Goal: Use online tool/utility: Utilize a website feature to perform a specific function

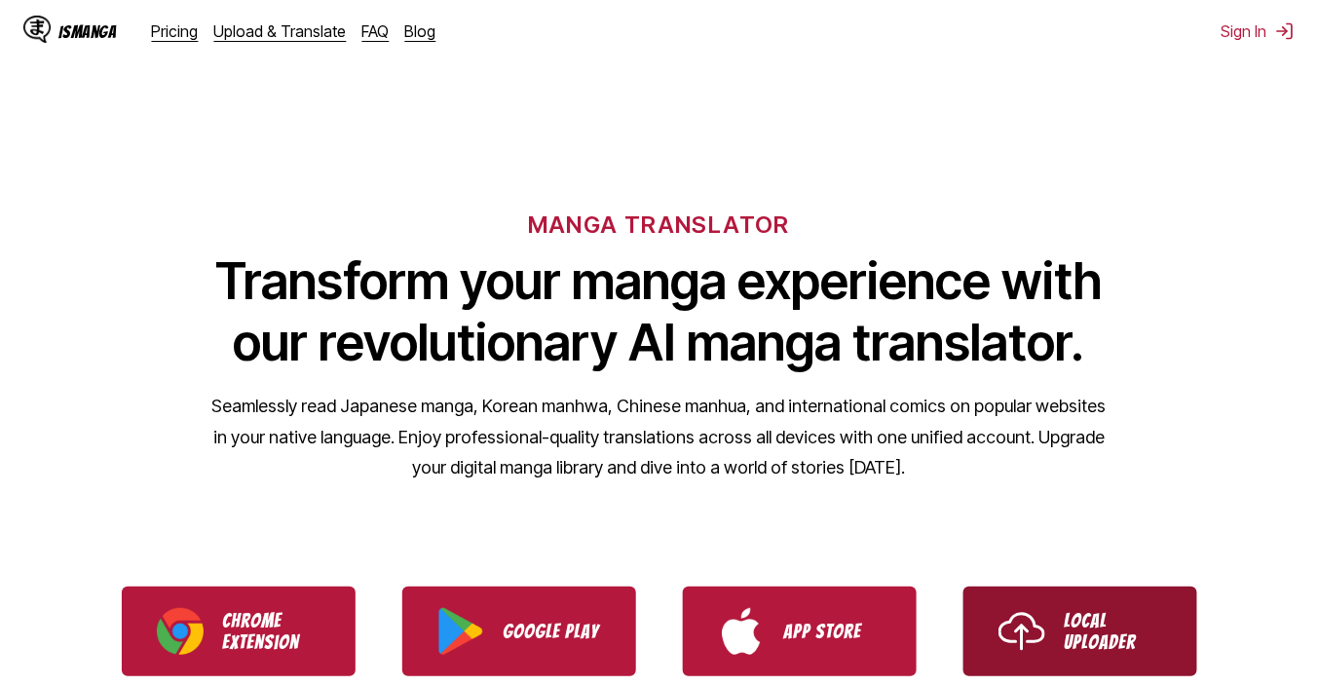
click at [1095, 640] on p "Local Uploader" at bounding box center [1112, 631] width 97 height 43
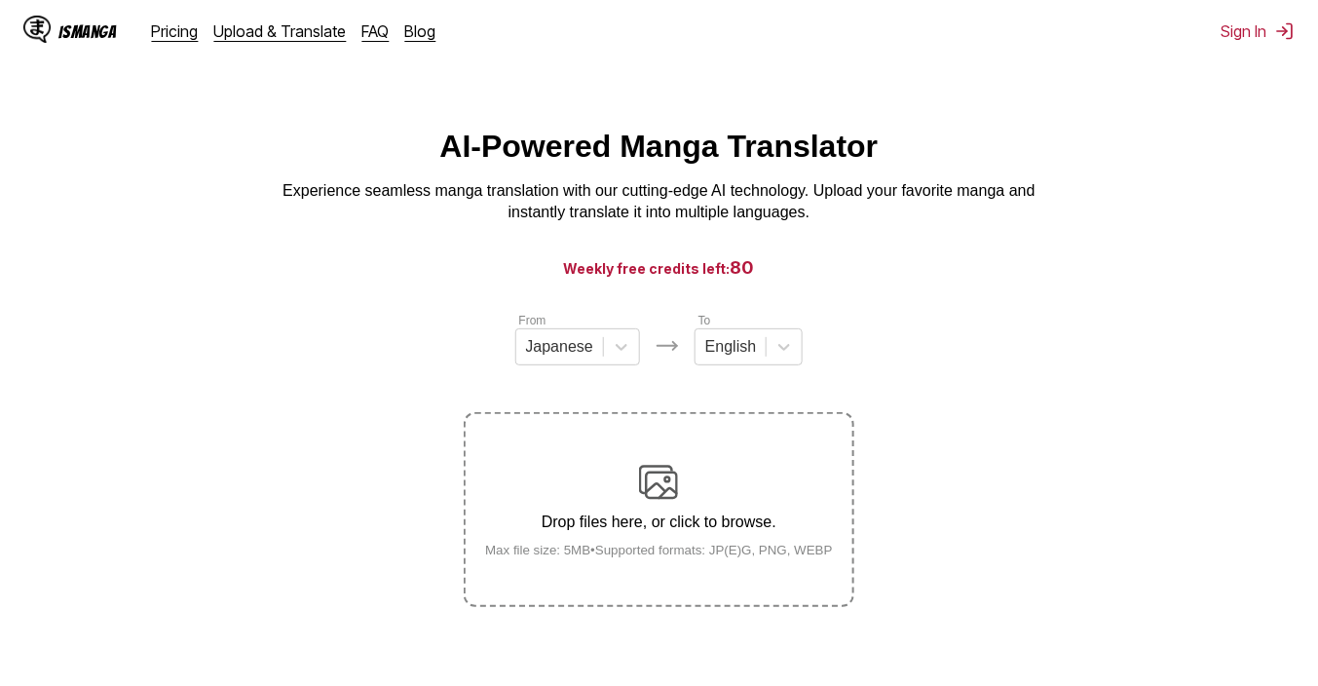
click at [725, 522] on p "Drop files here, or click to browse." at bounding box center [658, 522] width 379 height 18
click at [0, 0] on input "Drop files here, or click to browse. Max file size: 5MB • Supported formats: JP…" at bounding box center [0, 0] width 0 height 0
click at [678, 462] on label "Drop files here, or click to browse. Max file size: 5MB • Supported formats: JP…" at bounding box center [658, 509] width 386 height 191
click at [0, 0] on input "Drop files here, or click to browse. Max file size: 5MB • Supported formats: JP…" at bounding box center [0, 0] width 0 height 0
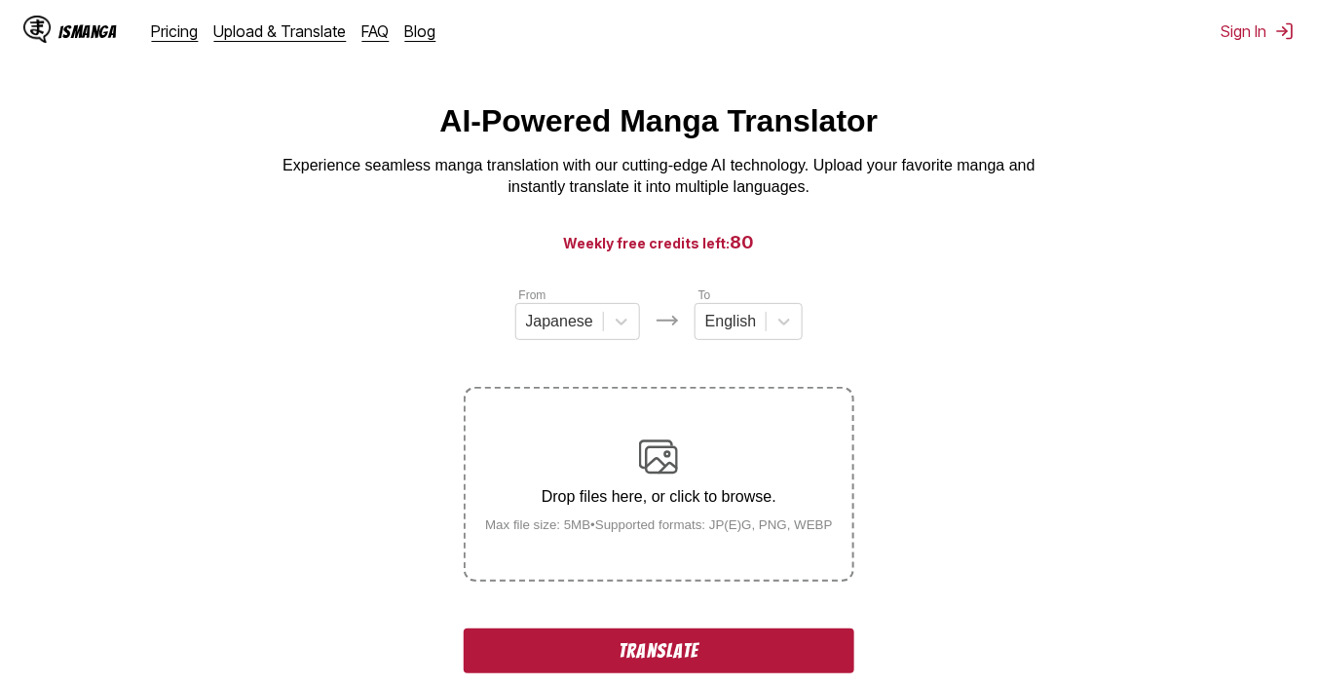
scroll to position [312, 0]
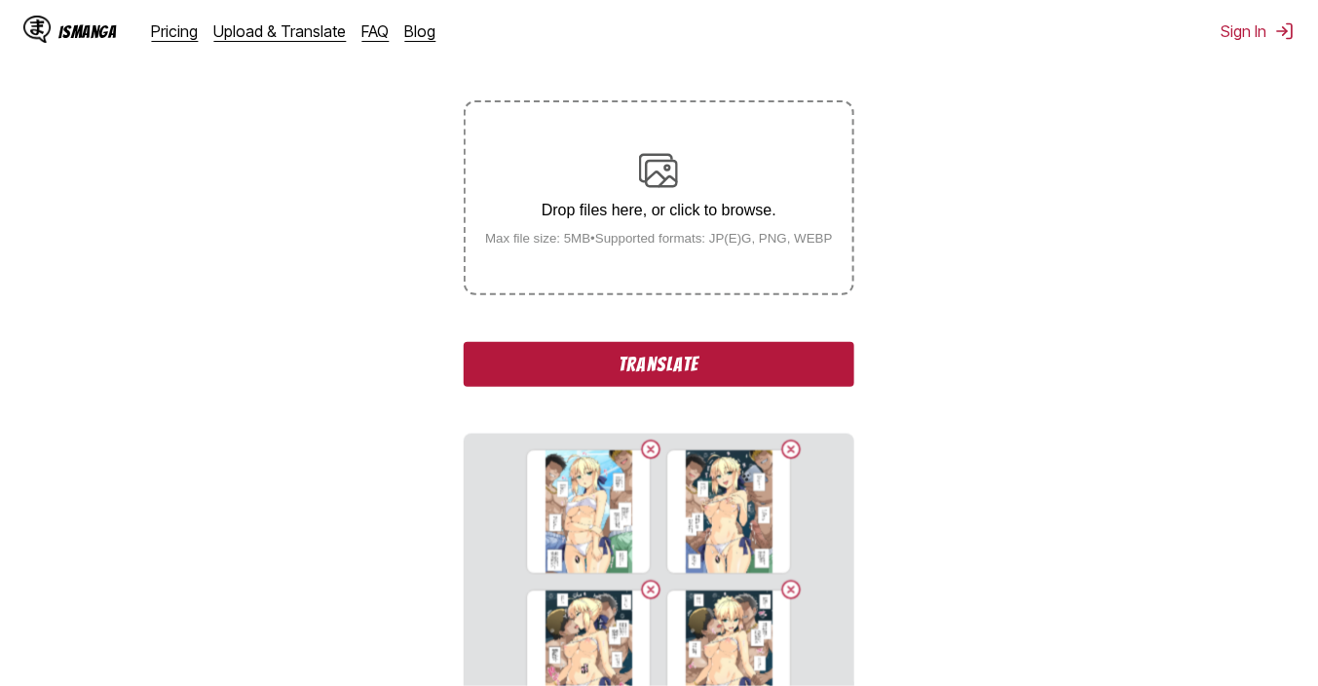
click at [731, 342] on div "From Japanese To English Drop files here, or click to browse. Max file size: 5M…" at bounding box center [659, 411] width 390 height 824
click at [726, 355] on button "Translate" at bounding box center [659, 364] width 390 height 45
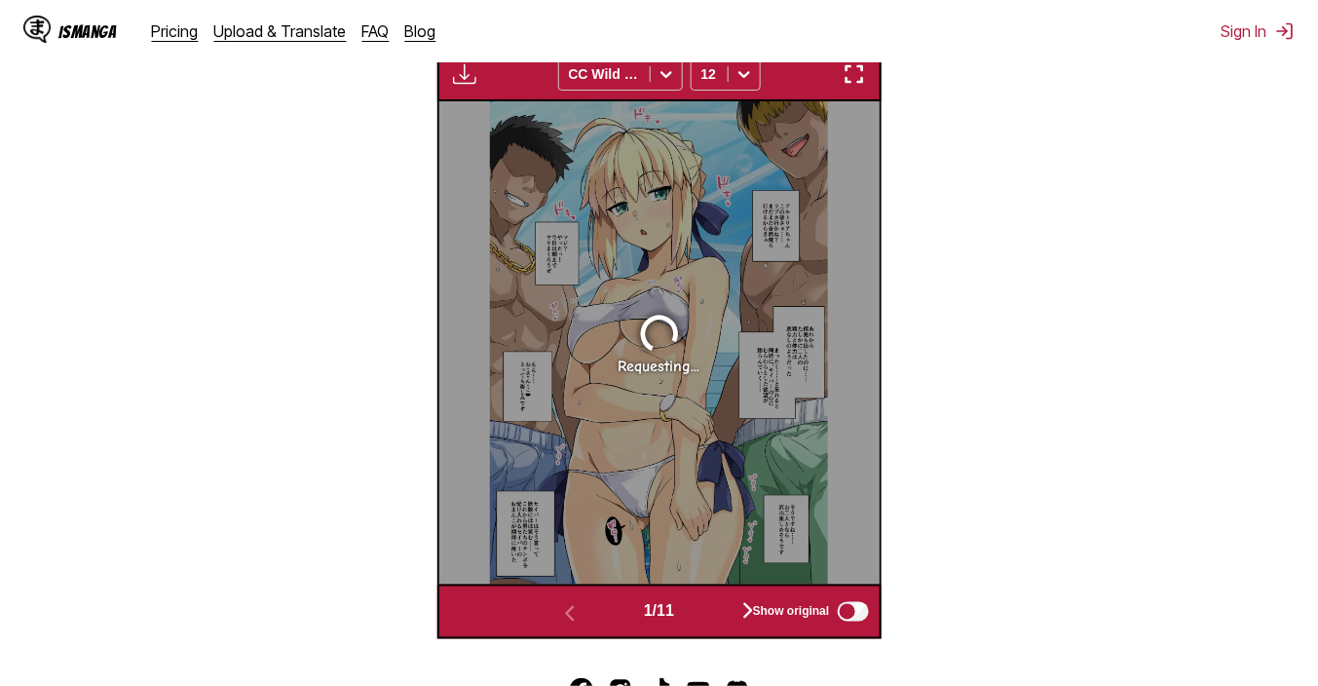
scroll to position [678, 0]
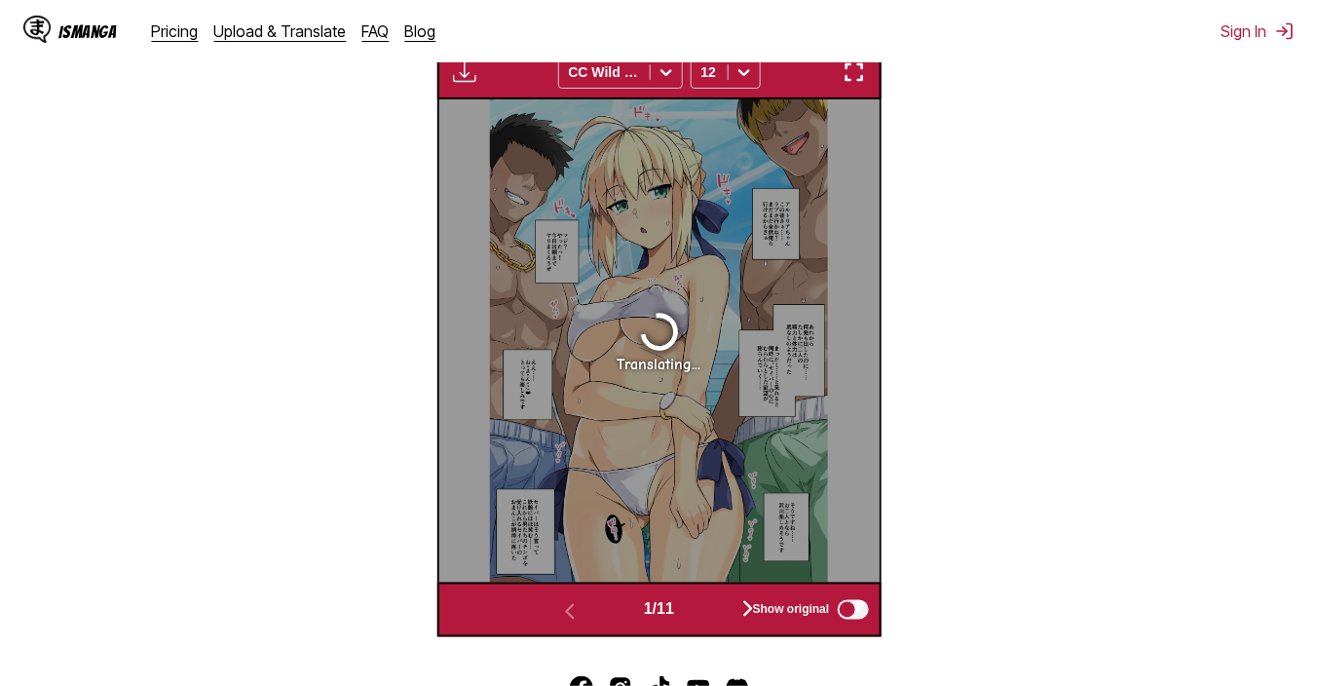
click at [845, 72] on img "button" at bounding box center [853, 71] width 23 height 23
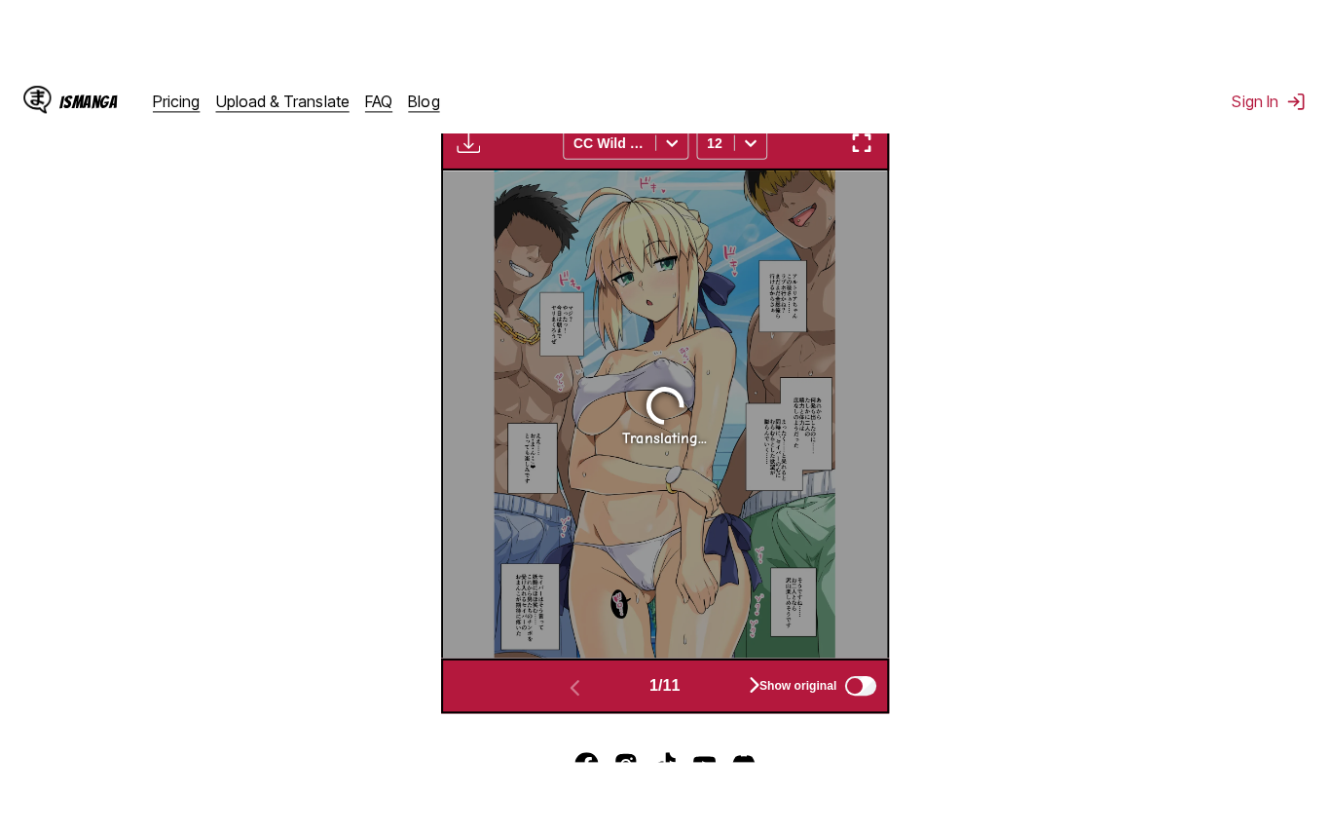
scroll to position [226, 0]
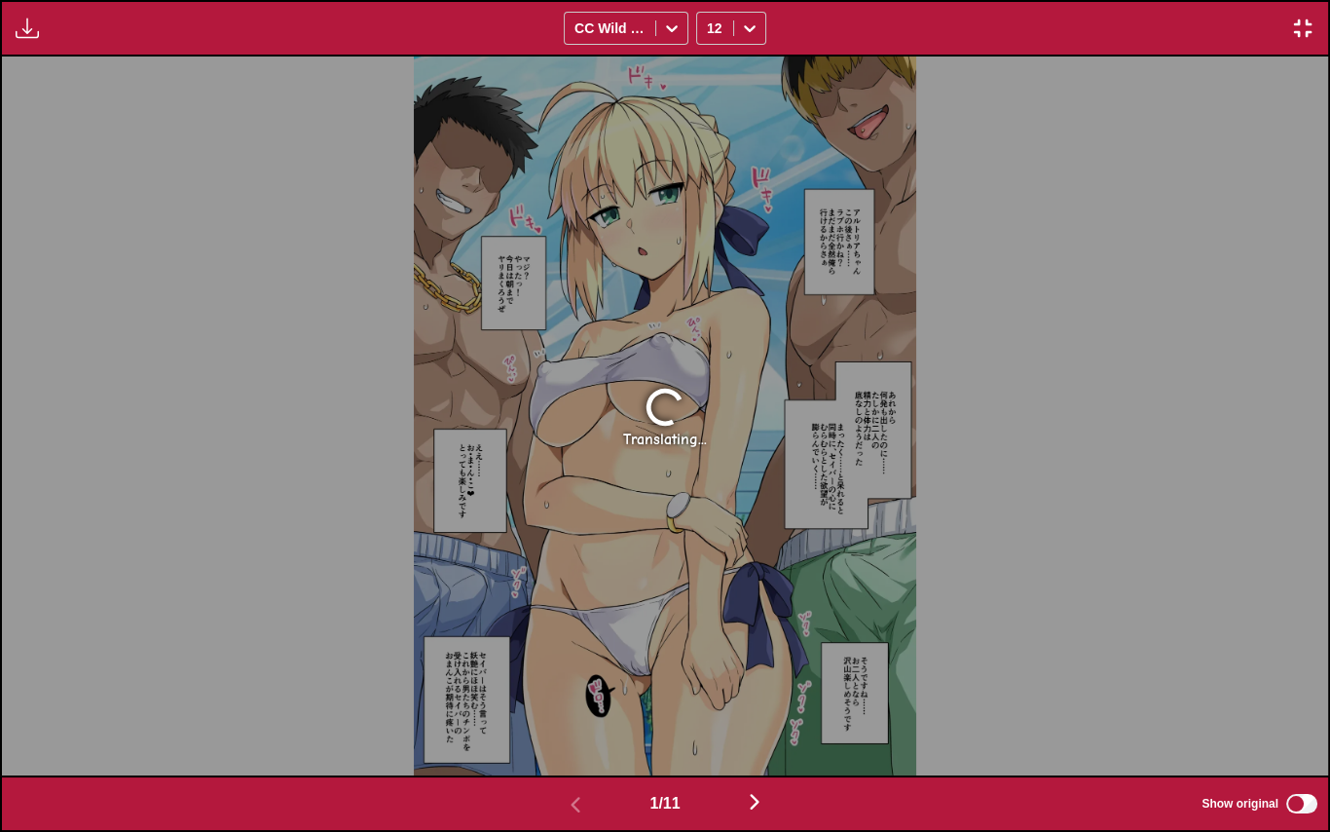
click at [765, 685] on img "button" at bounding box center [754, 801] width 23 height 23
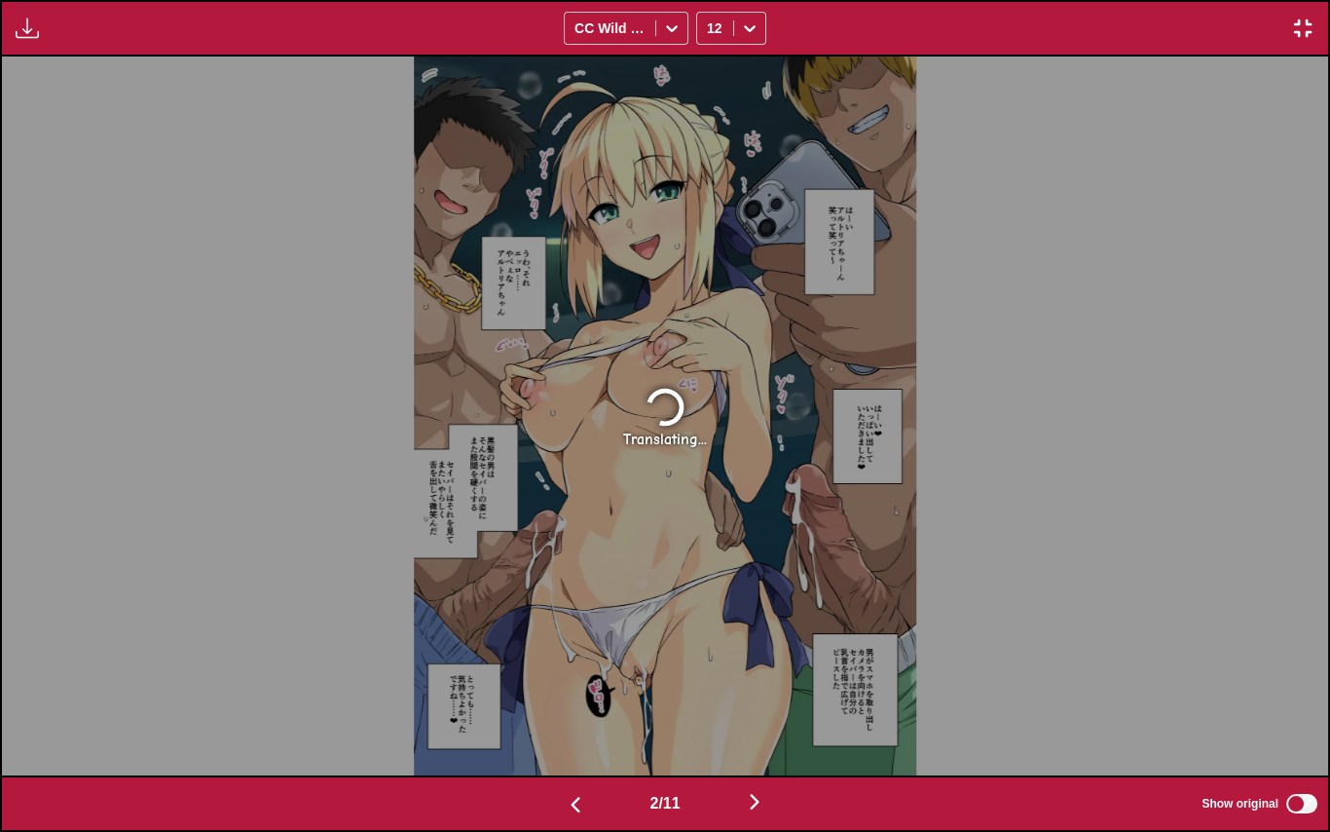
click at [765, 685] on img "button" at bounding box center [754, 801] width 23 height 23
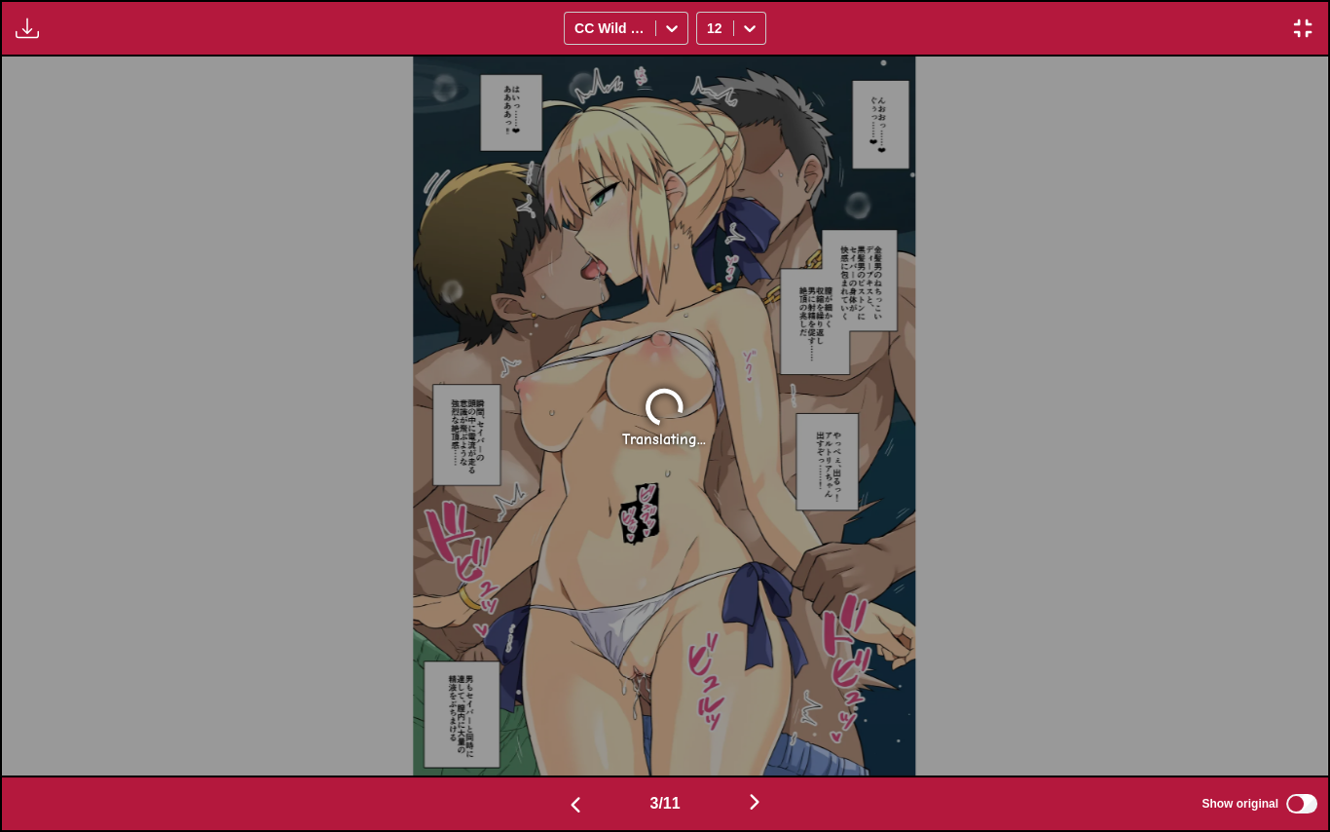
click at [765, 685] on img "button" at bounding box center [754, 801] width 23 height 23
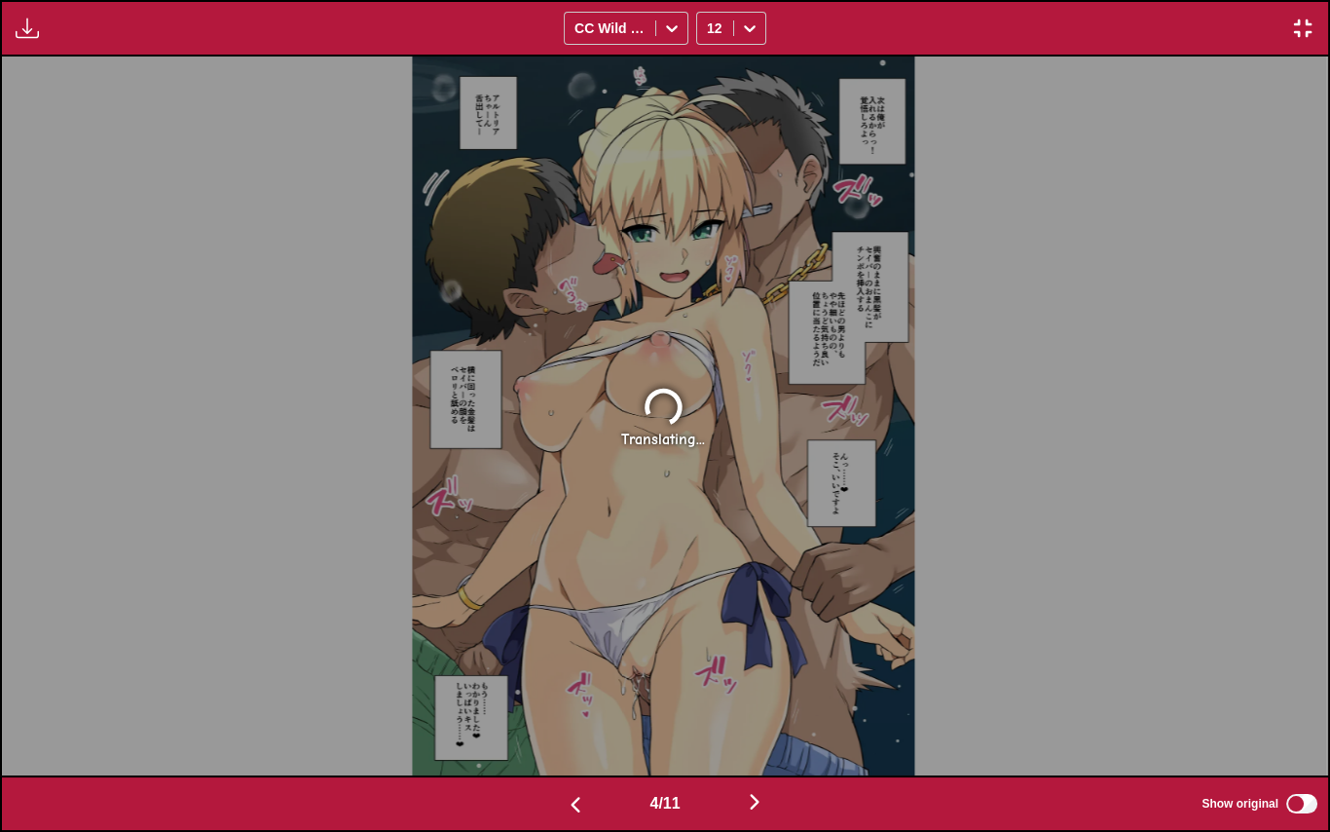
click at [765, 685] on img "button" at bounding box center [754, 801] width 23 height 23
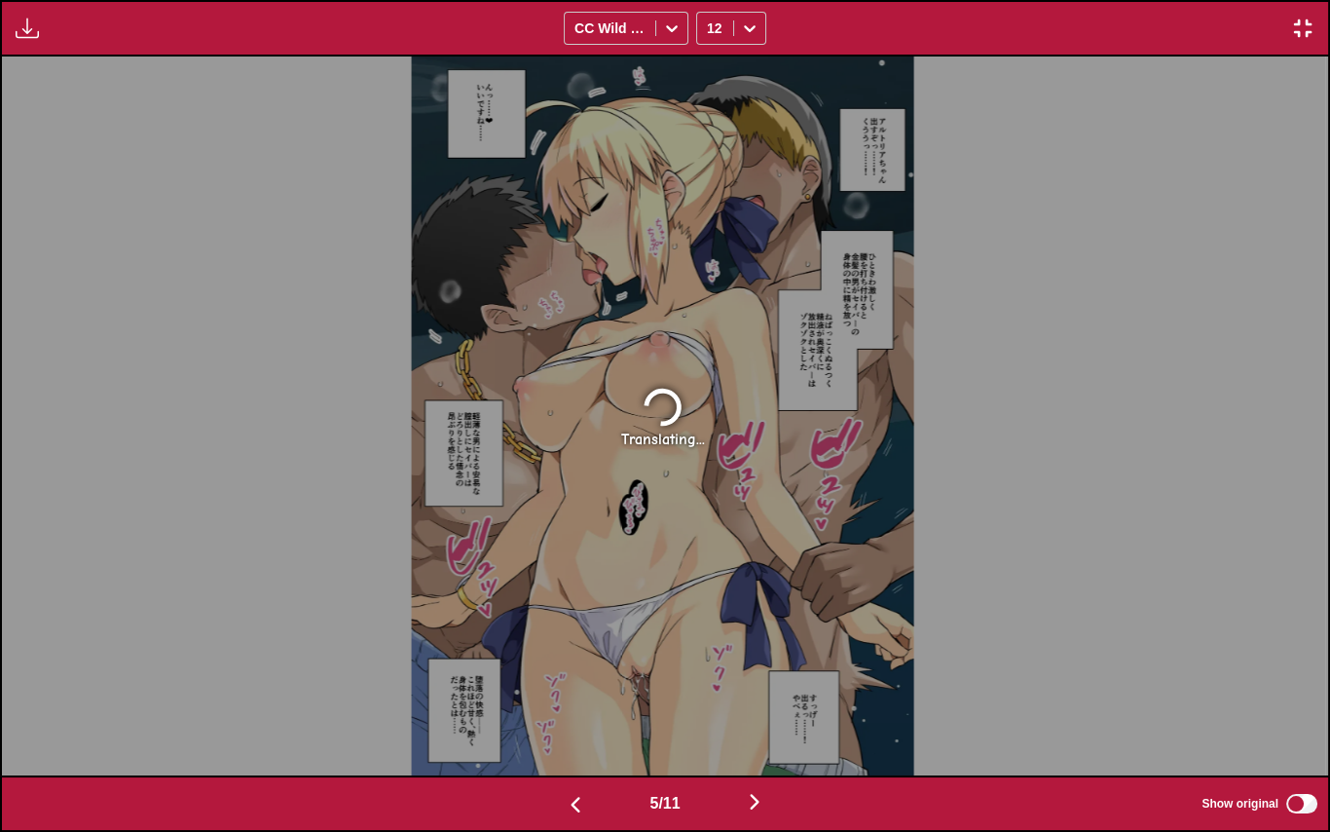
click at [765, 685] on img "button" at bounding box center [754, 801] width 23 height 23
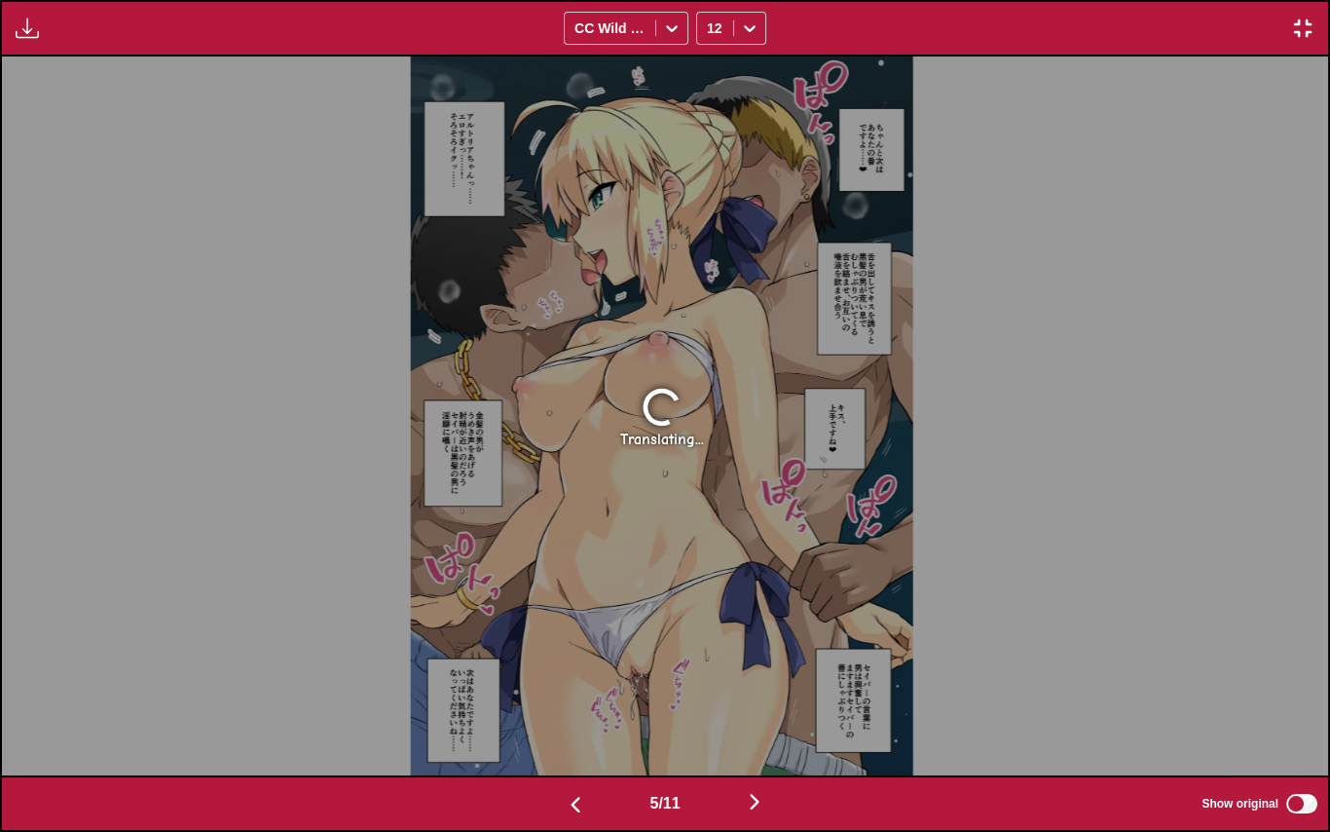
click at [765, 685] on img "button" at bounding box center [754, 801] width 23 height 23
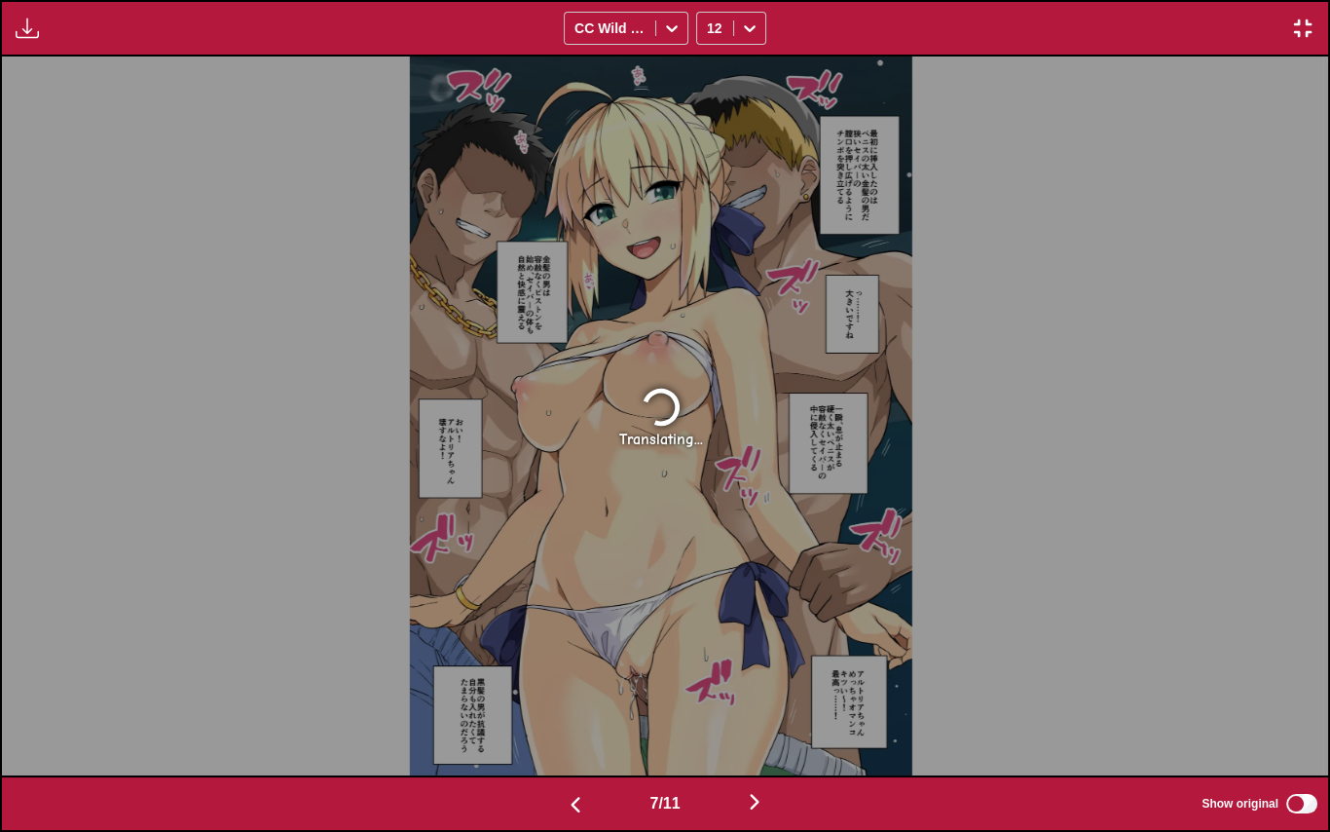
click at [765, 685] on img "button" at bounding box center [754, 801] width 23 height 23
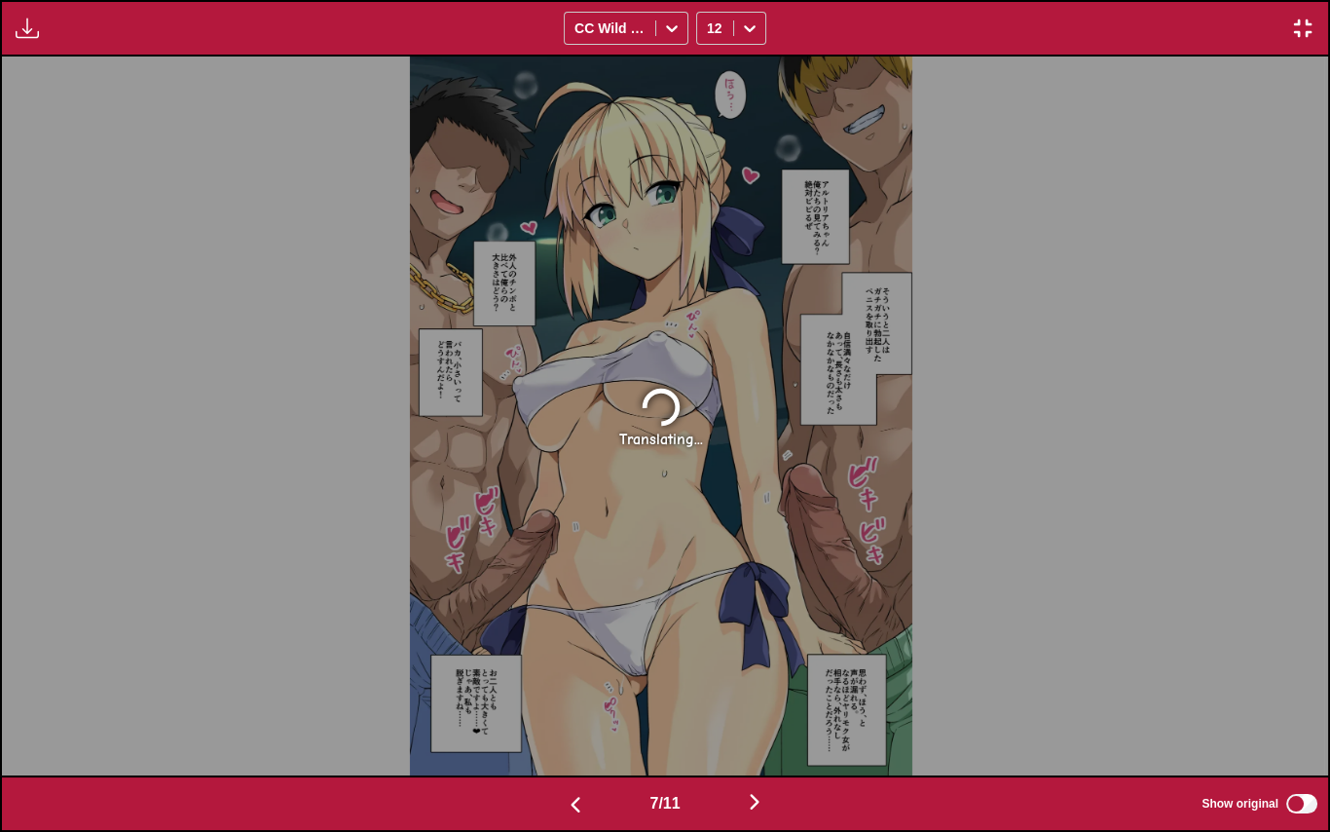
click at [765, 685] on img "button" at bounding box center [754, 801] width 23 height 23
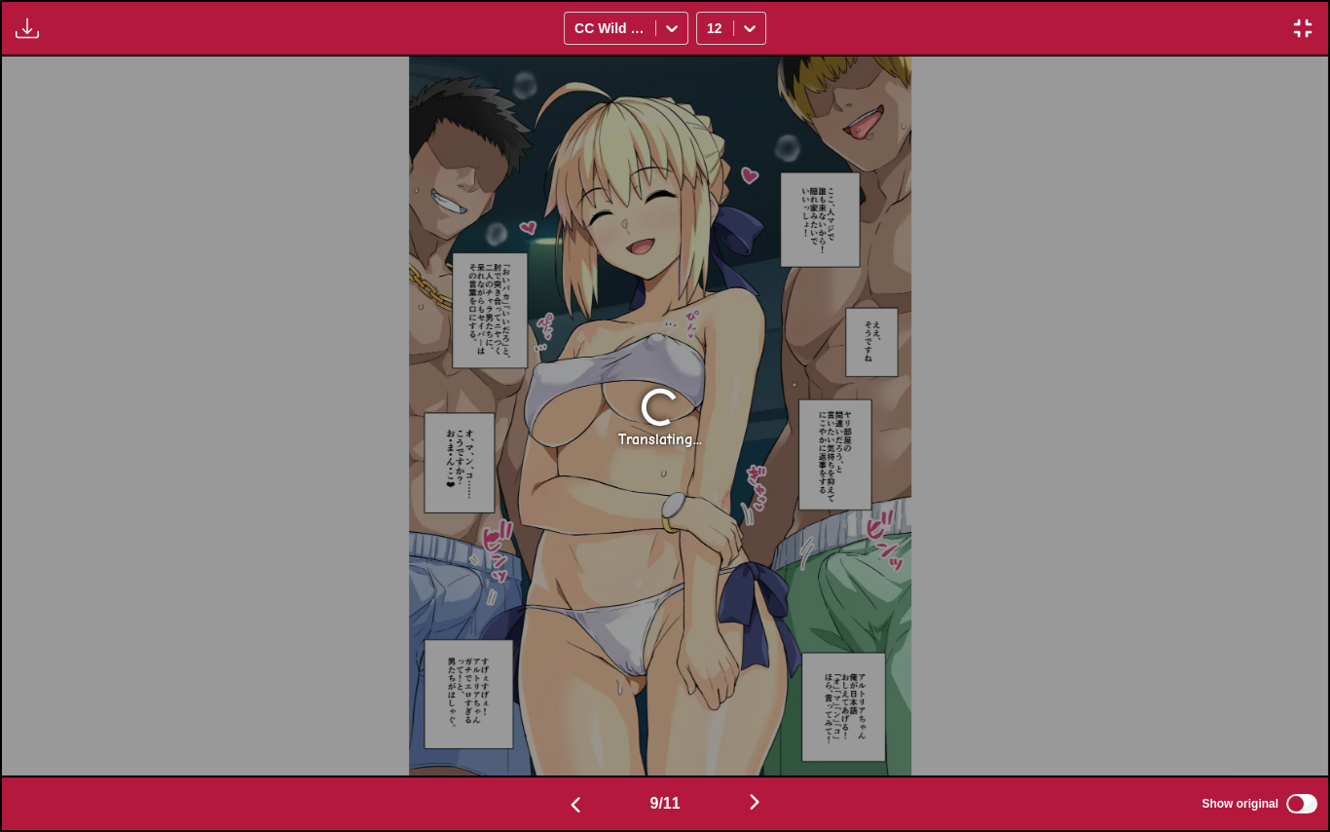
click at [765, 685] on img "button" at bounding box center [754, 801] width 23 height 23
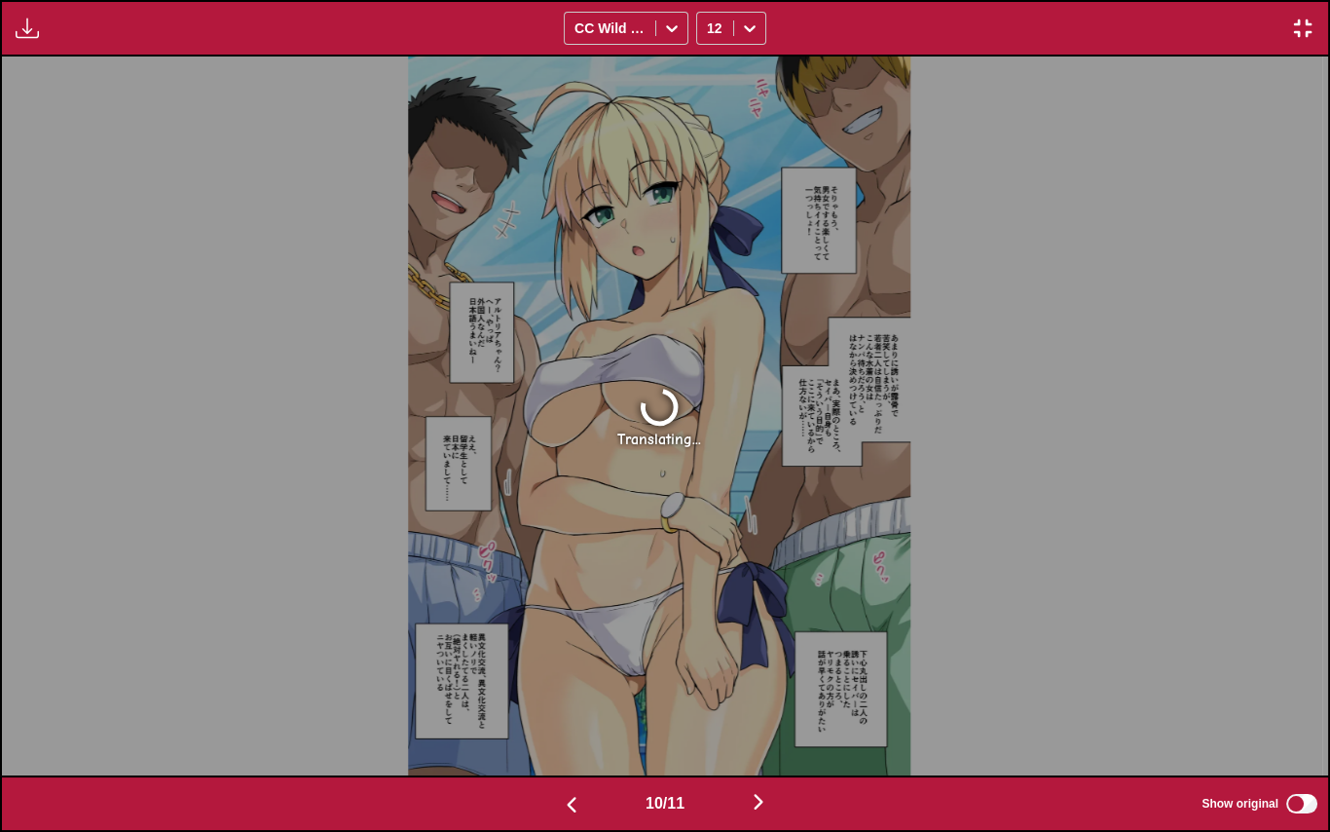
click at [765, 685] on img "button" at bounding box center [758, 801] width 23 height 23
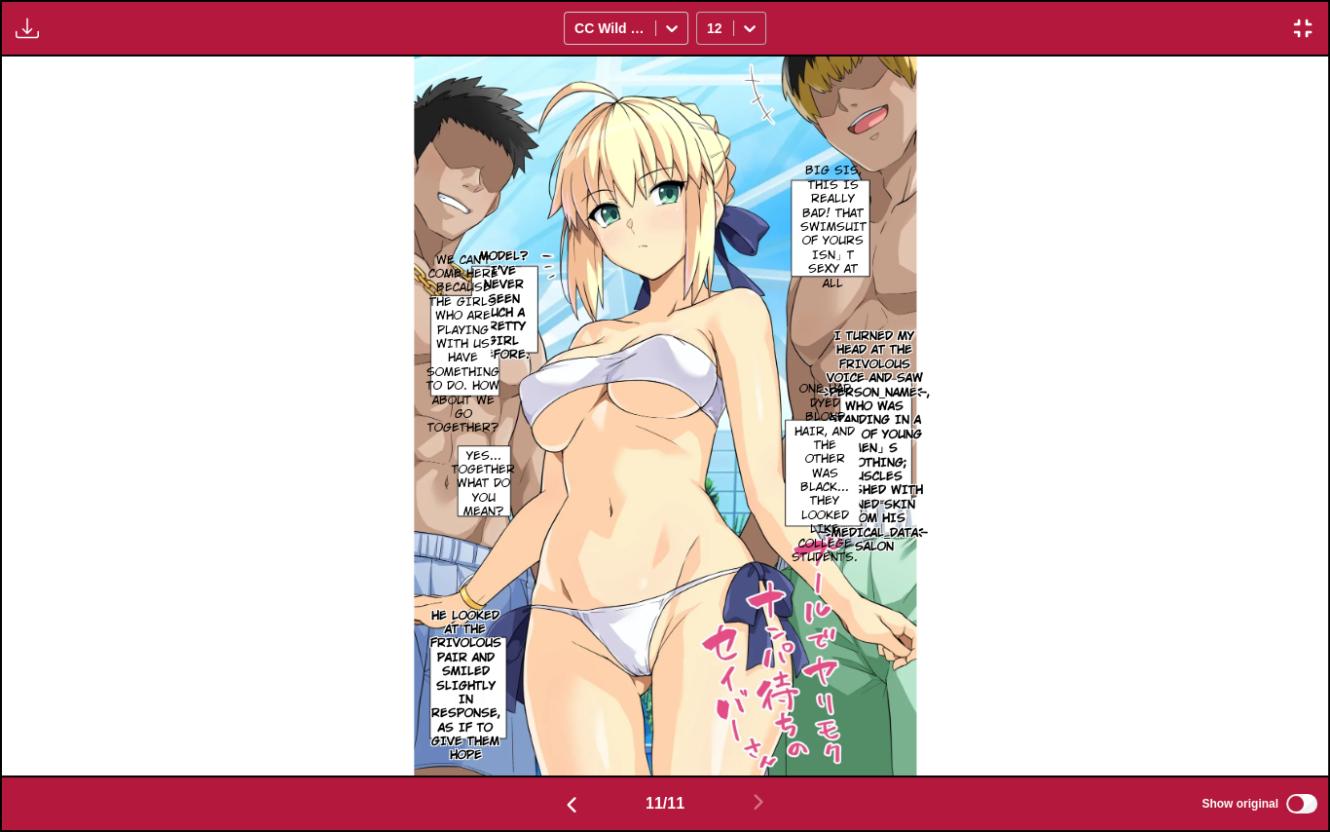
click at [735, 23] on div at bounding box center [749, 28] width 31 height 31
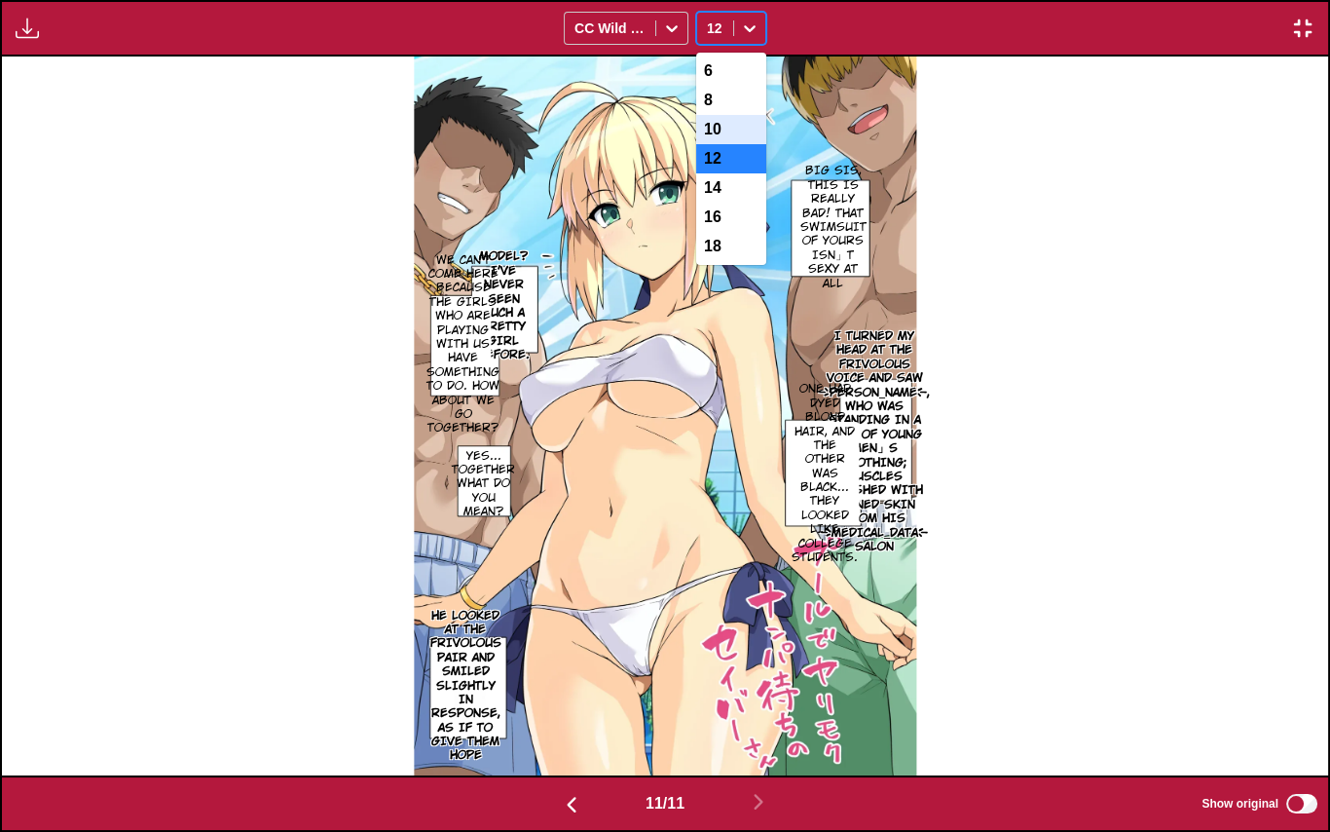
click at [720, 138] on div "10" at bounding box center [731, 129] width 70 height 29
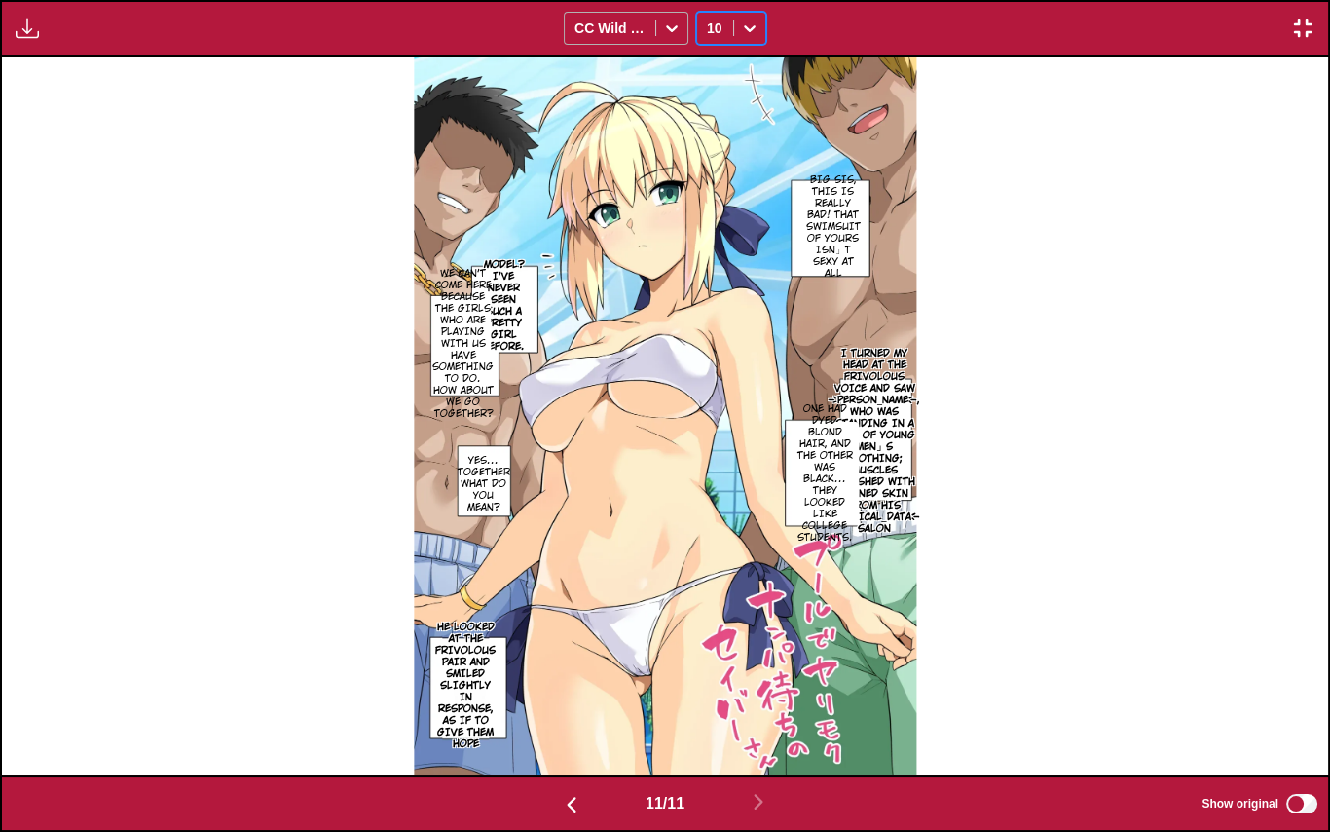
click at [675, 37] on icon at bounding box center [671, 28] width 19 height 19
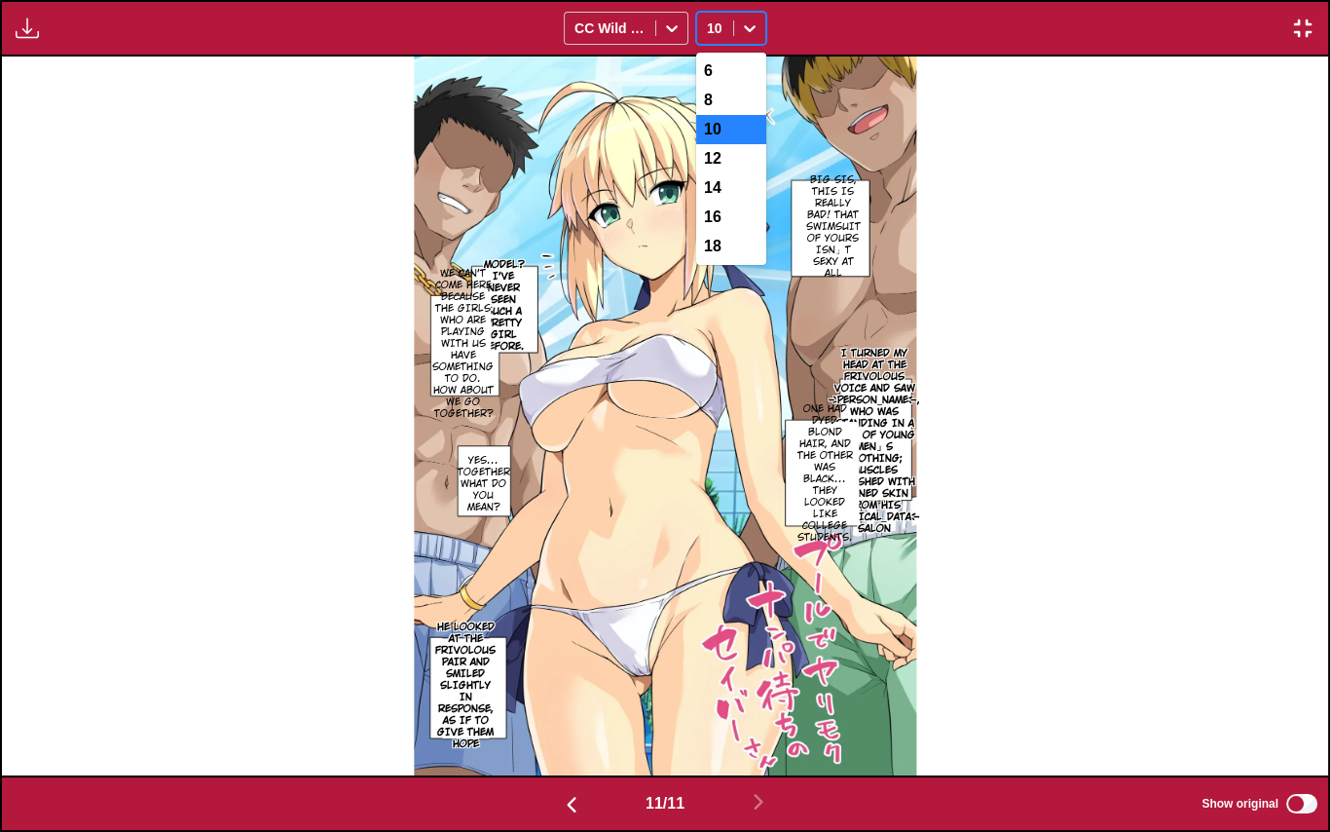
click at [733, 32] on span at bounding box center [733, 28] width 1 height 16
click at [738, 101] on div "8" at bounding box center [731, 100] width 70 height 29
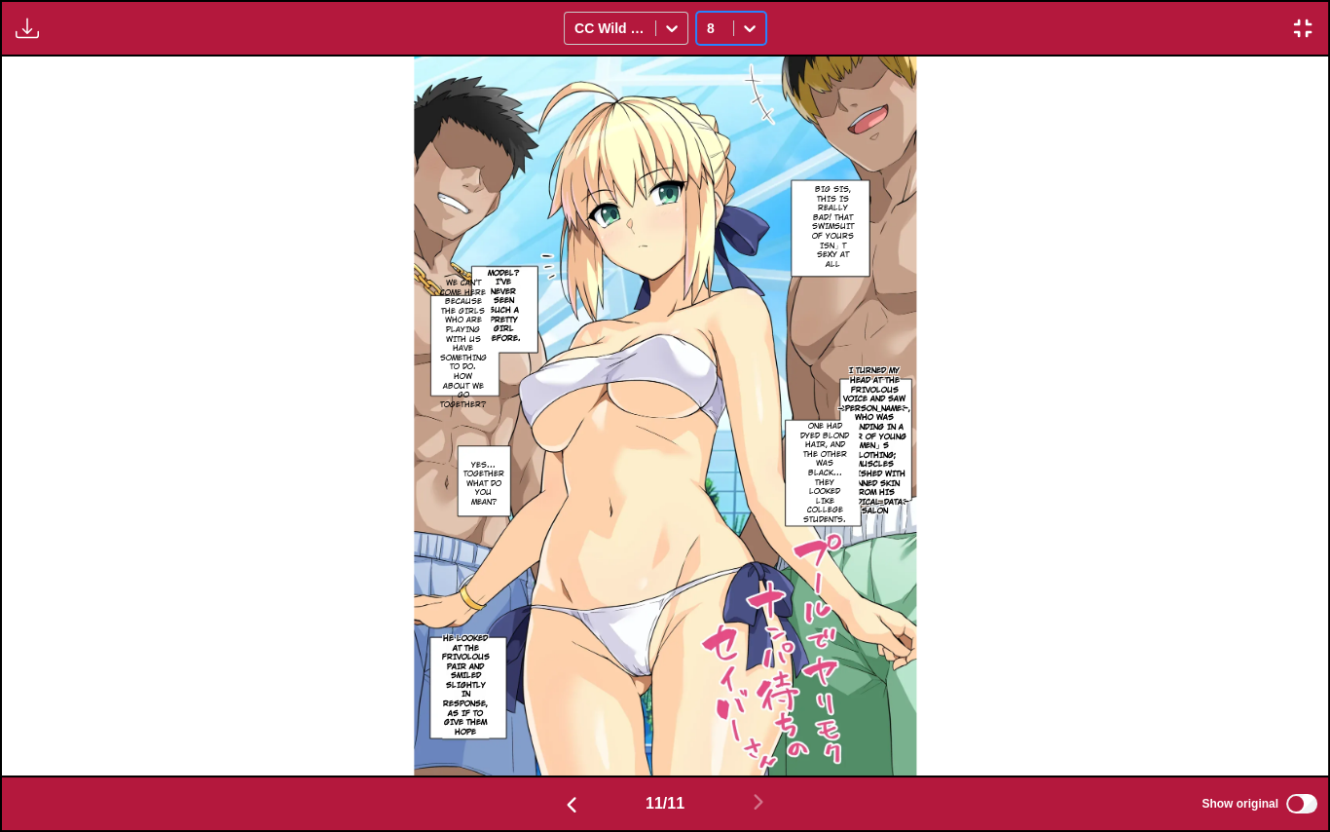
click at [748, 35] on icon at bounding box center [749, 28] width 19 height 19
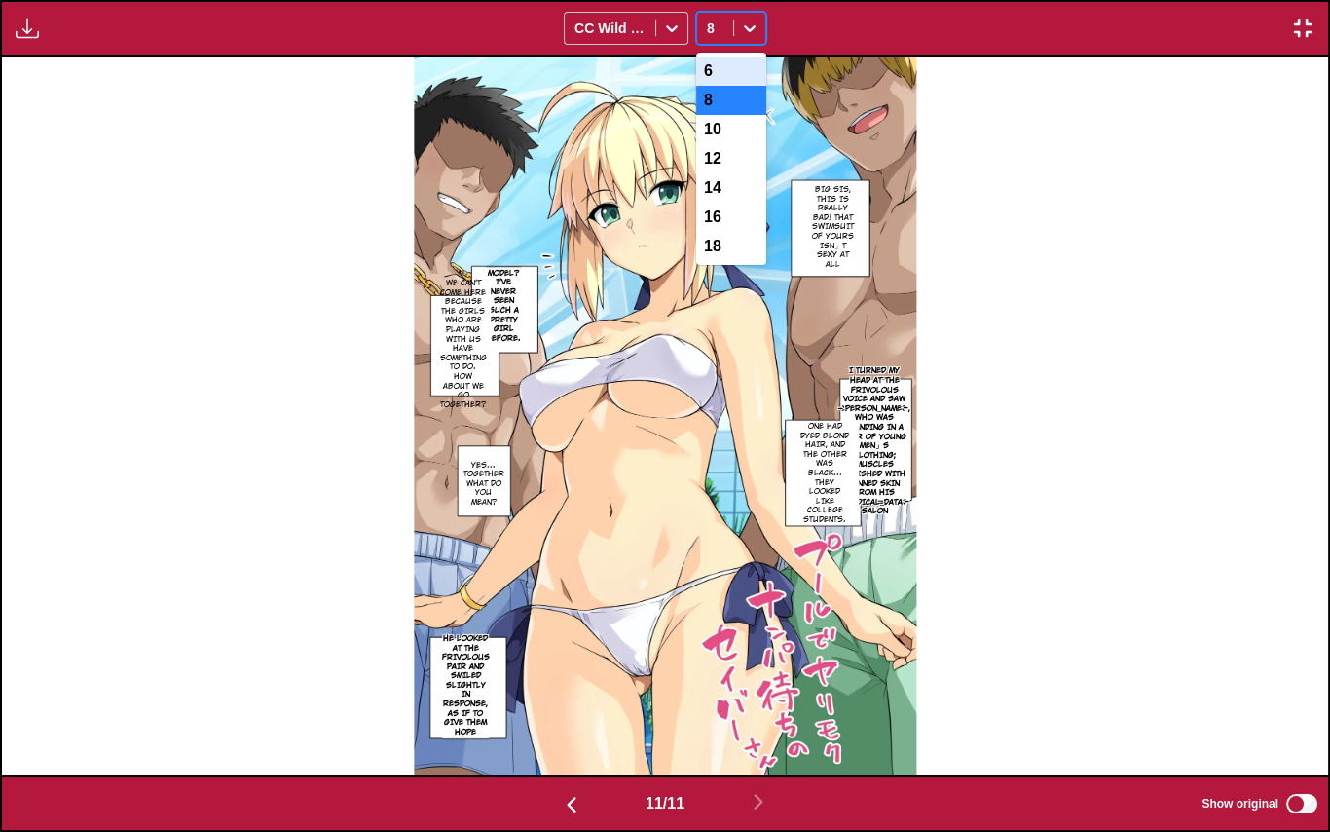
click at [736, 66] on div "6" at bounding box center [731, 70] width 70 height 29
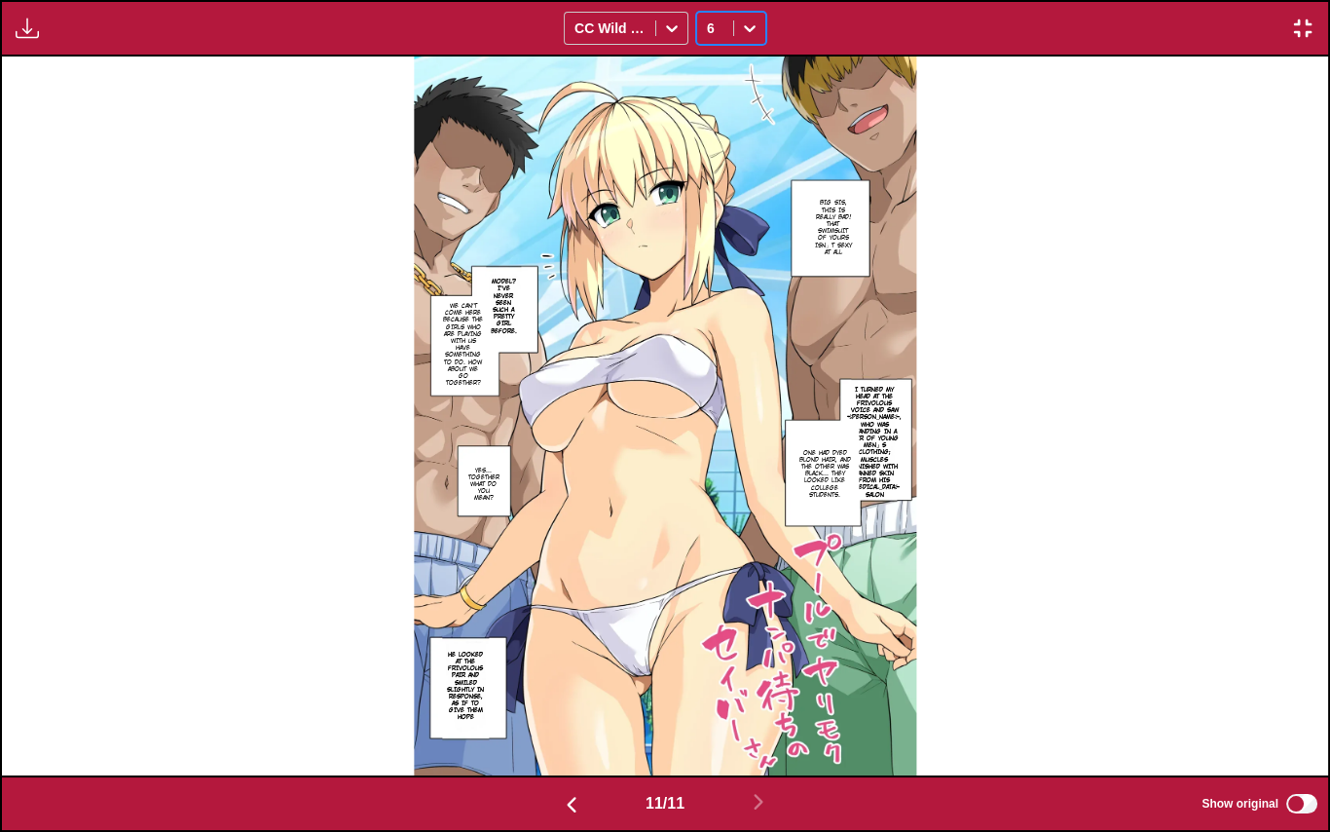
click at [757, 34] on icon at bounding box center [749, 28] width 19 height 19
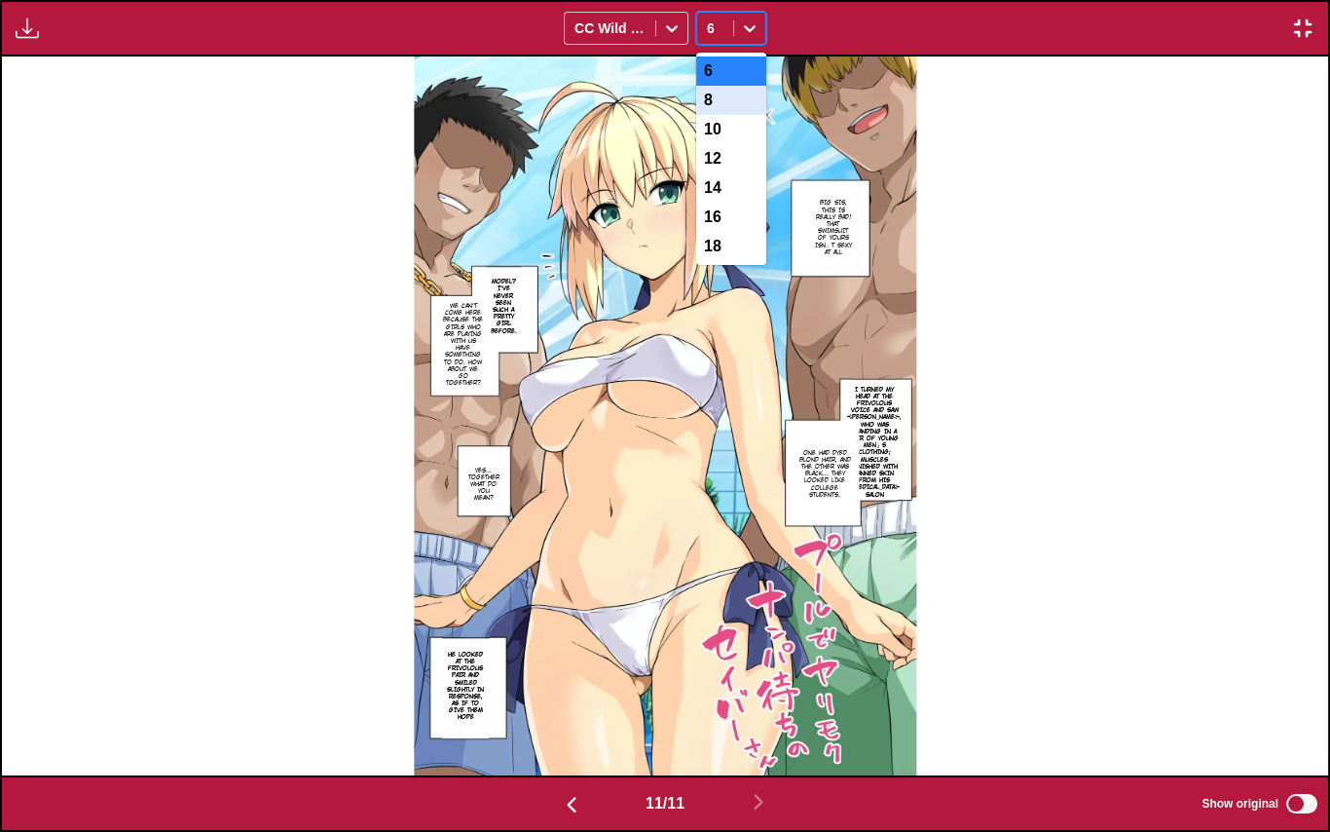
click at [744, 104] on div "8" at bounding box center [731, 100] width 70 height 29
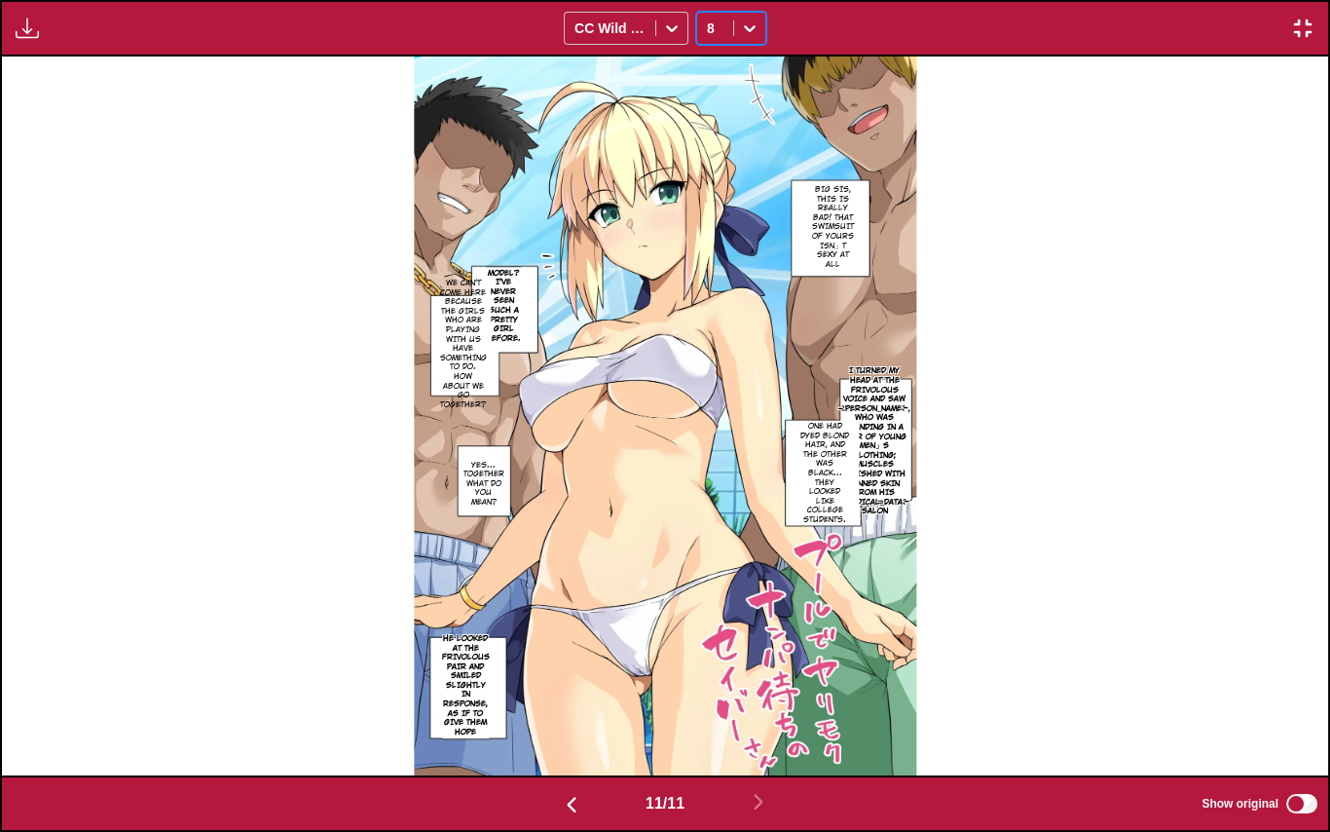
click at [737, 34] on div at bounding box center [749, 28] width 31 height 31
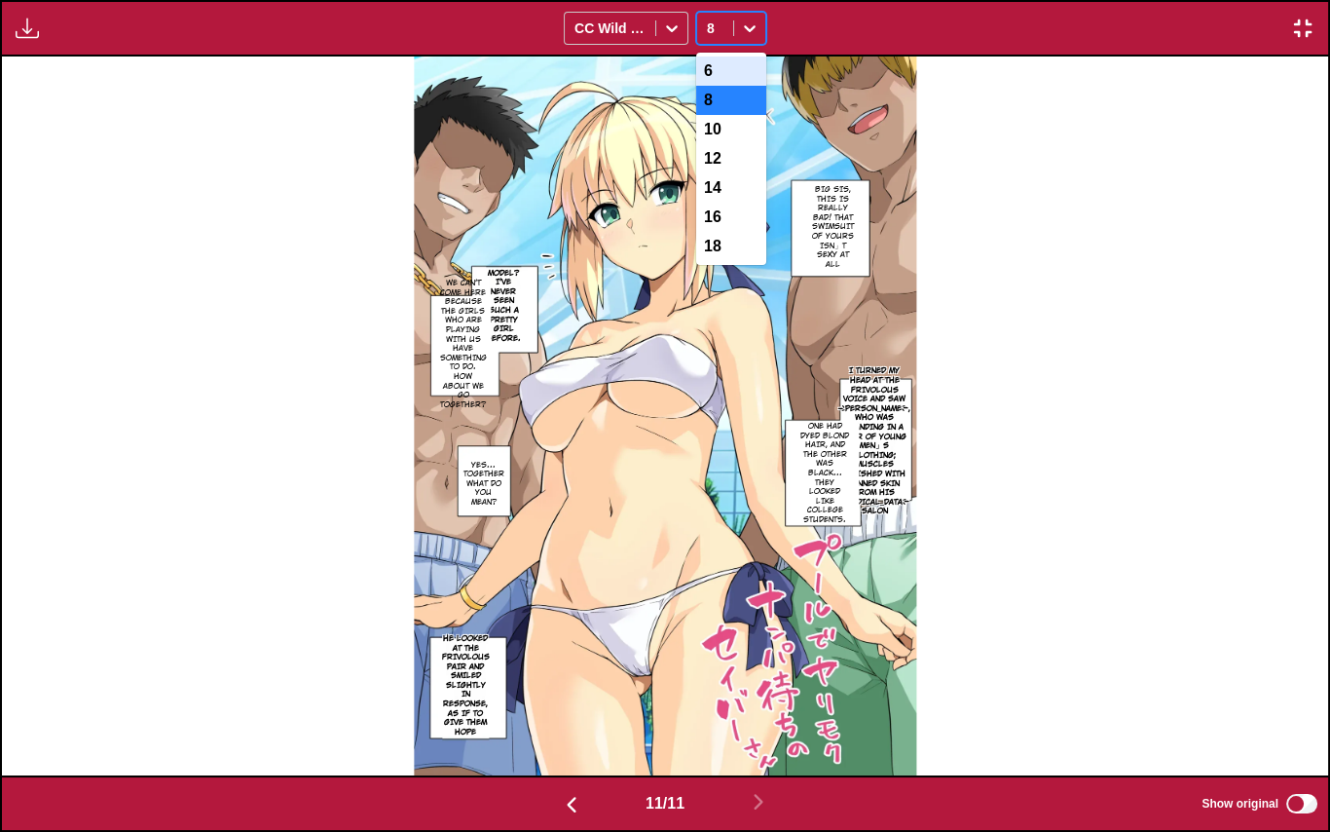
click at [734, 77] on div "6" at bounding box center [731, 70] width 70 height 29
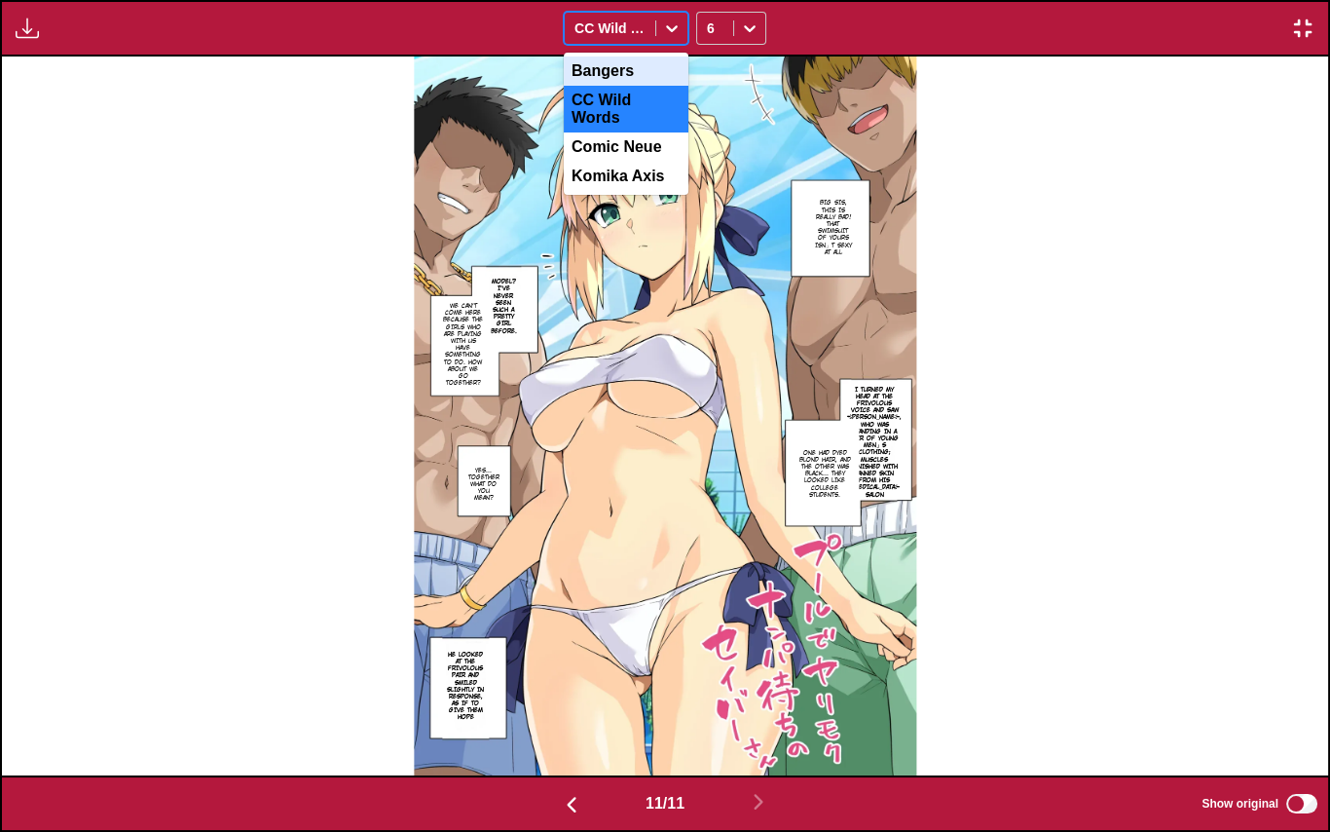
click at [659, 41] on div at bounding box center [671, 28] width 31 height 31
click at [624, 145] on div "Comic Neue" at bounding box center [626, 146] width 125 height 29
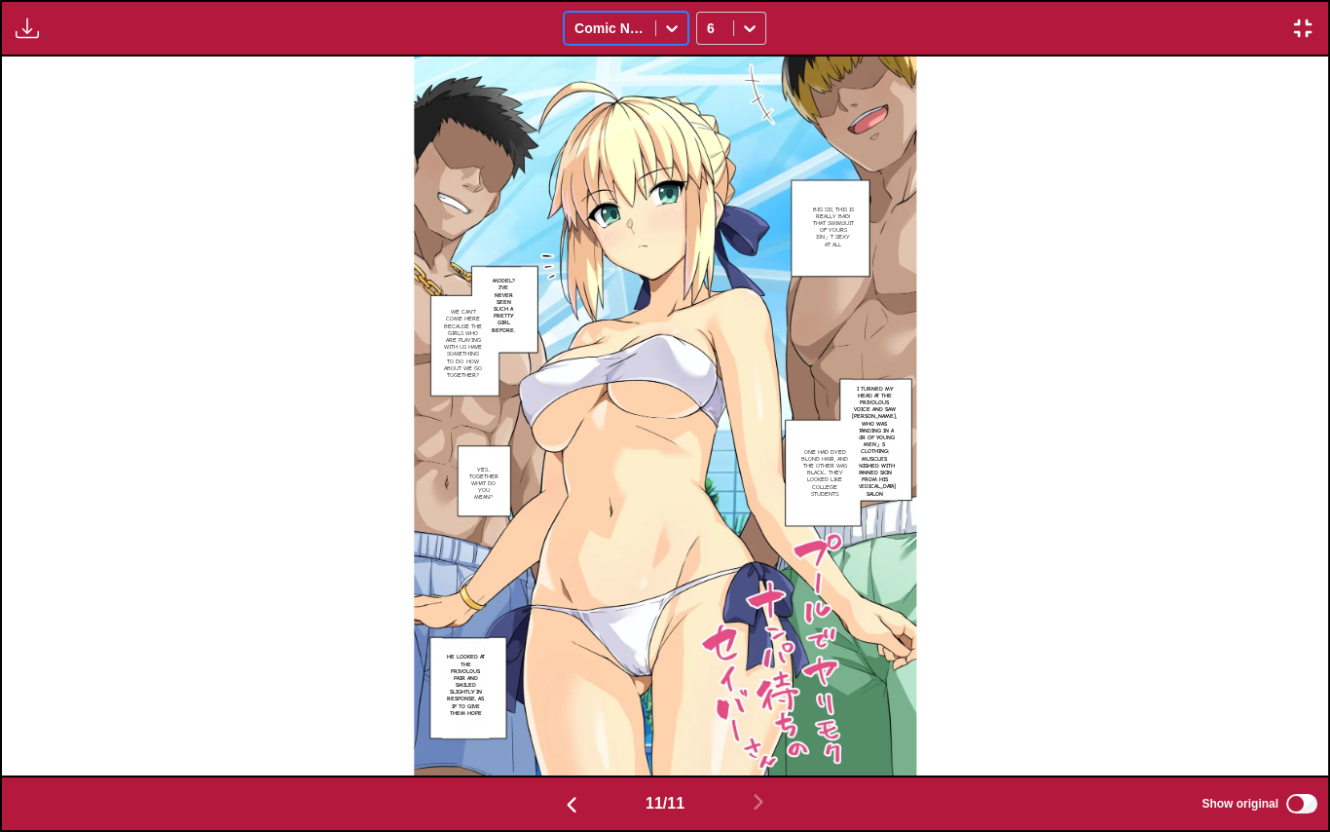
click at [664, 19] on icon at bounding box center [671, 28] width 19 height 19
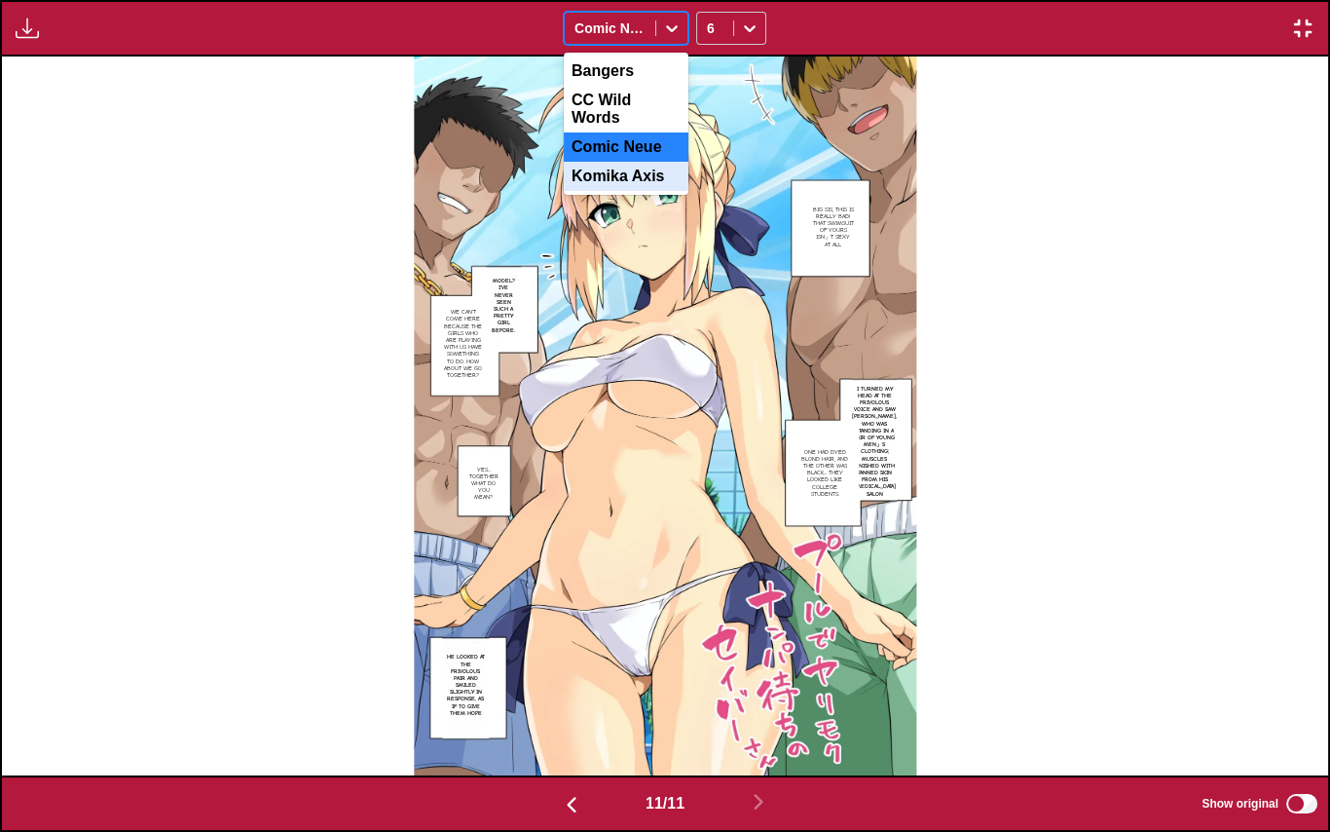
click at [639, 179] on div "Komika Axis" at bounding box center [626, 176] width 125 height 29
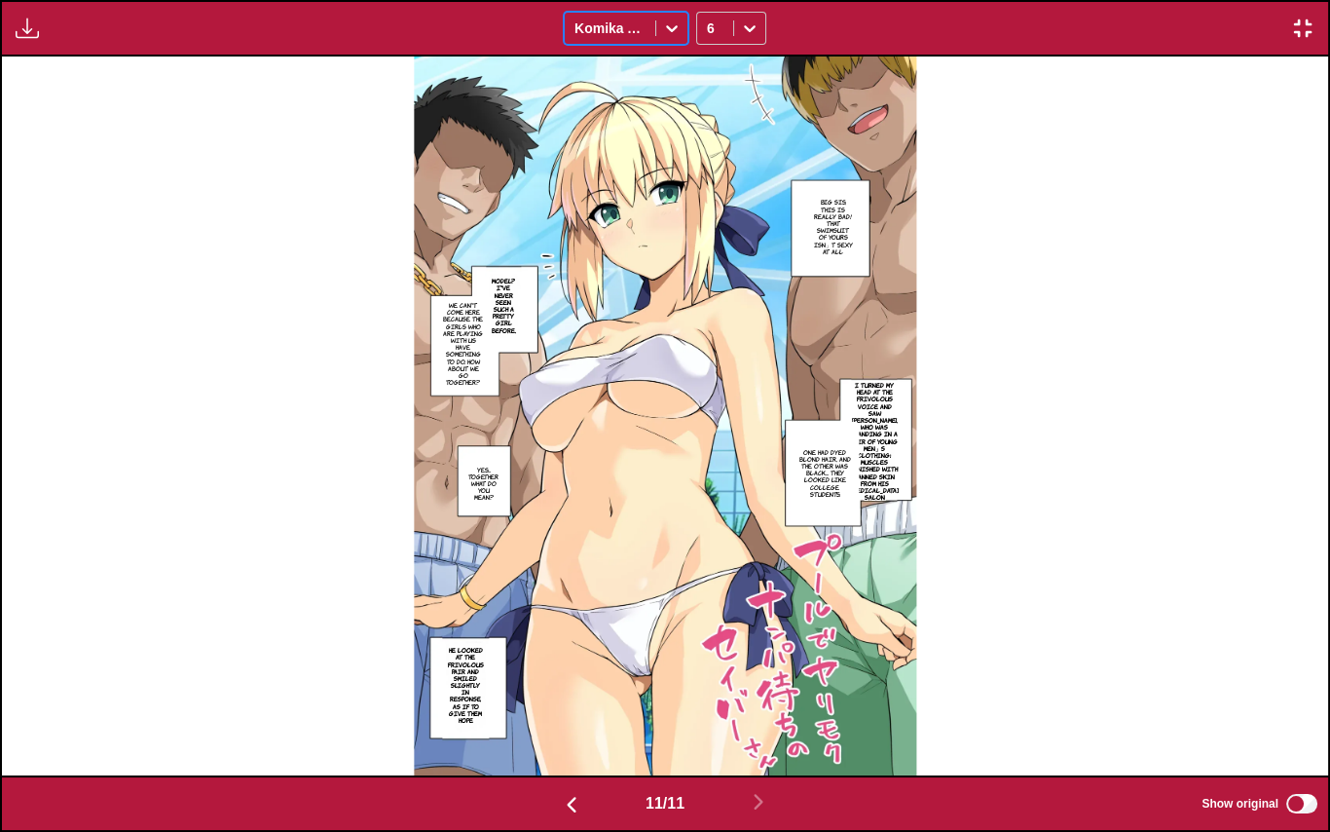
click at [641, 42] on div "Komika Axis" at bounding box center [610, 28] width 91 height 27
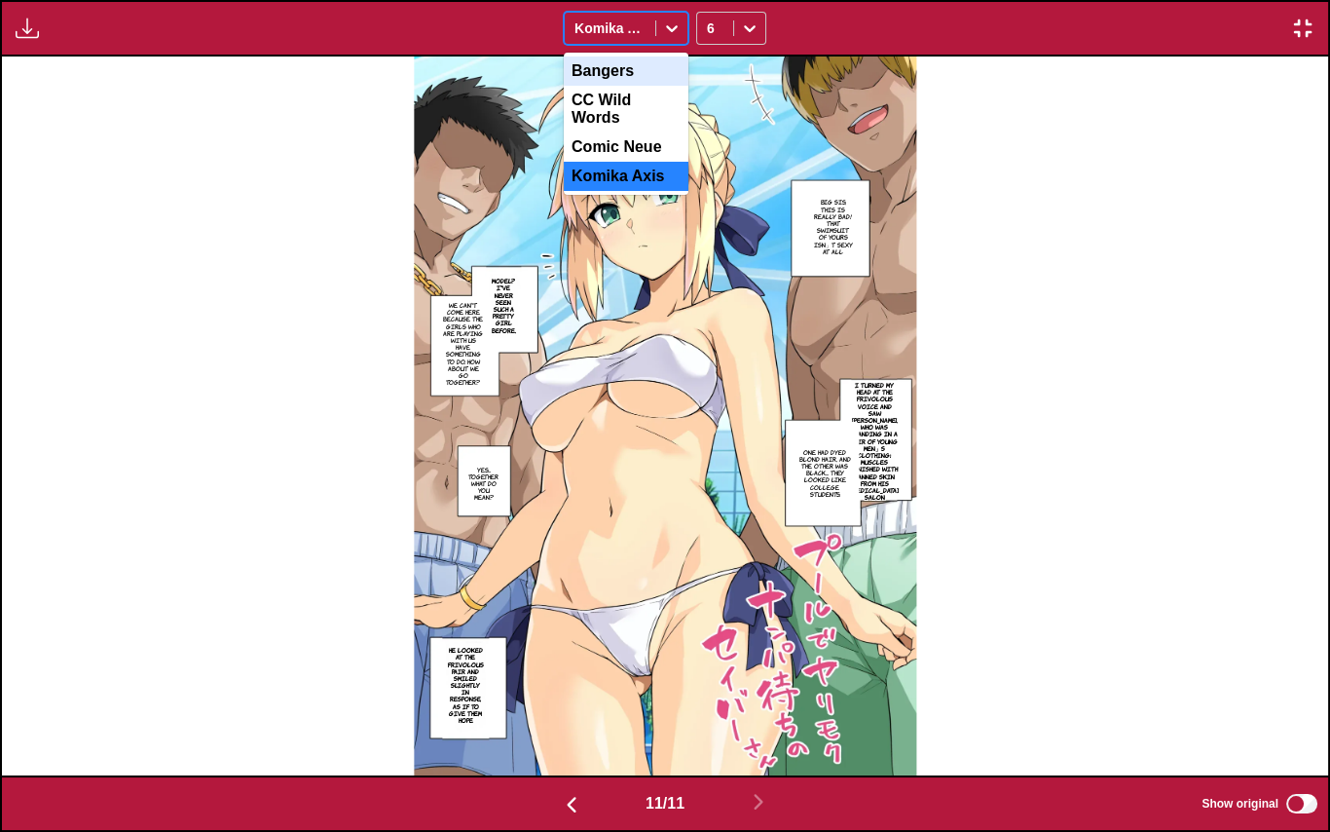
click at [627, 68] on div "Bangers" at bounding box center [626, 70] width 125 height 29
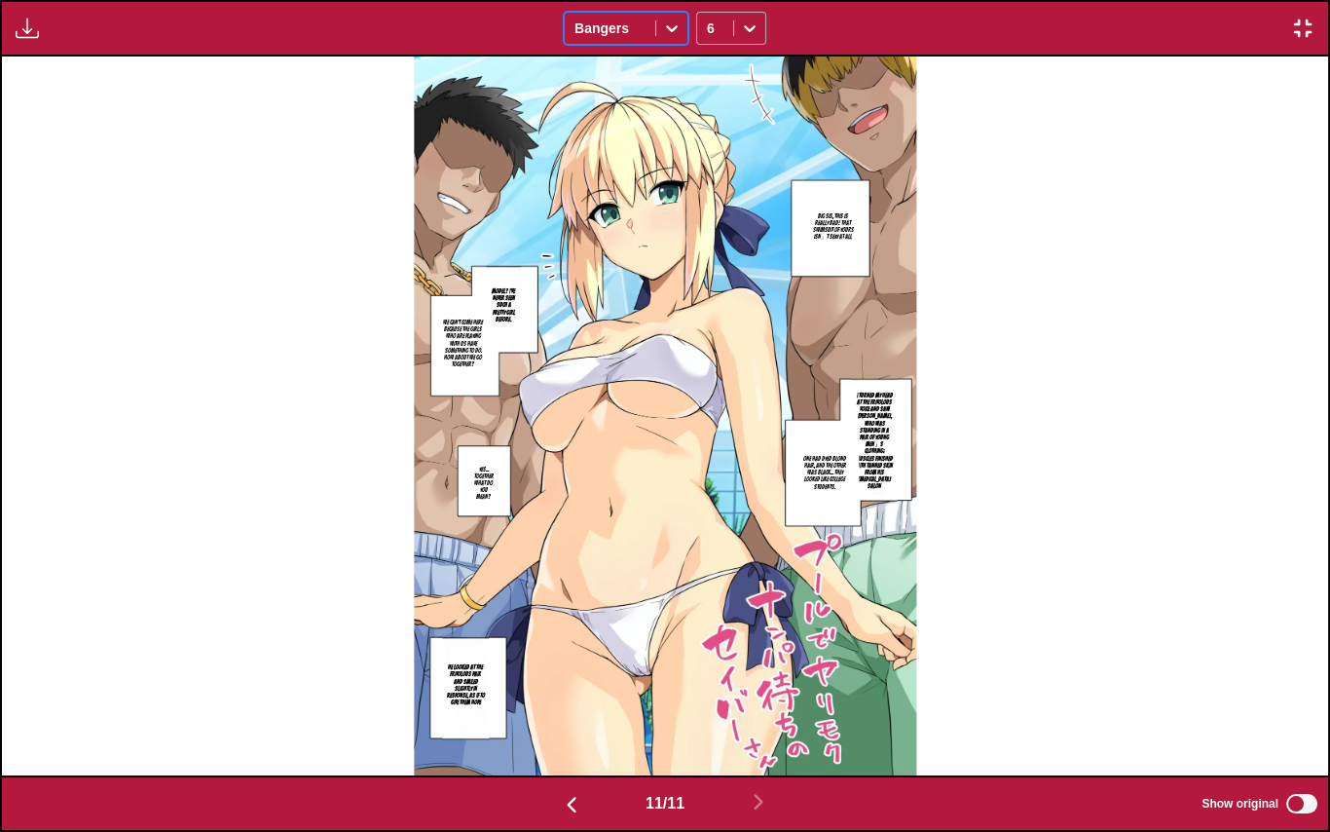
click at [713, 19] on div at bounding box center [715, 28] width 17 height 19
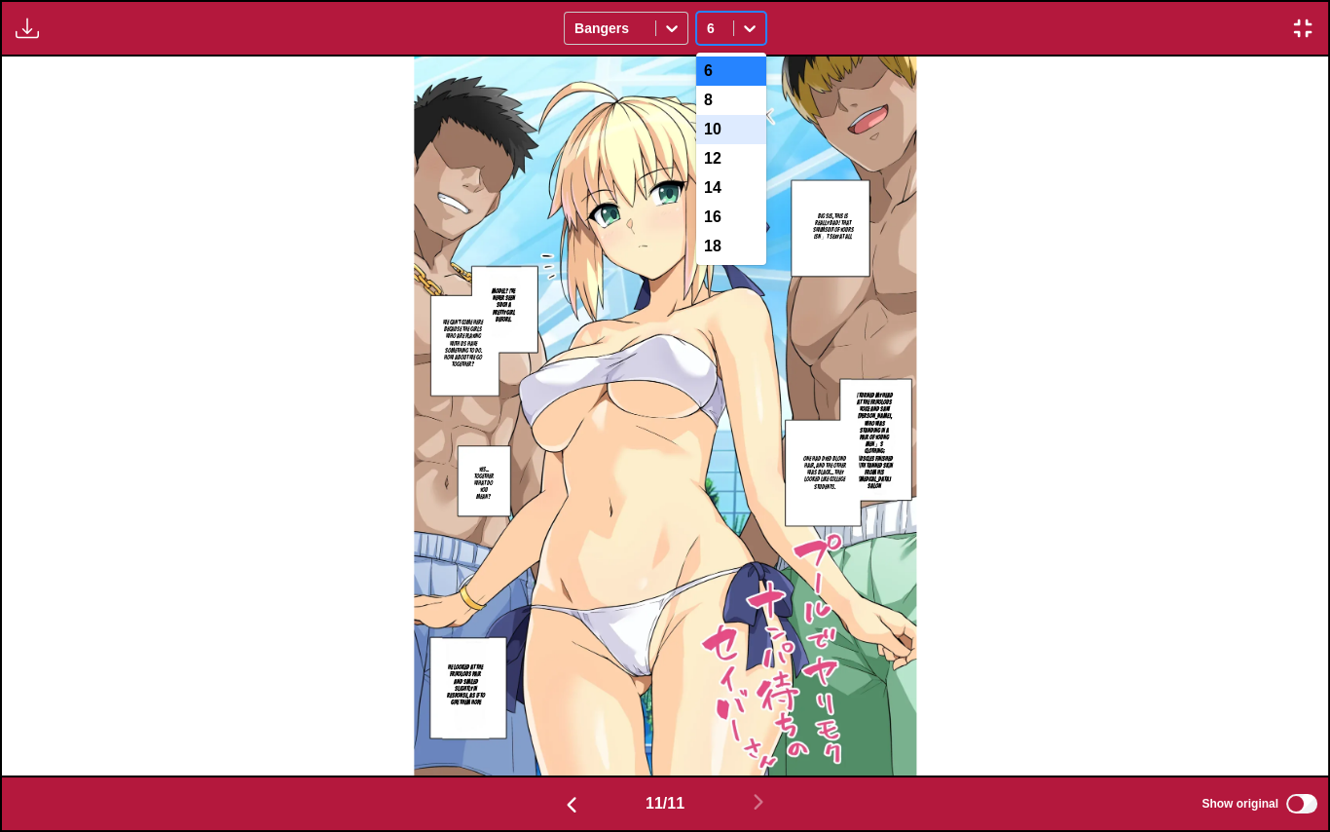
click at [720, 126] on div "10" at bounding box center [731, 129] width 70 height 29
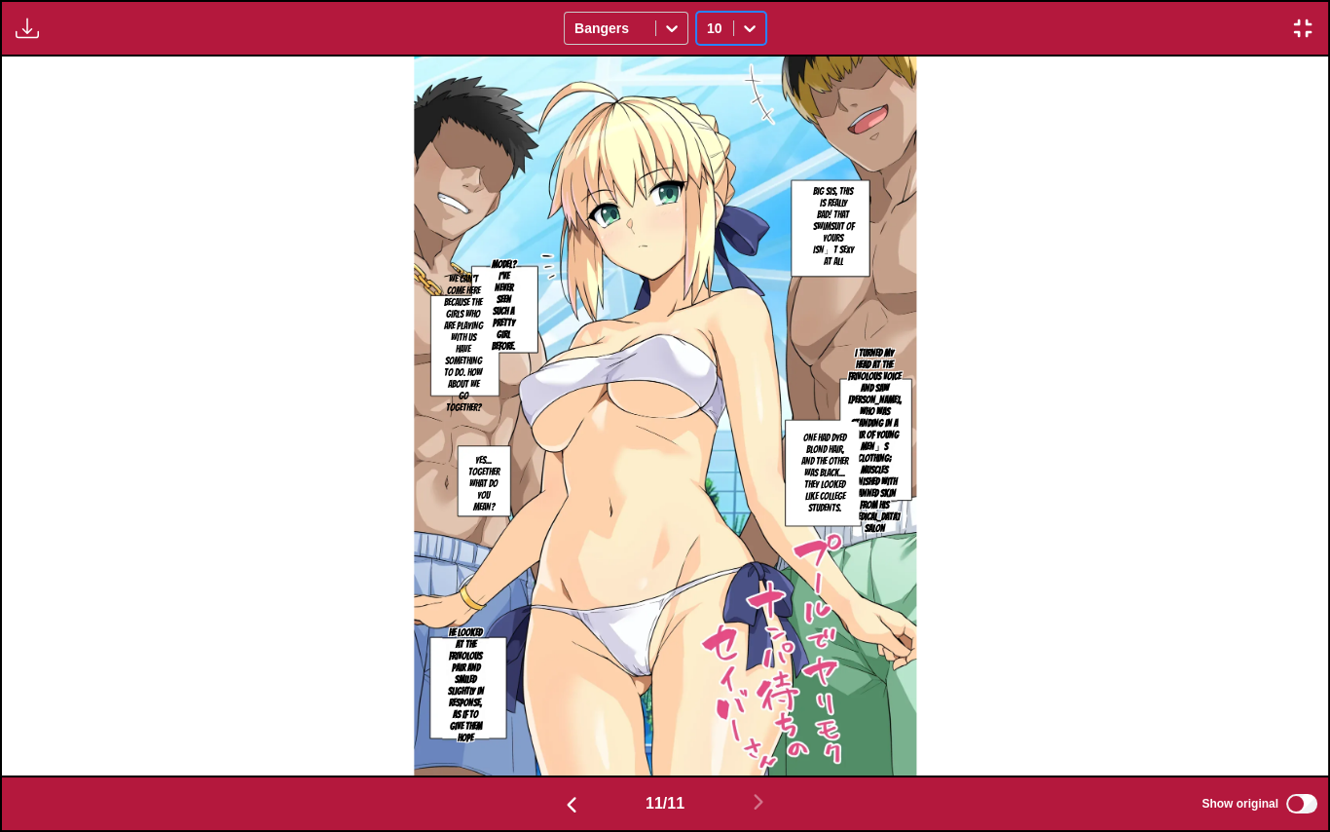
click at [714, 27] on div at bounding box center [715, 28] width 17 height 19
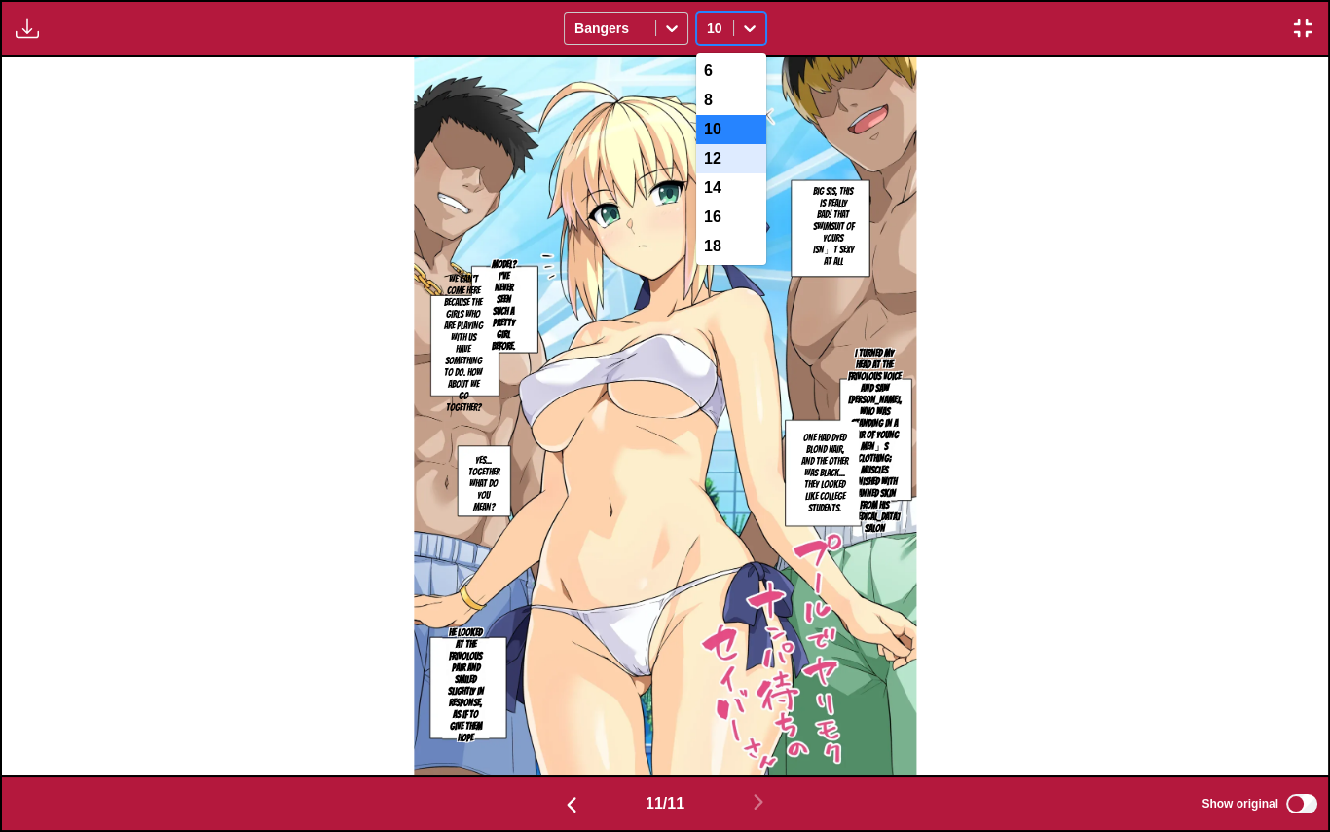
click at [725, 165] on div "12" at bounding box center [731, 158] width 70 height 29
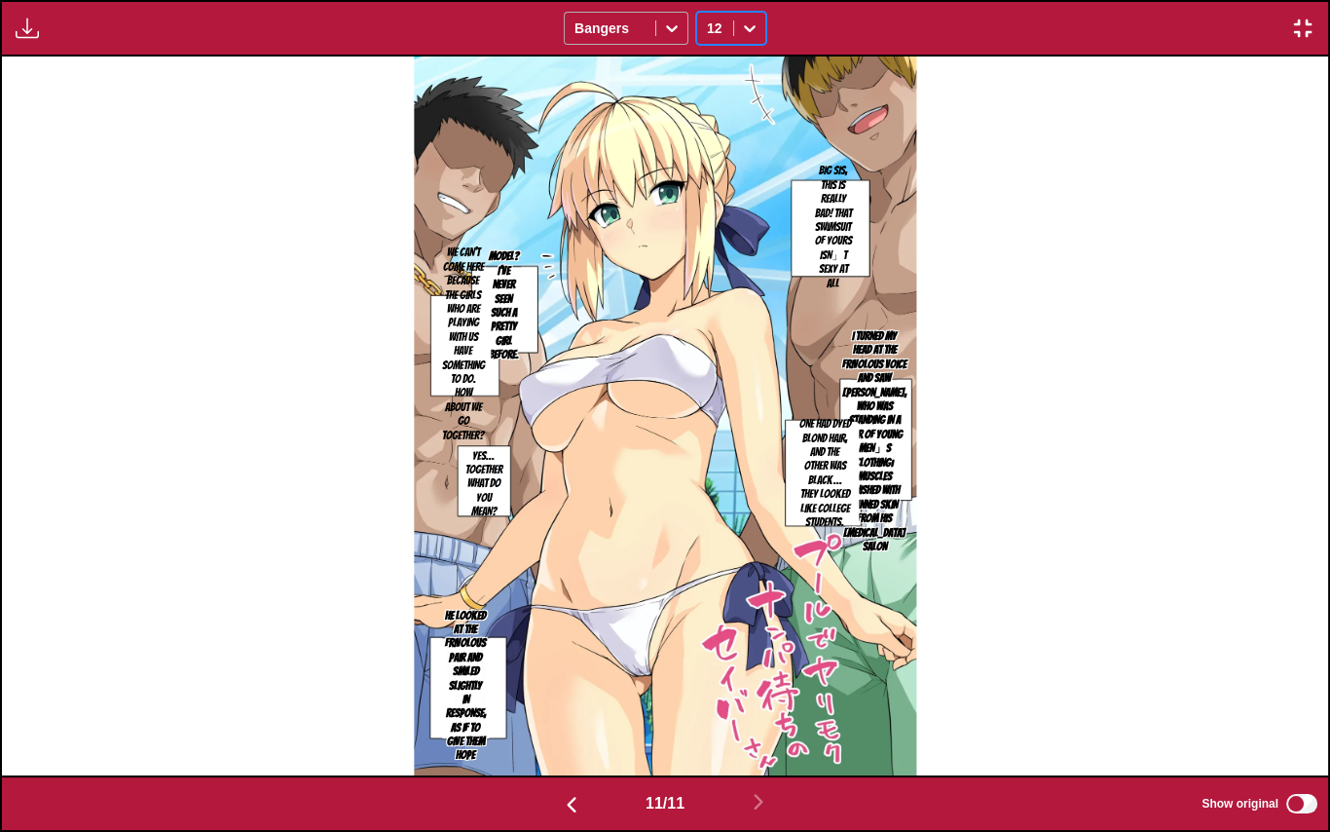
click at [625, 38] on div at bounding box center [610, 28] width 71 height 19
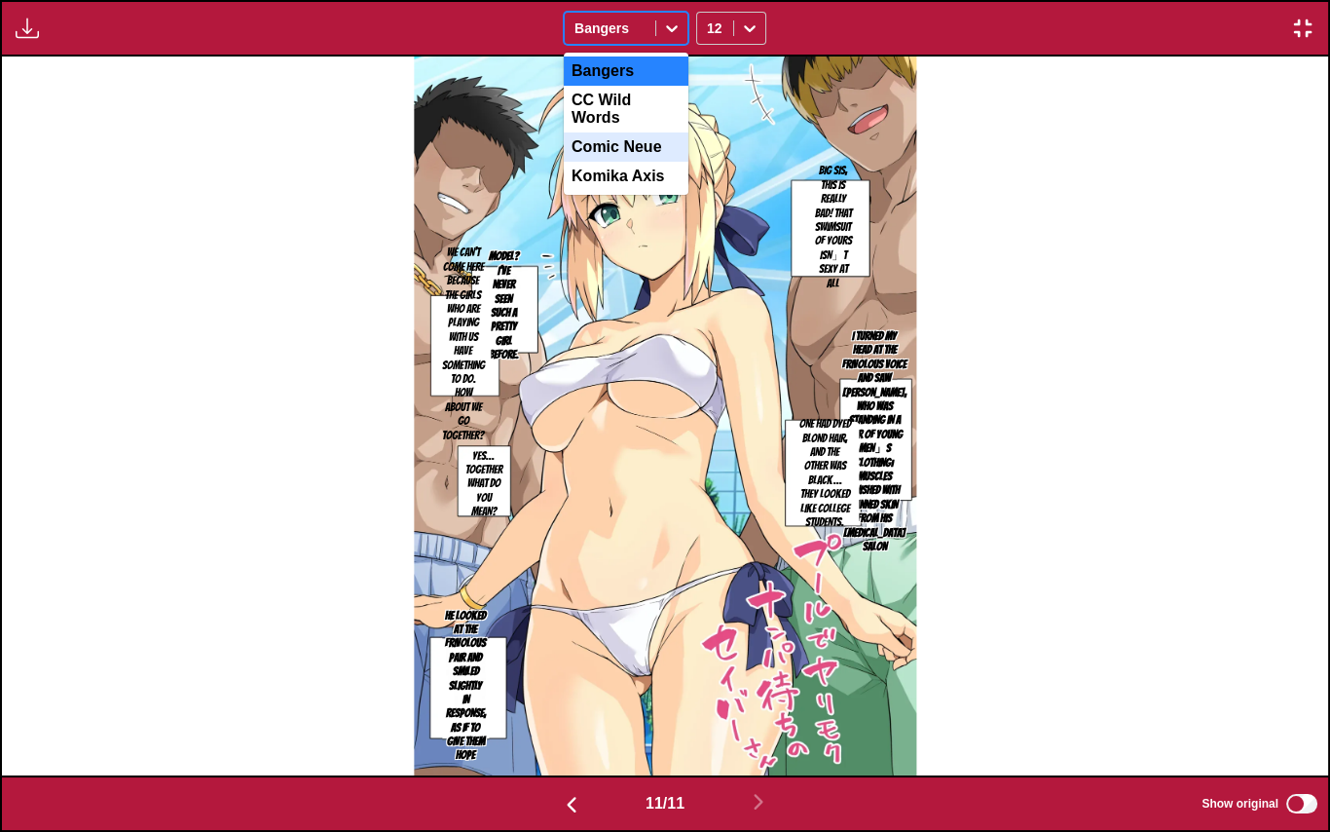
click at [628, 132] on div "Comic Neue" at bounding box center [626, 146] width 125 height 29
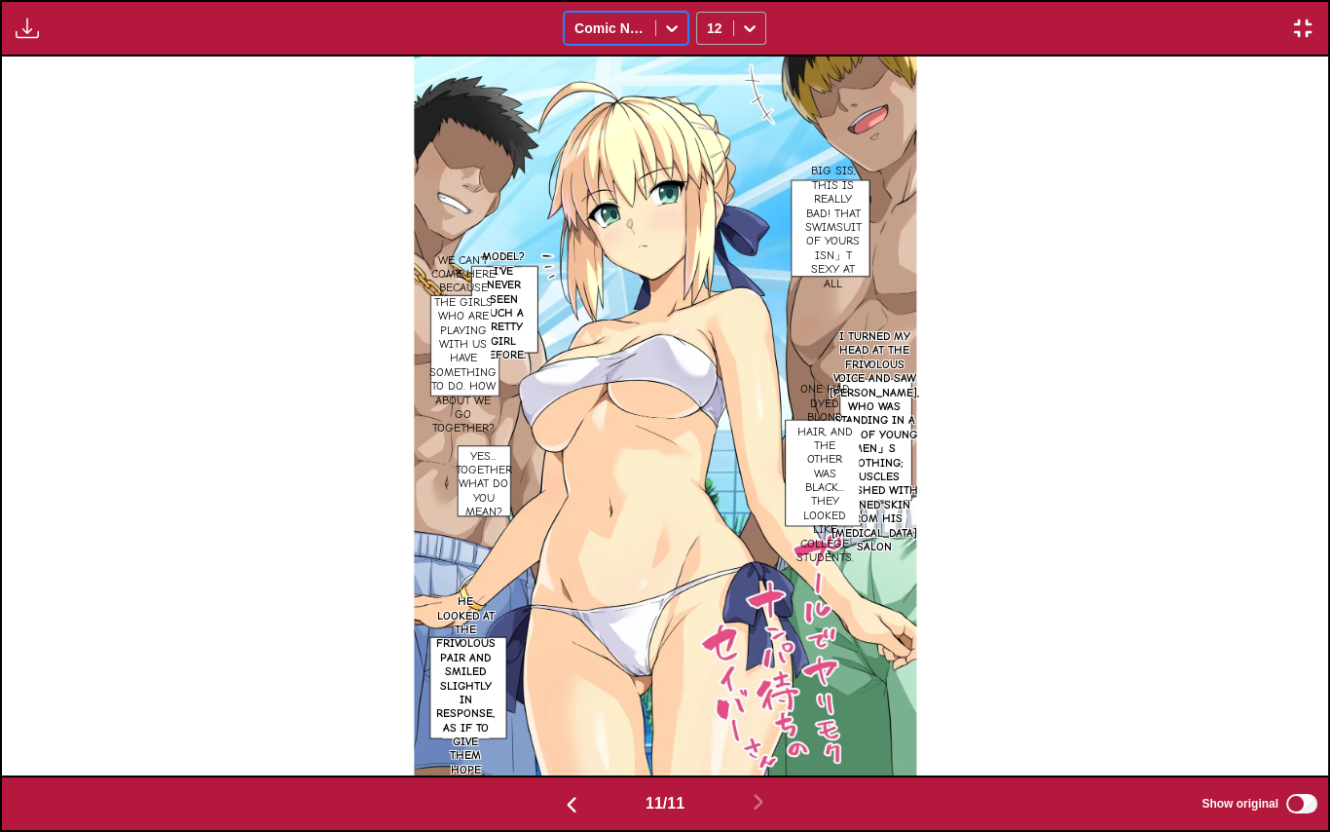
click at [705, 32] on div "12" at bounding box center [715, 28] width 36 height 27
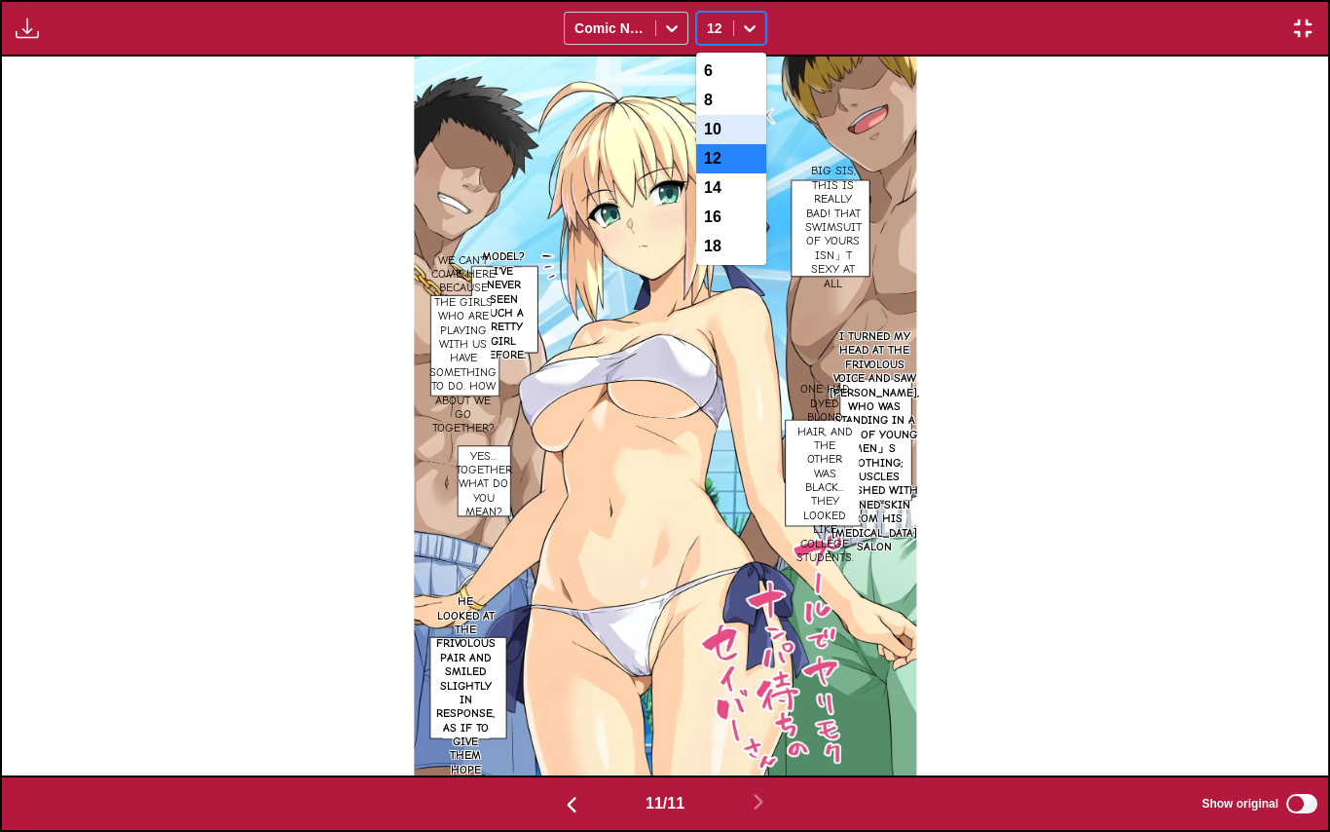
click at [719, 142] on div "10" at bounding box center [731, 129] width 70 height 29
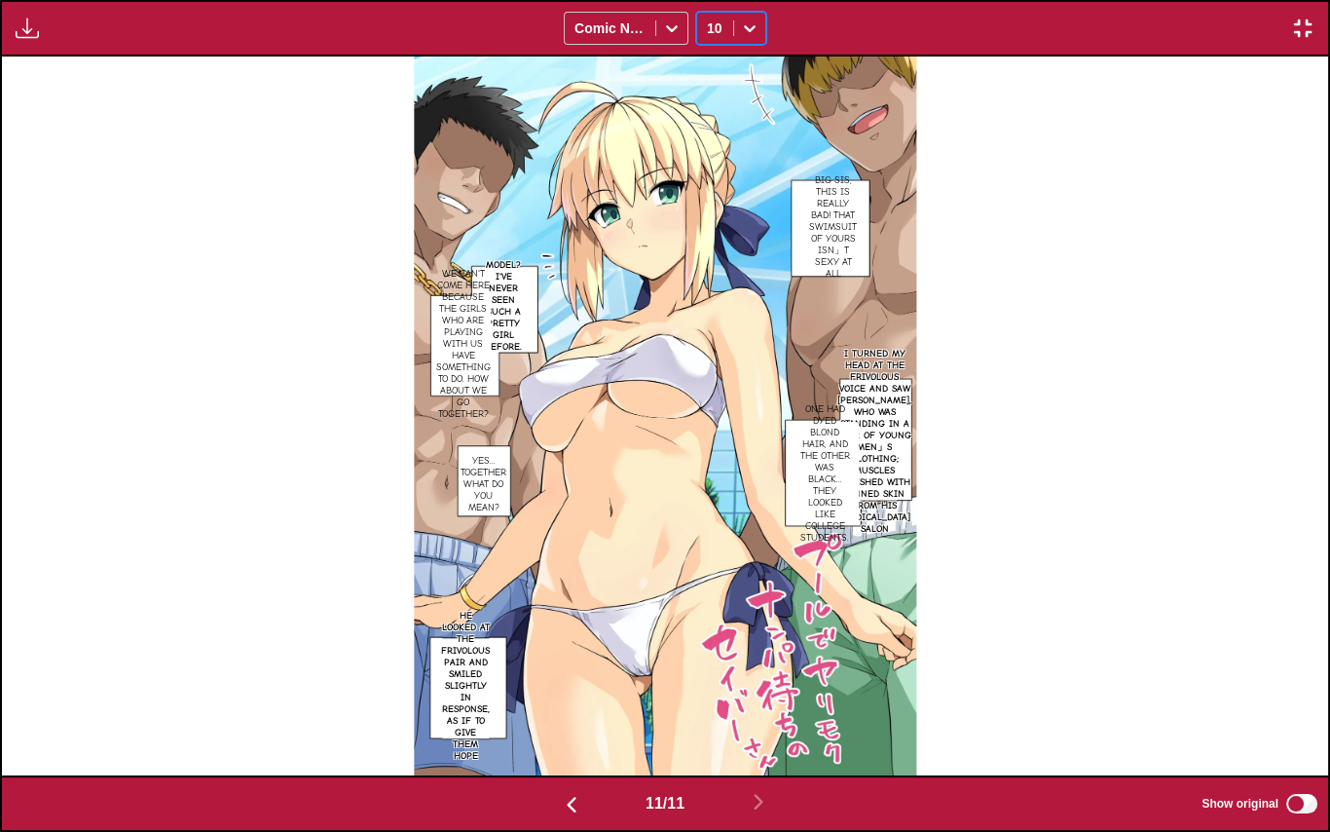
click at [745, 29] on icon at bounding box center [749, 28] width 19 height 19
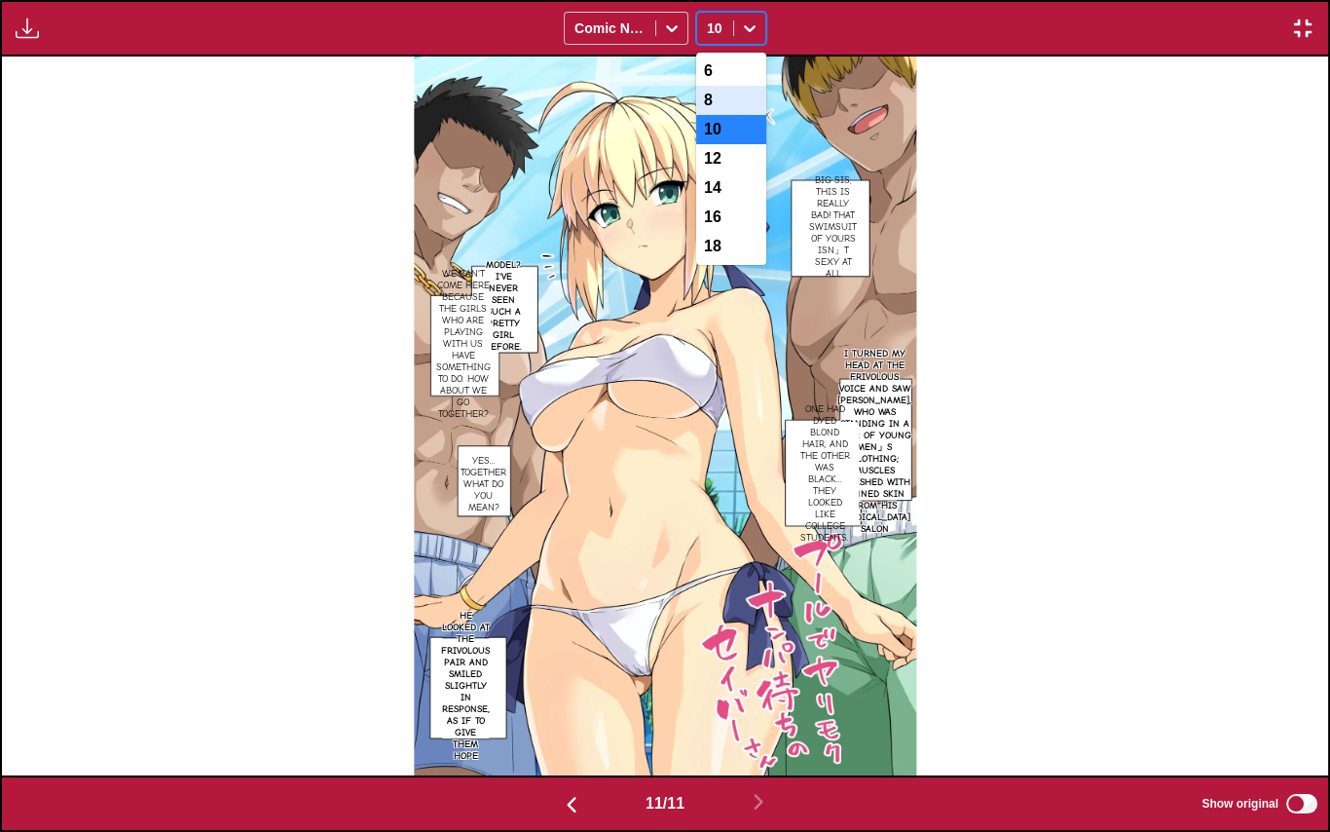
click at [729, 97] on div "8" at bounding box center [731, 100] width 70 height 29
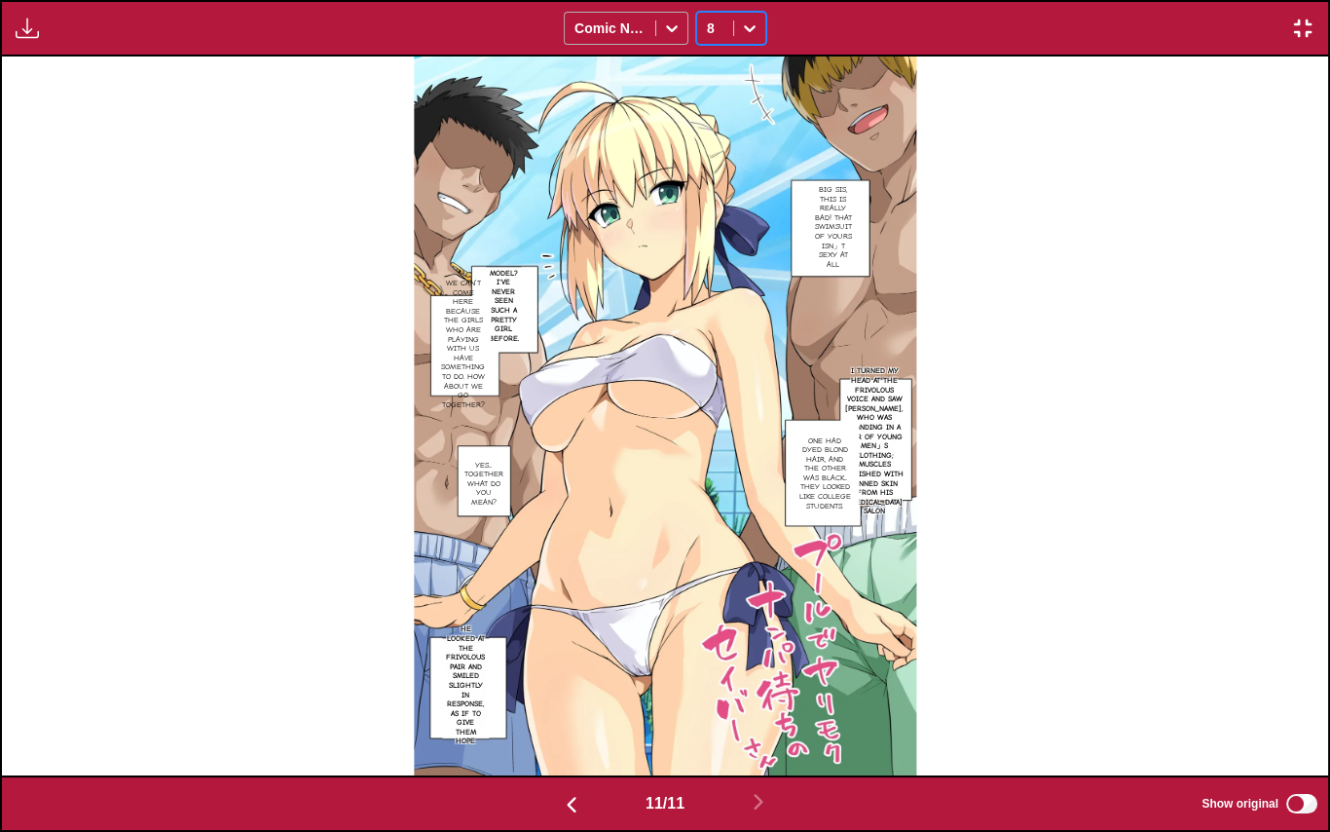
click at [661, 41] on div at bounding box center [671, 28] width 31 height 31
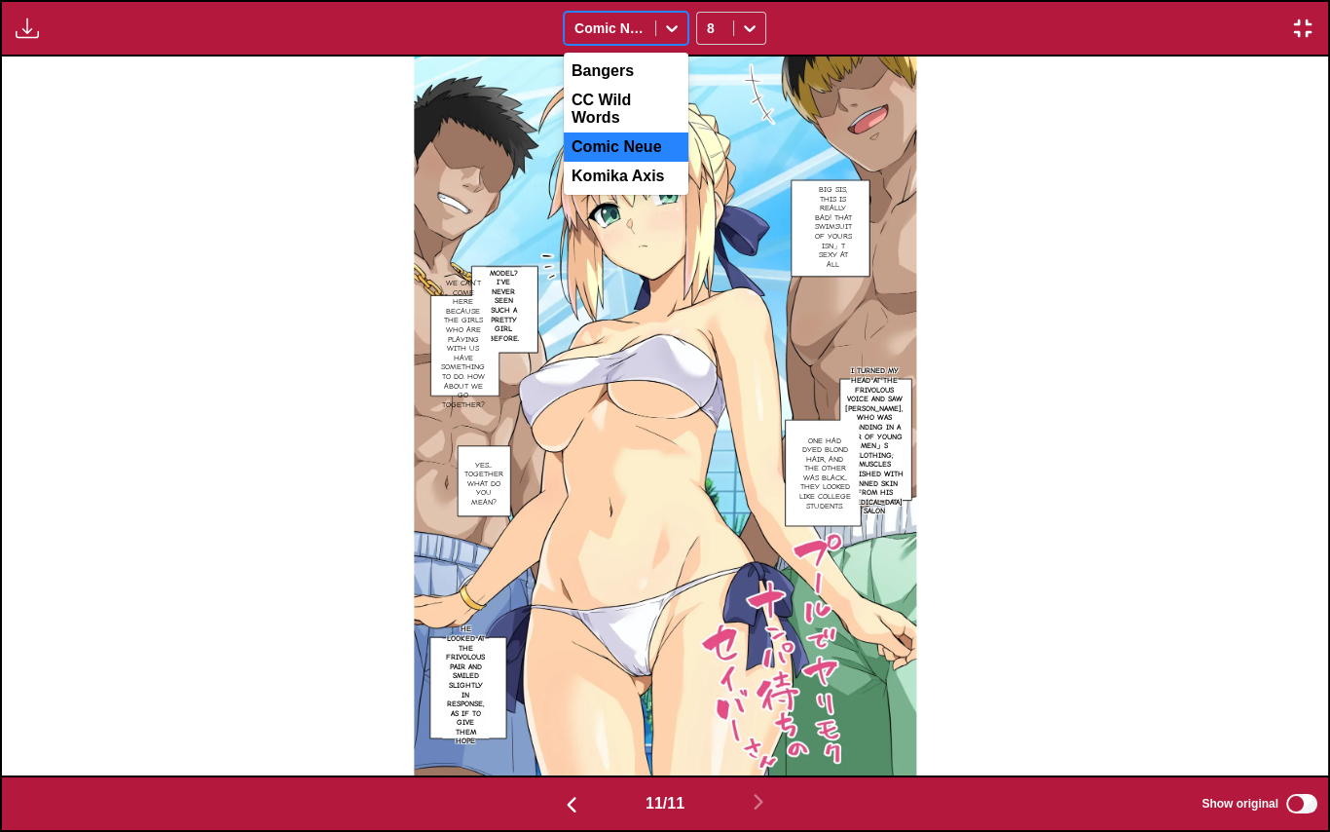
click at [622, 165] on div "Komika Axis" at bounding box center [626, 176] width 125 height 29
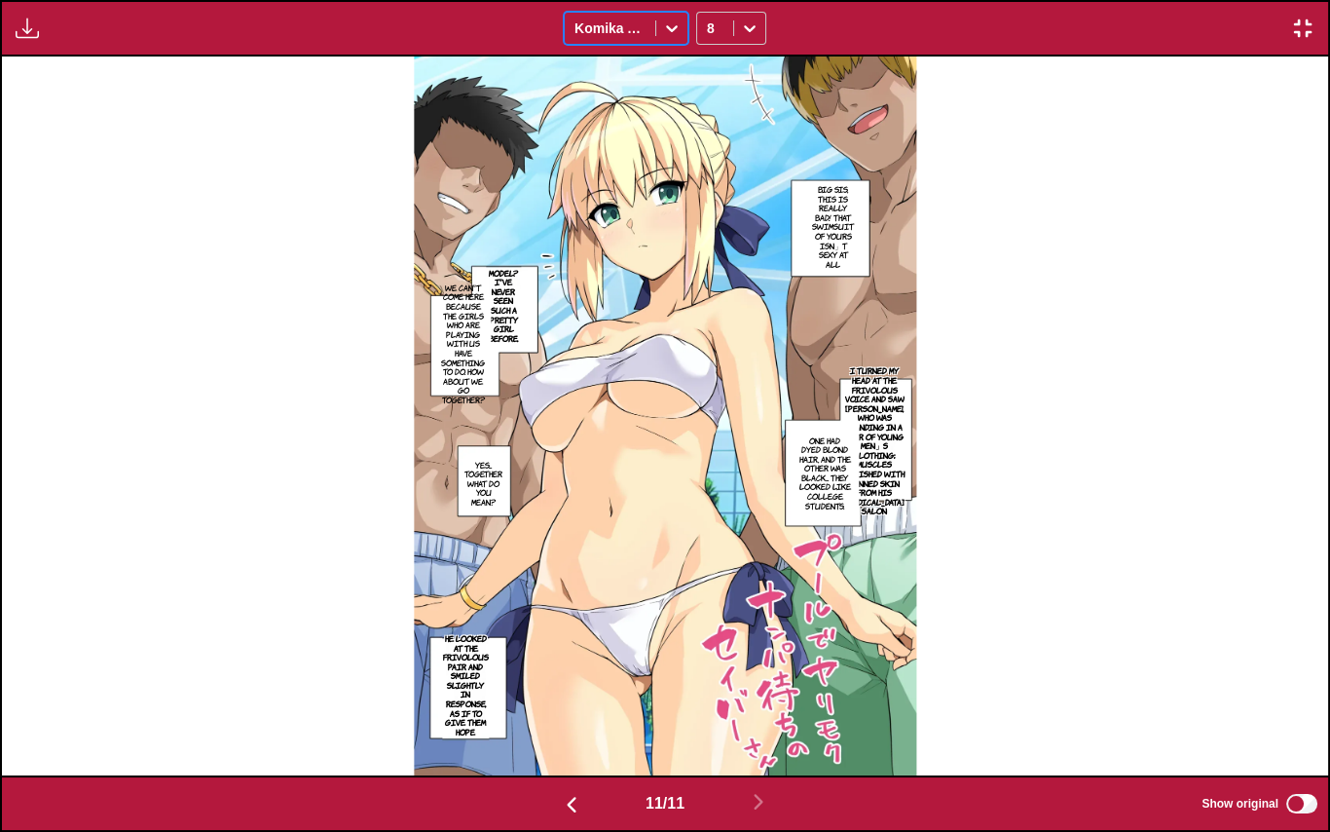
click at [649, 42] on div "Komika Axis" at bounding box center [610, 28] width 91 height 27
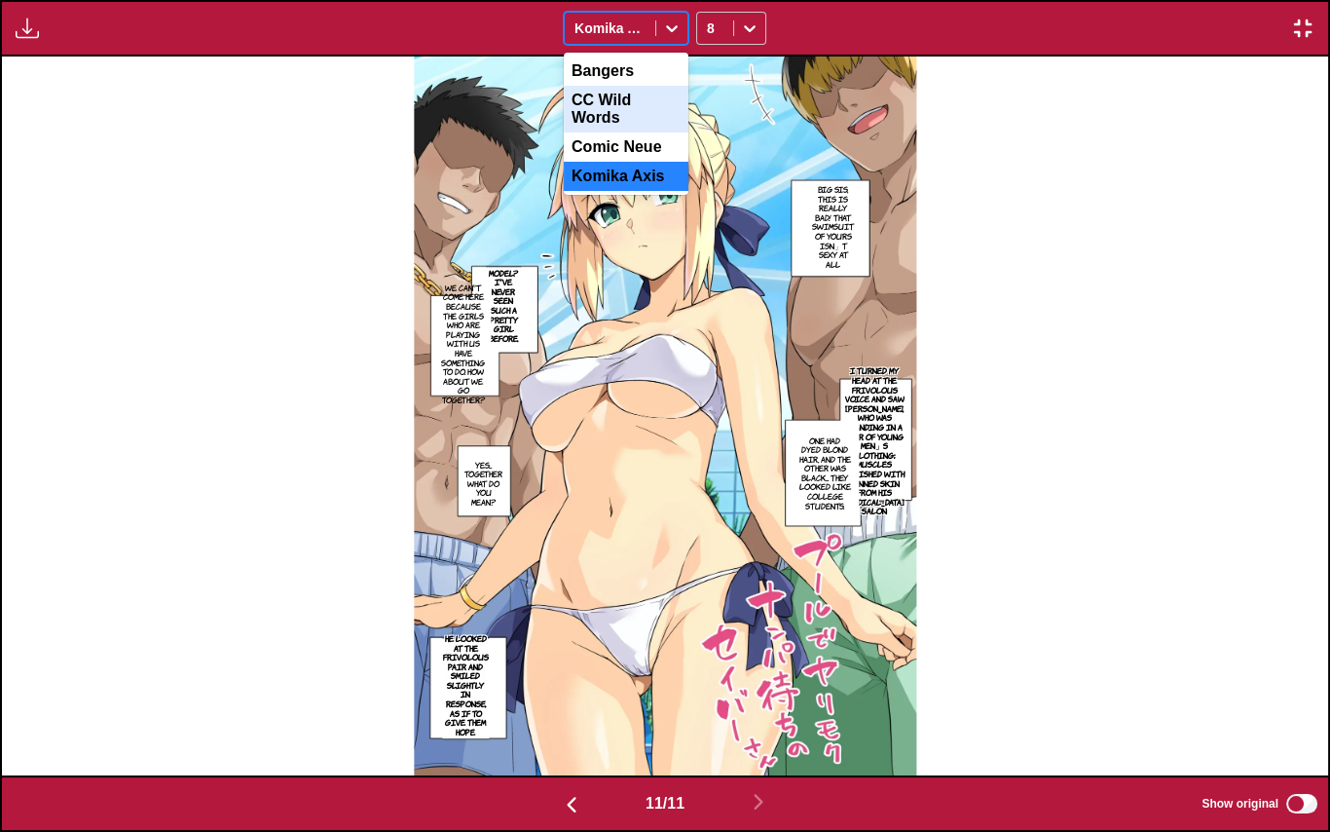
click at [624, 92] on div "CC Wild Words" at bounding box center [626, 109] width 125 height 47
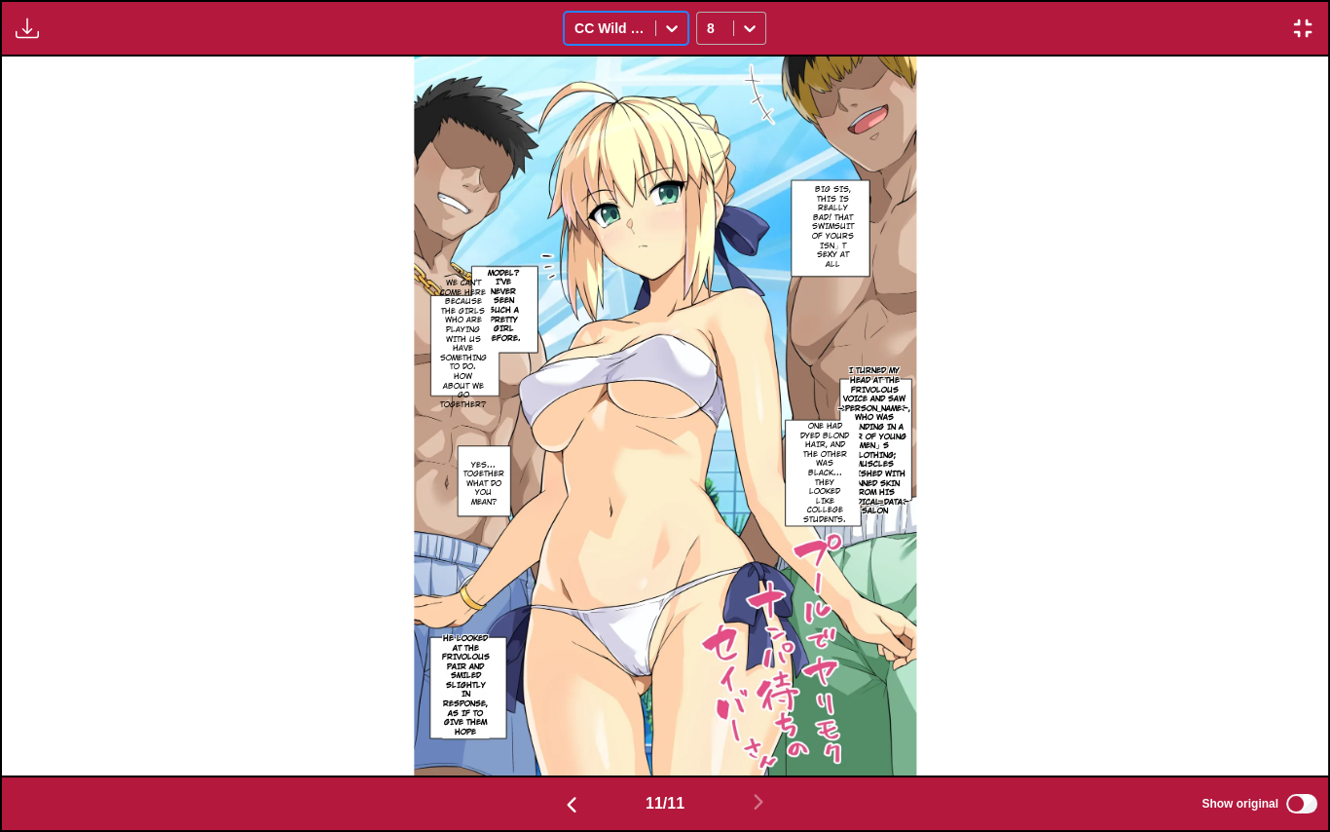
click at [732, 39] on div "8" at bounding box center [715, 28] width 36 height 27
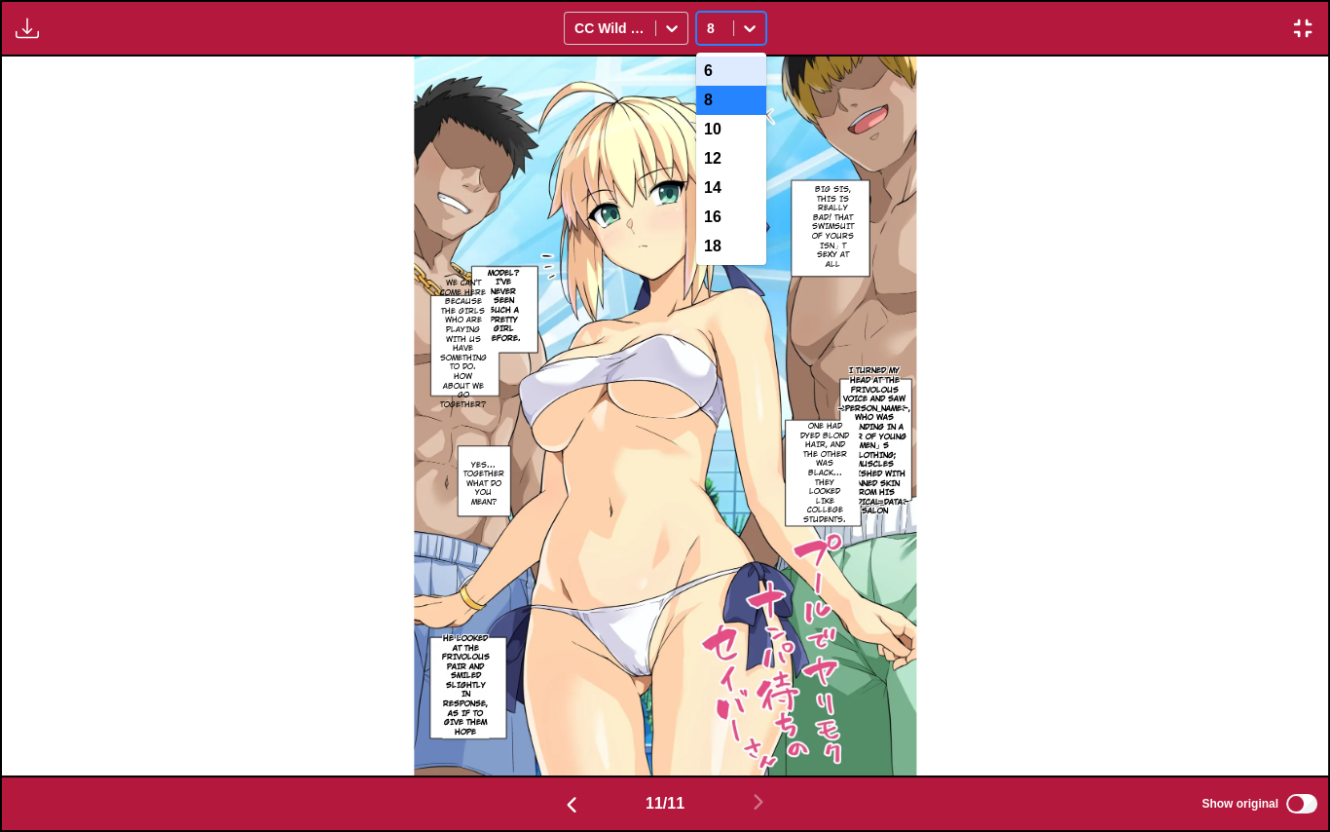
click at [731, 70] on div "6" at bounding box center [731, 70] width 70 height 29
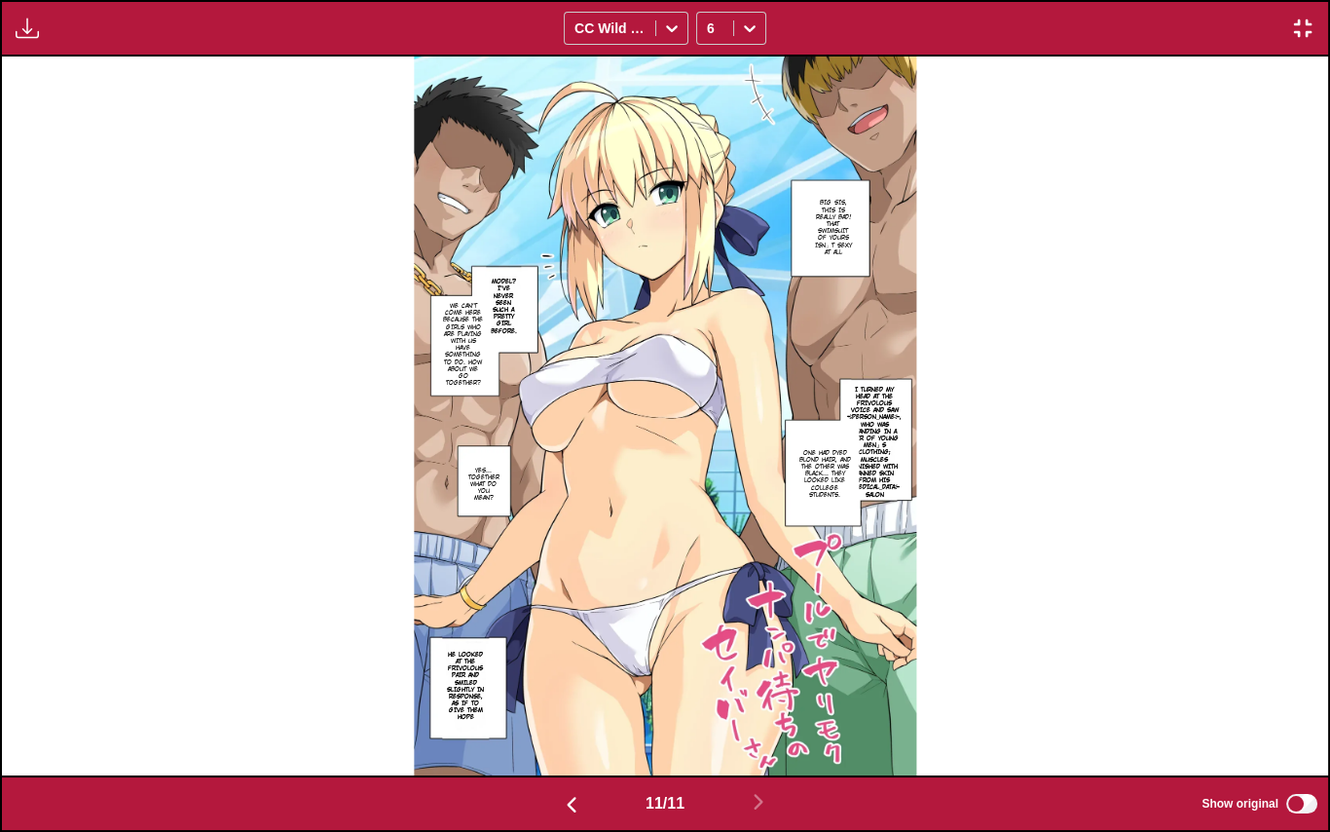
click at [624, 56] on div "Available for premium users only CC Wild Words 6" at bounding box center [665, 28] width 1330 height 56
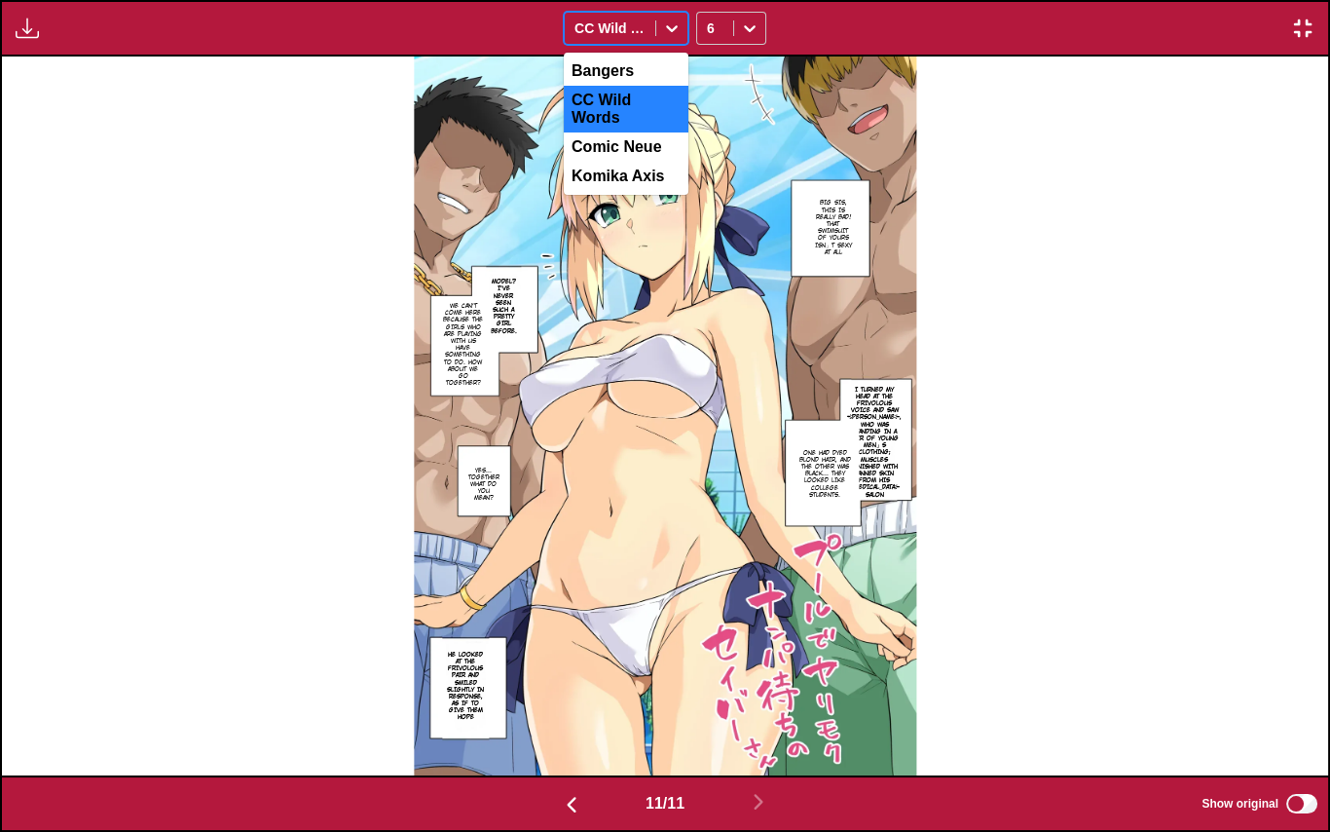
click at [618, 32] on div at bounding box center [610, 28] width 71 height 19
click at [619, 62] on div "Bangers" at bounding box center [626, 70] width 125 height 29
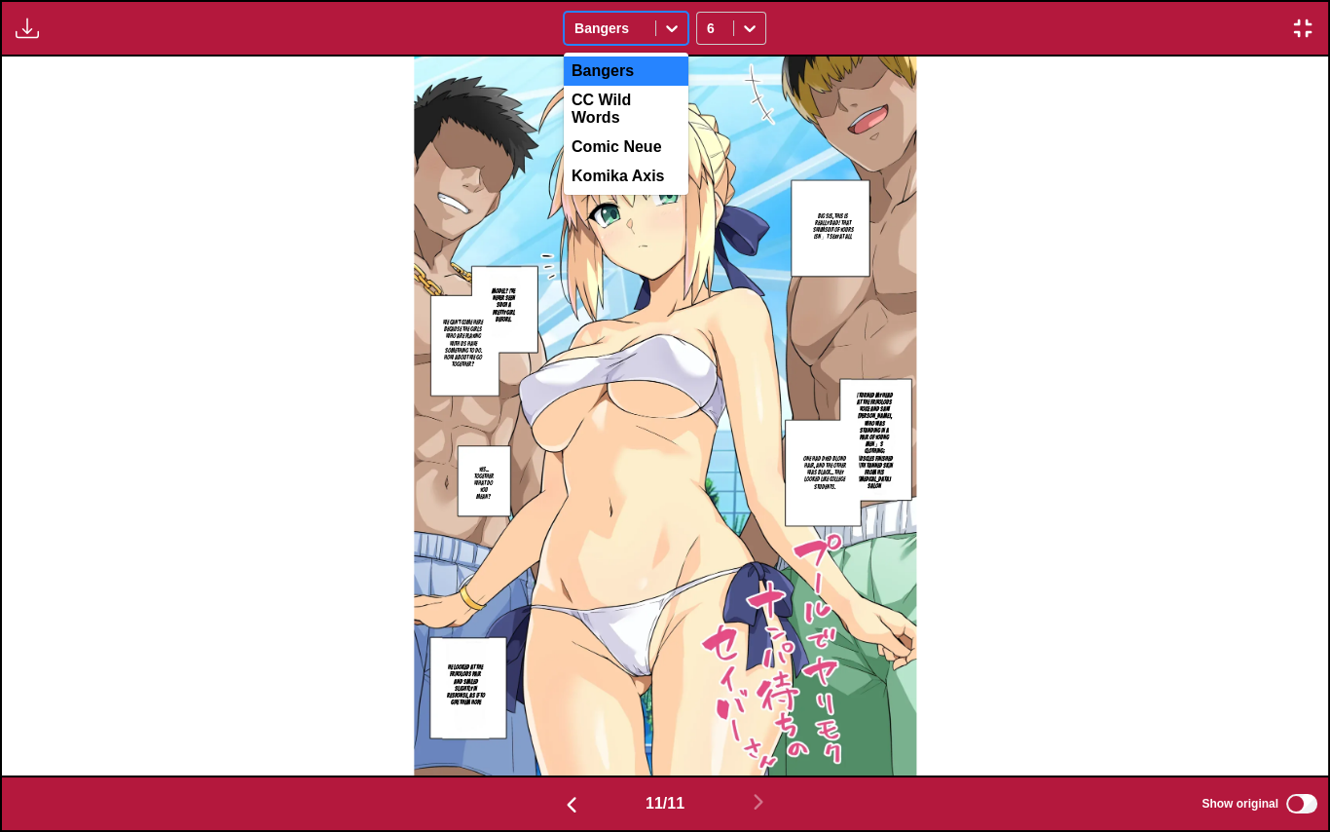
click at [663, 31] on icon at bounding box center [671, 28] width 19 height 19
click at [649, 132] on div "Comic Neue" at bounding box center [626, 146] width 125 height 29
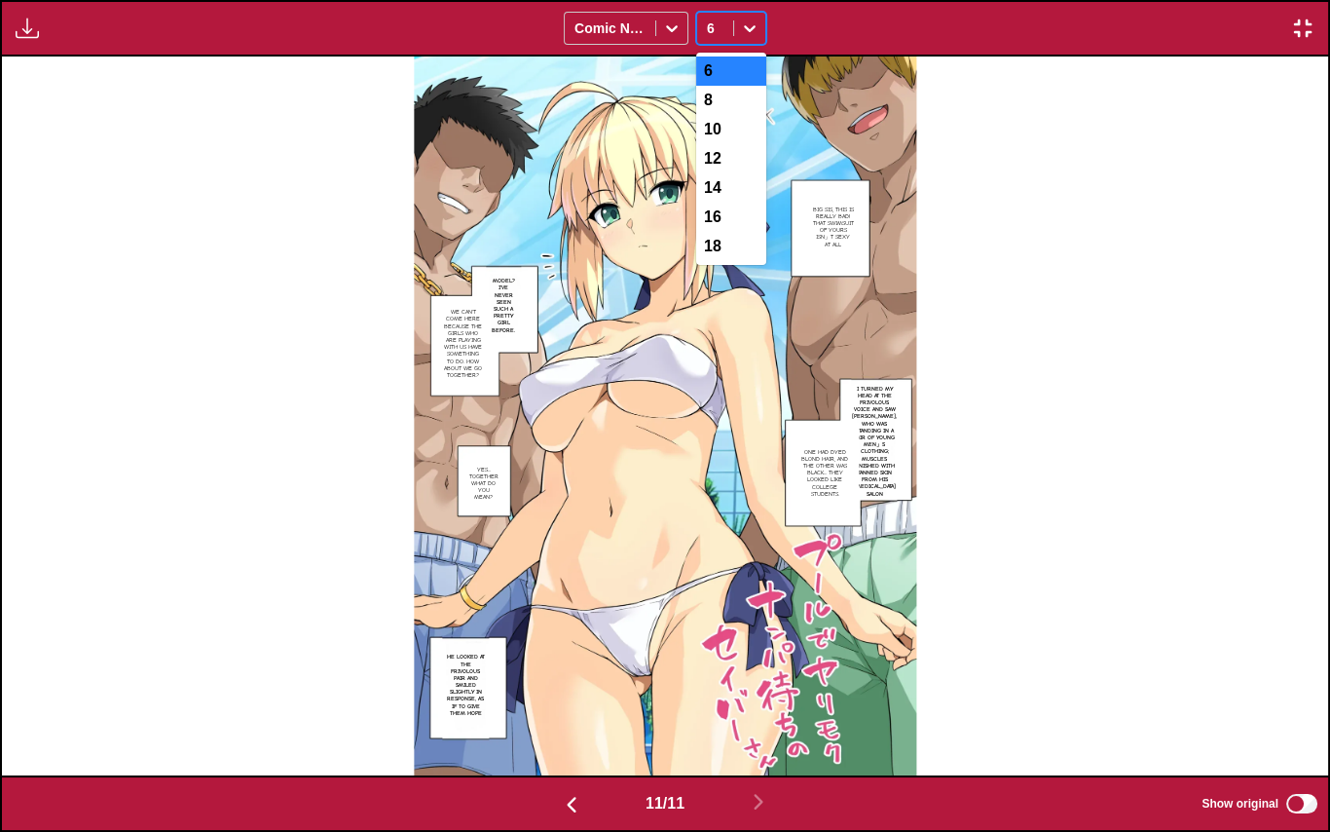
click at [728, 35] on div "6" at bounding box center [715, 28] width 36 height 27
click at [721, 203] on div "14" at bounding box center [731, 187] width 70 height 29
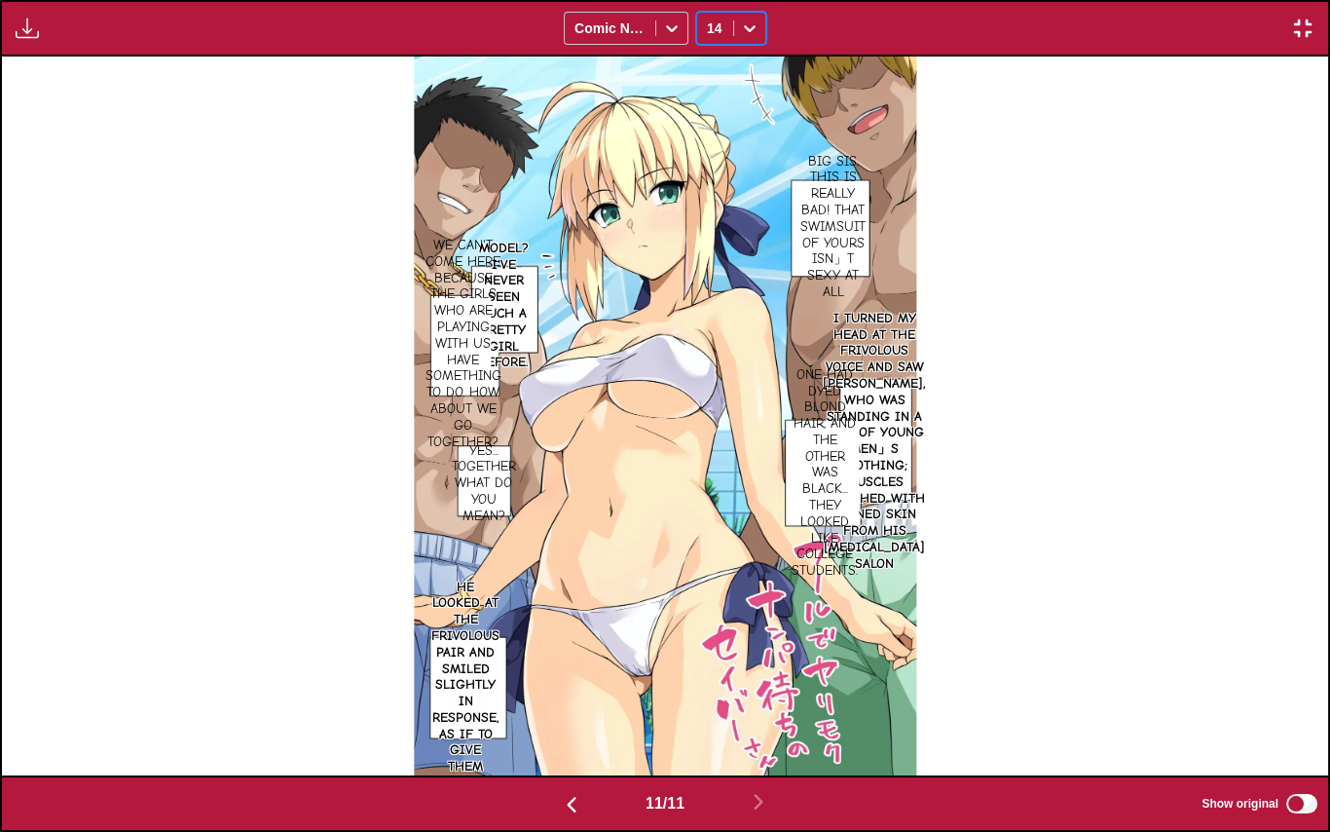
click at [706, 89] on img at bounding box center [665, 415] width 502 height 719
click at [730, 45] on div "Available for premium users only Comic Neue 14" at bounding box center [665, 28] width 1330 height 56
click at [738, 26] on div at bounding box center [749, 28] width 31 height 31
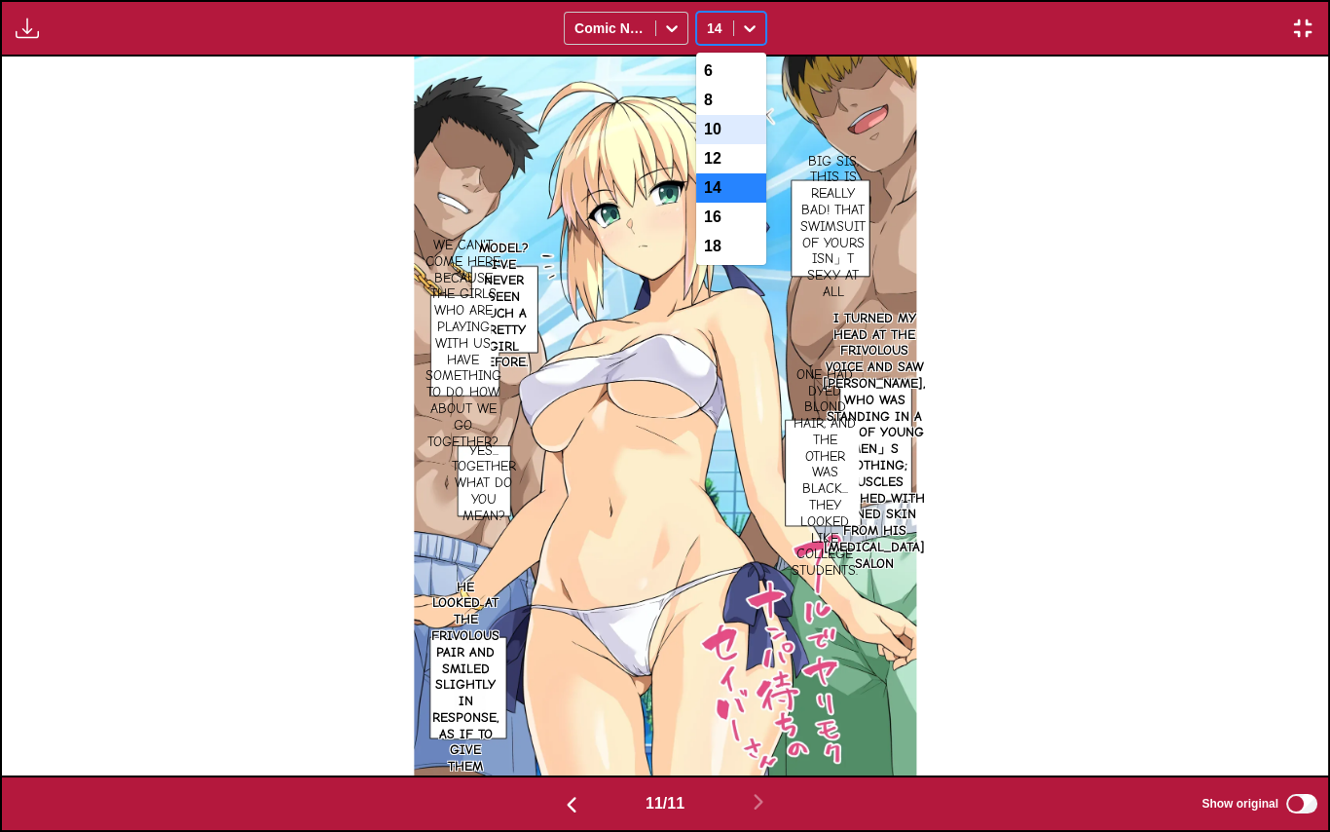
click at [728, 140] on div "10" at bounding box center [731, 129] width 70 height 29
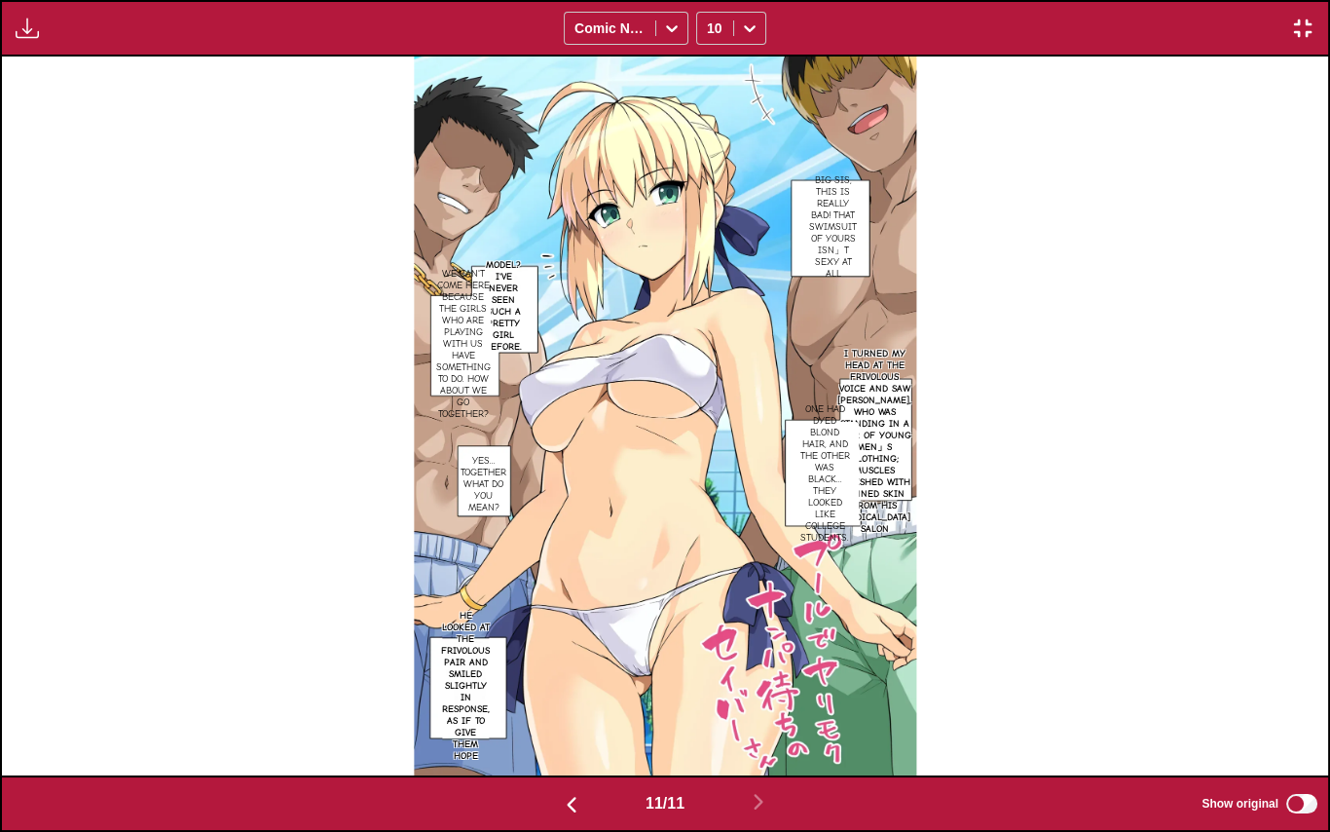
click at [1302, 34] on img "button" at bounding box center [1302, 28] width 23 height 23
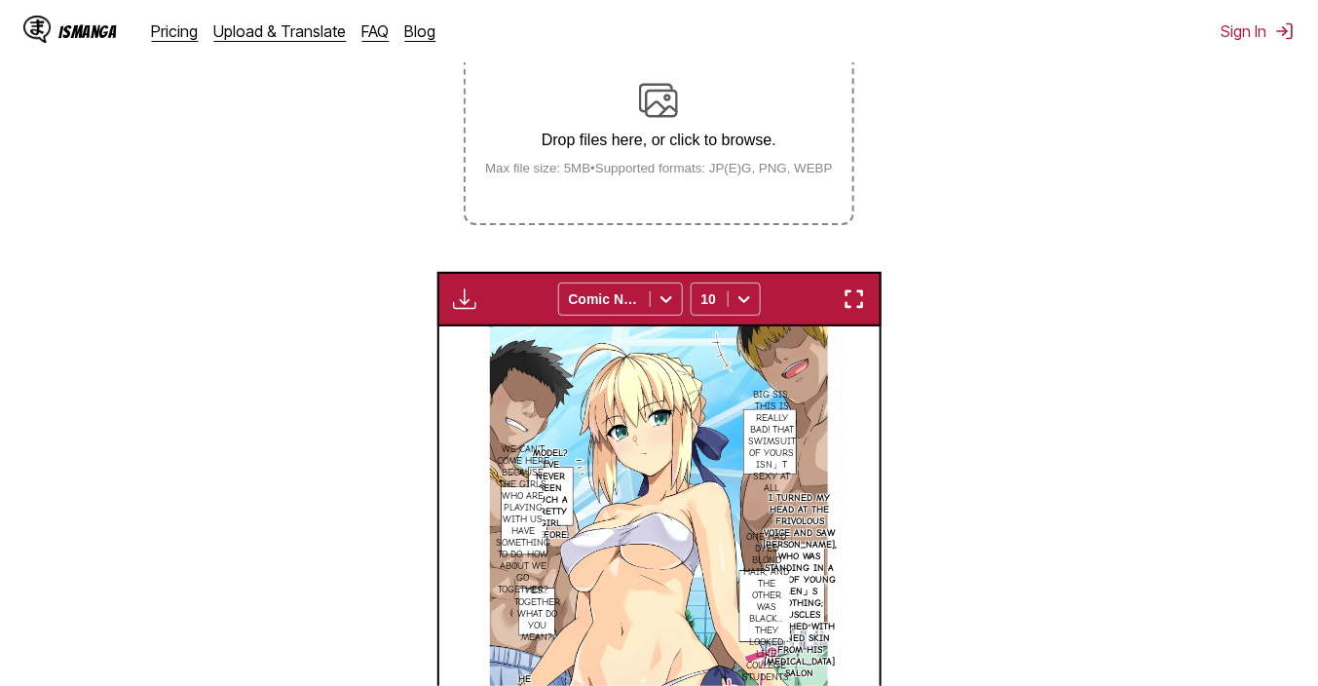
scroll to position [197, 0]
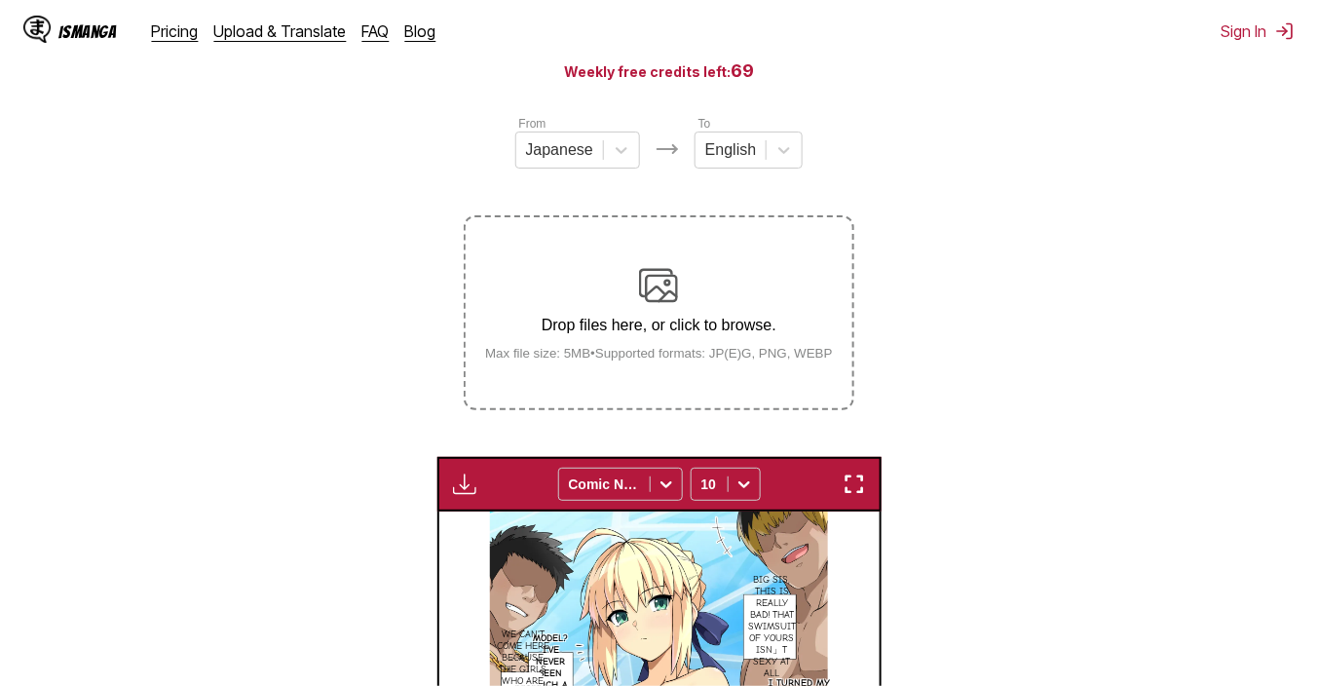
click at [634, 286] on div "Drop files here, or click to browse. Max file size: 5MB • Supported formats: JP…" at bounding box center [658, 313] width 379 height 94
click at [0, 0] on input "Drop files here, or click to browse. Max file size: 5MB • Supported formats: JP…" at bounding box center [0, 0] width 0 height 0
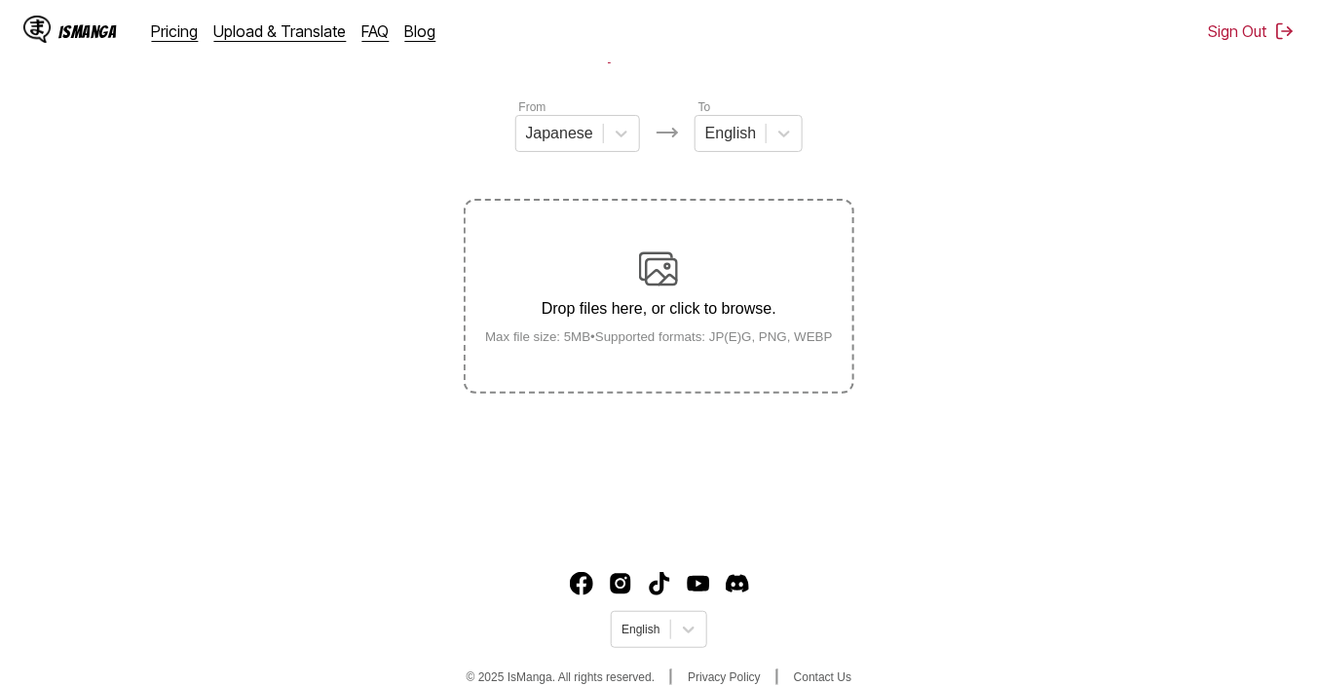
scroll to position [241, 0]
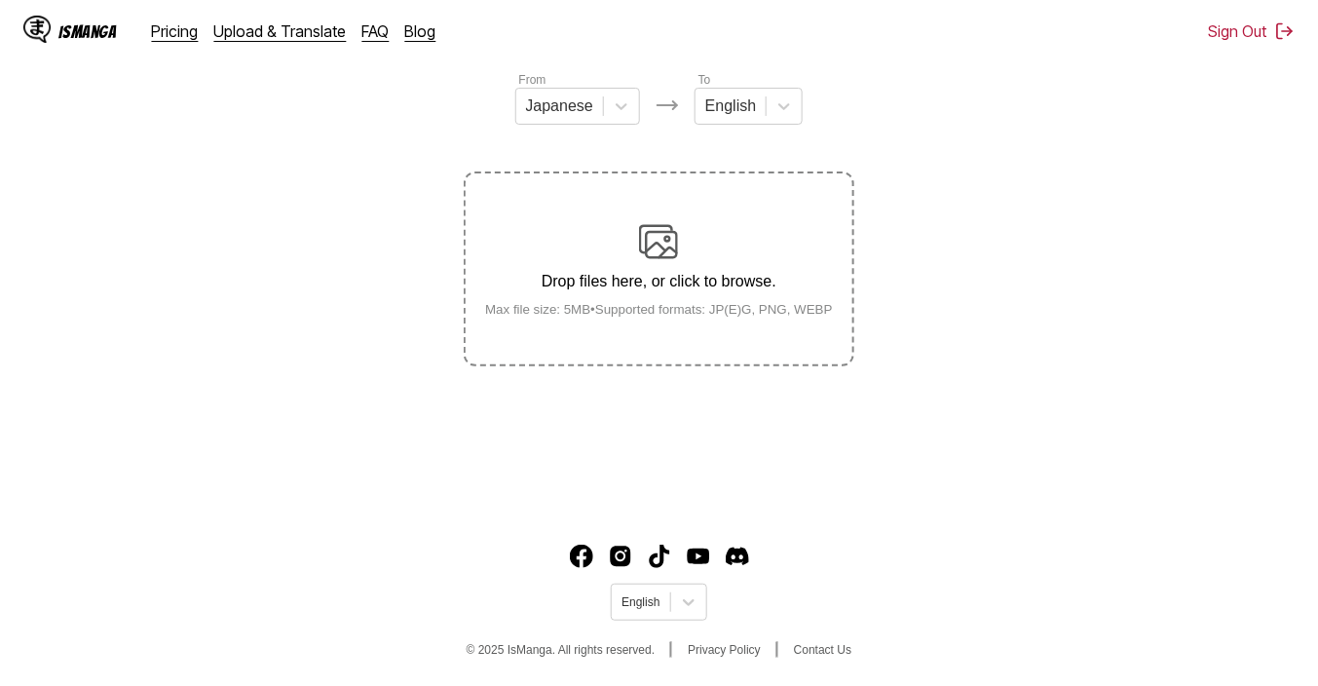
click at [632, 304] on div "Drop files here, or click to browse. Max file size: 5MB • Supported formats: JP…" at bounding box center [658, 269] width 379 height 94
click at [0, 0] on input "Drop files here, or click to browse. Max file size: 5MB • Supported formats: JP…" at bounding box center [0, 0] width 0 height 0
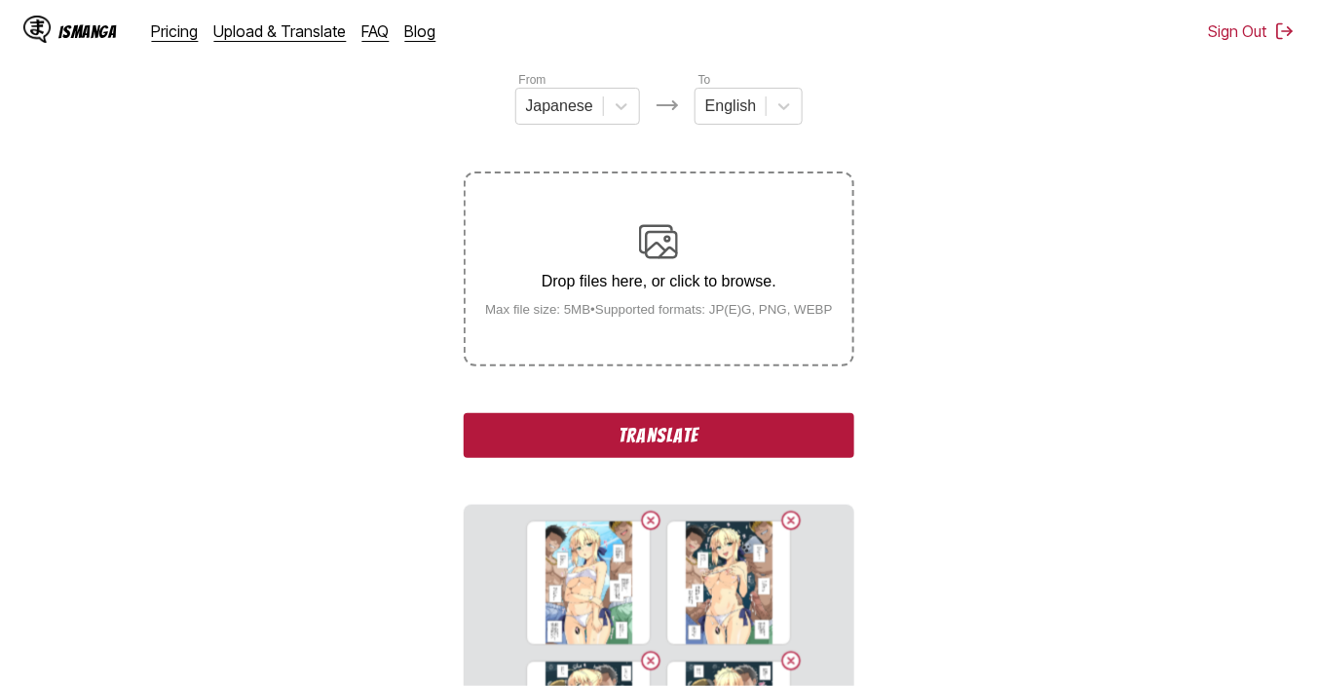
click at [682, 446] on button "Translate" at bounding box center [659, 435] width 390 height 45
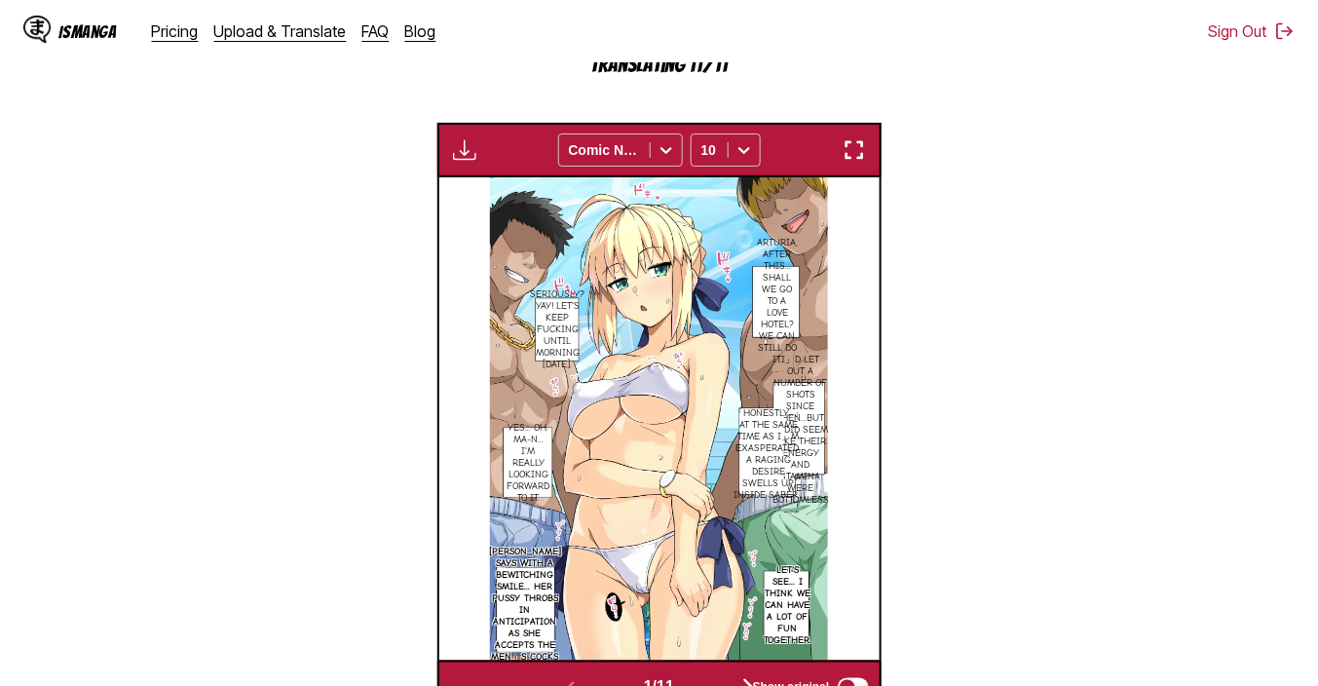
scroll to position [522, 0]
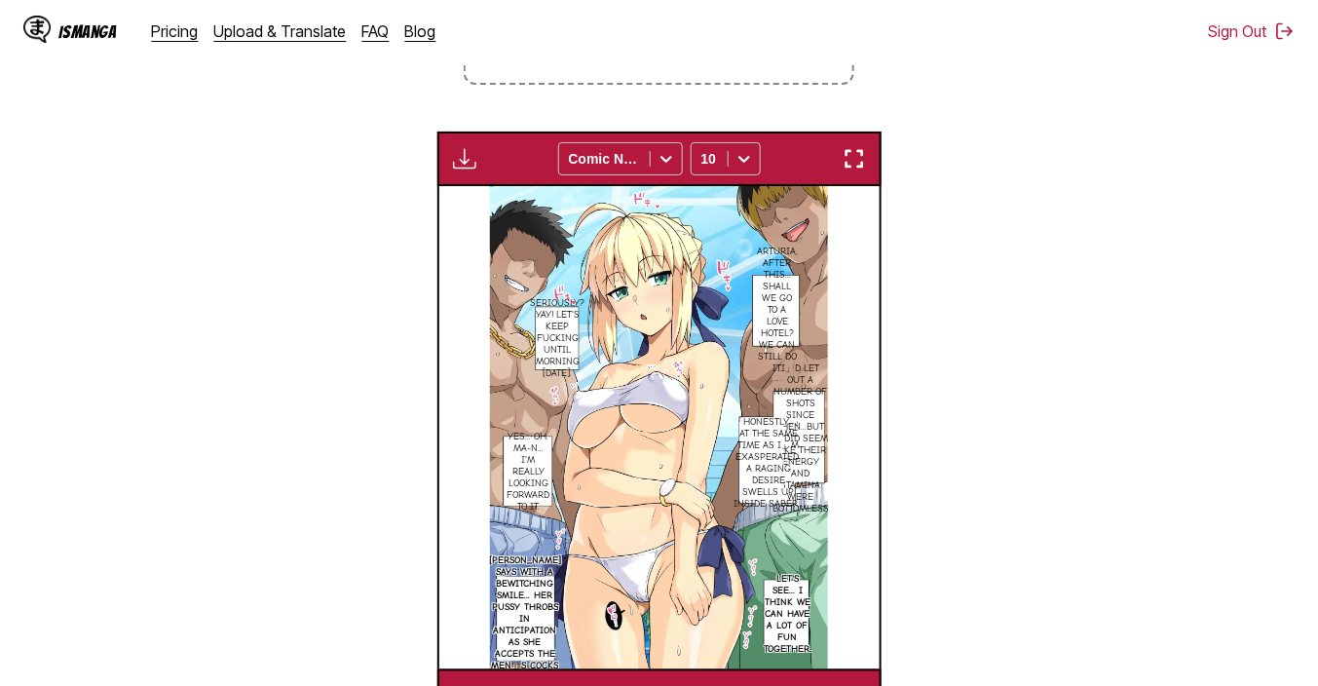
click at [469, 166] on img "button" at bounding box center [464, 158] width 23 height 23
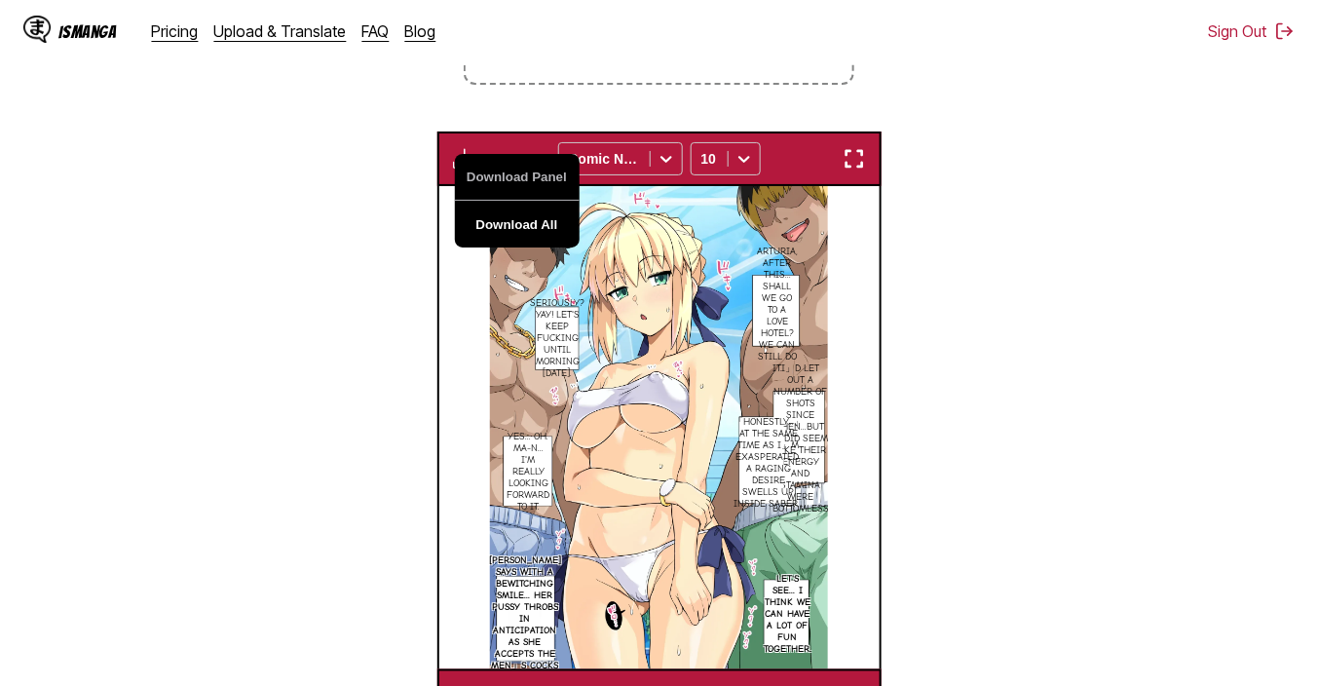
click at [539, 222] on button "Download All" at bounding box center [517, 224] width 125 height 47
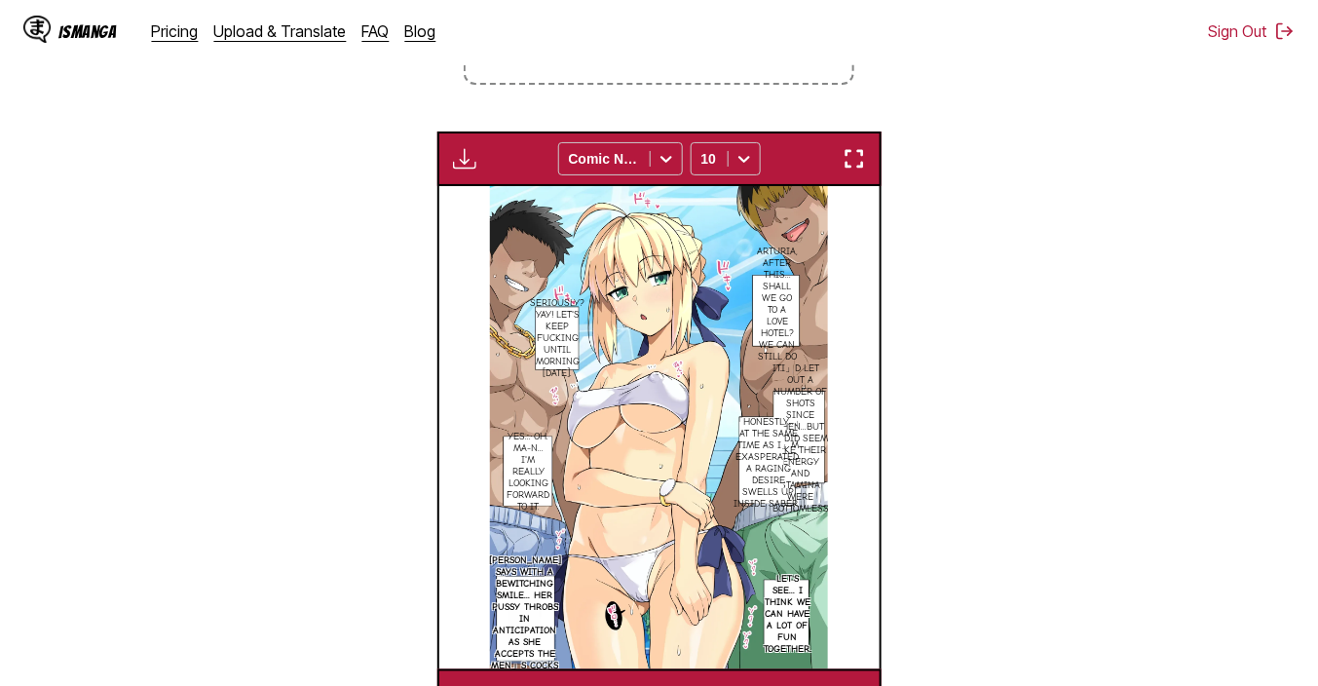
drag, startPoint x: 712, startPoint y: 220, endPoint x: 1006, endPoint y: 212, distance: 294.2
click at [1006, 212] on section "From Japanese To English Drop files here, or click to browse. Max file size: 5M…" at bounding box center [659, 256] width 1286 height 935
click at [667, 165] on icon at bounding box center [665, 158] width 19 height 19
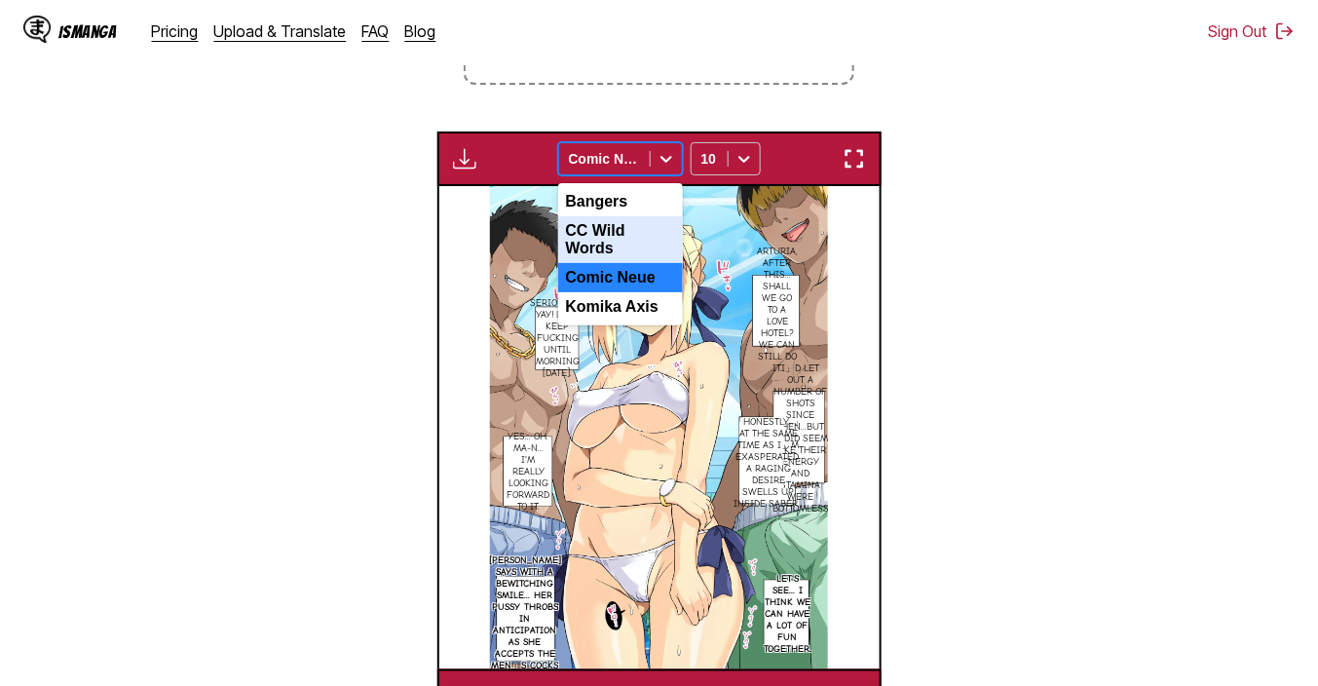
click at [645, 243] on div "CC Wild Words" at bounding box center [620, 239] width 125 height 47
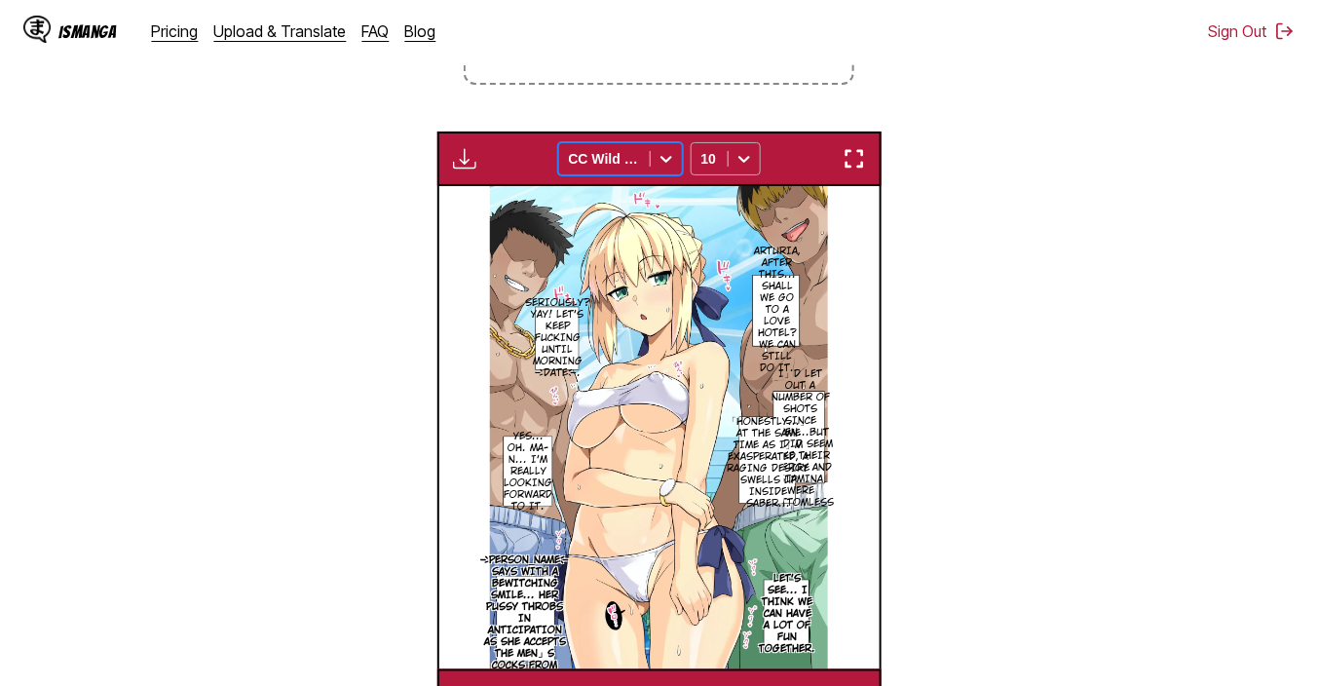
click at [726, 161] on div "10" at bounding box center [709, 158] width 36 height 27
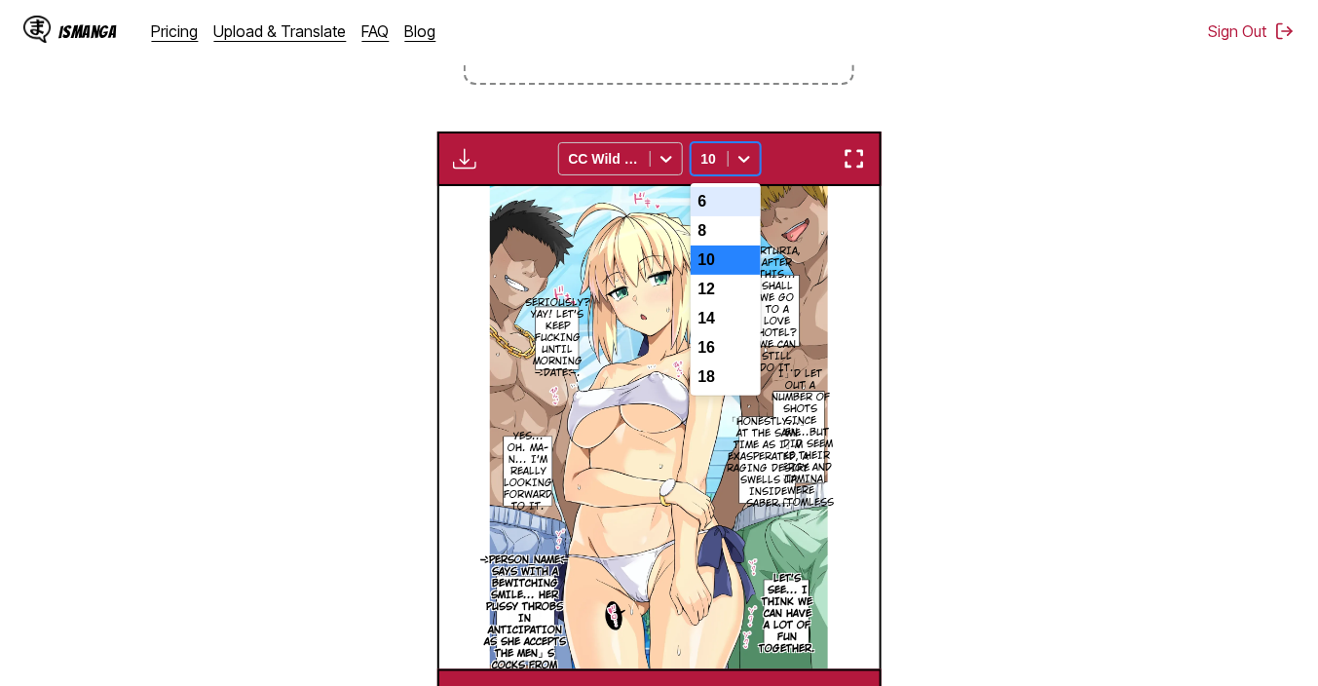
click at [714, 210] on div "6" at bounding box center [725, 201] width 70 height 29
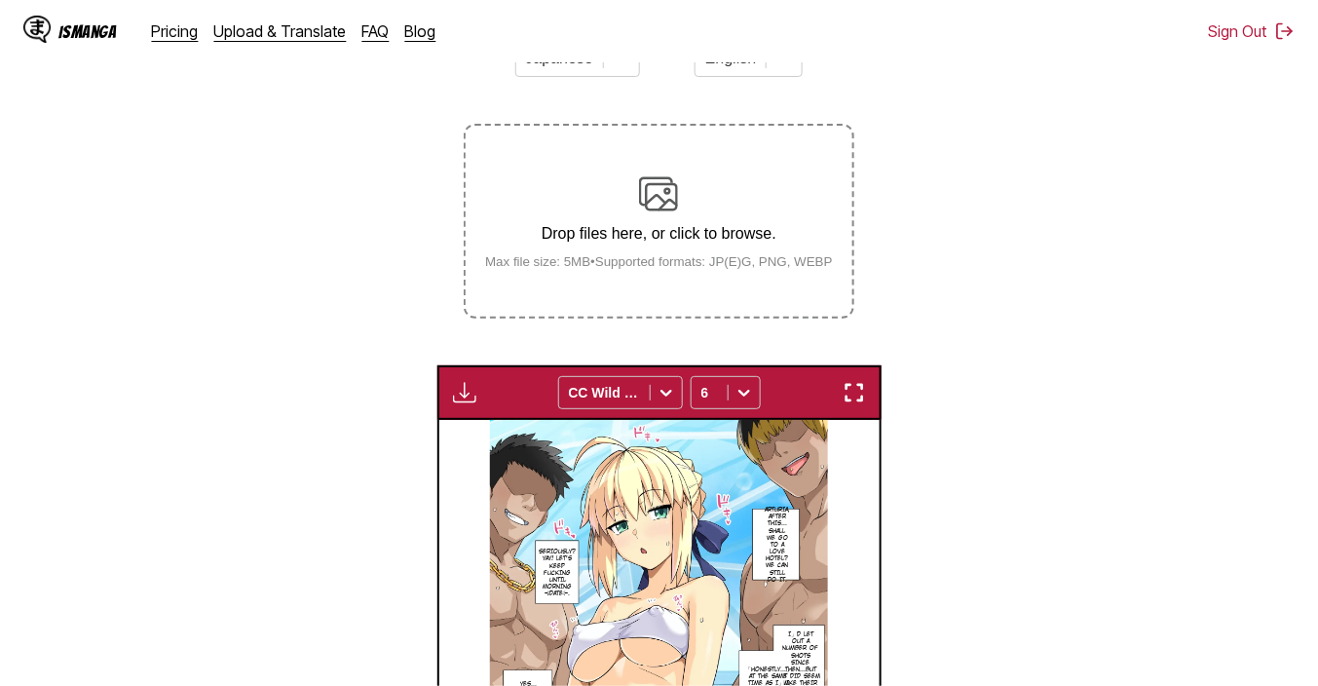
click at [865, 390] on img "button" at bounding box center [853, 392] width 23 height 23
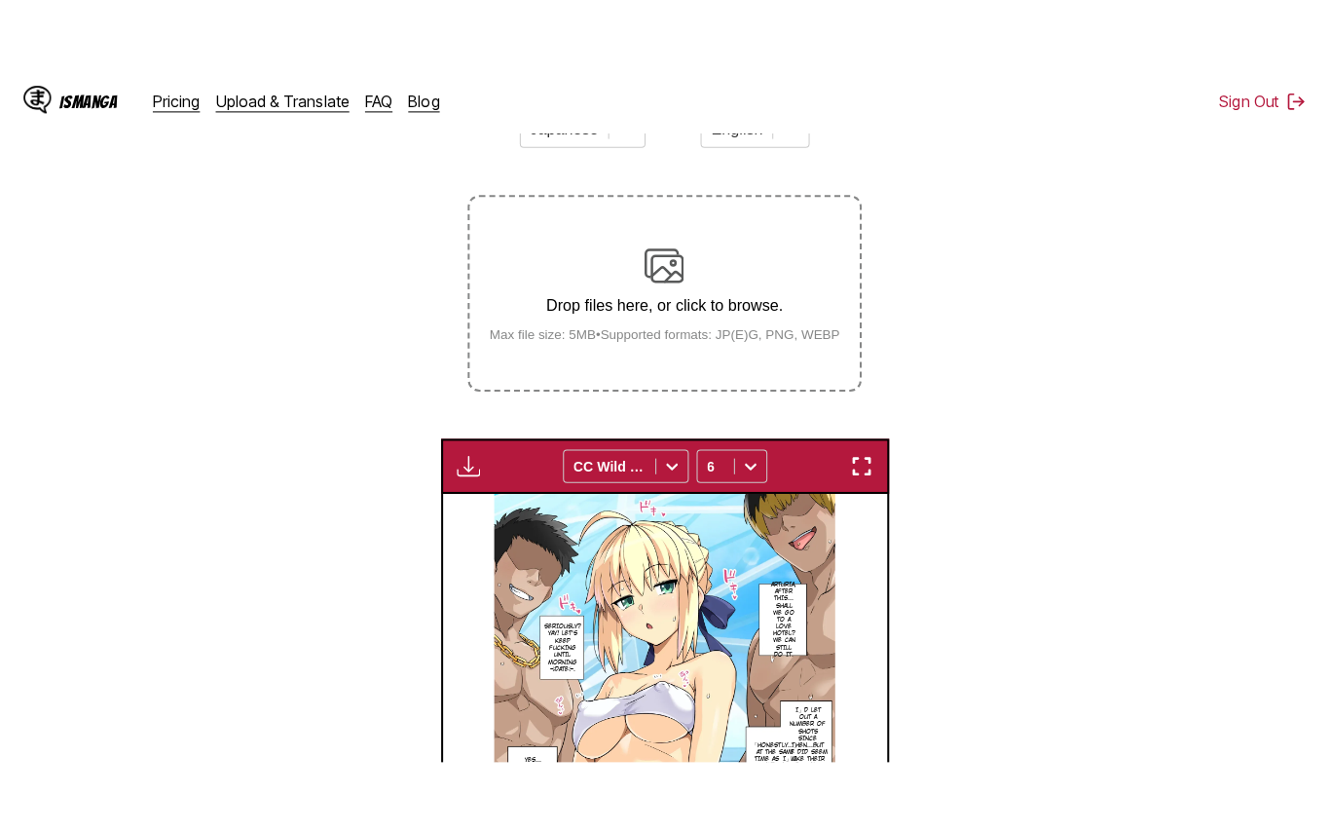
scroll to position [226, 0]
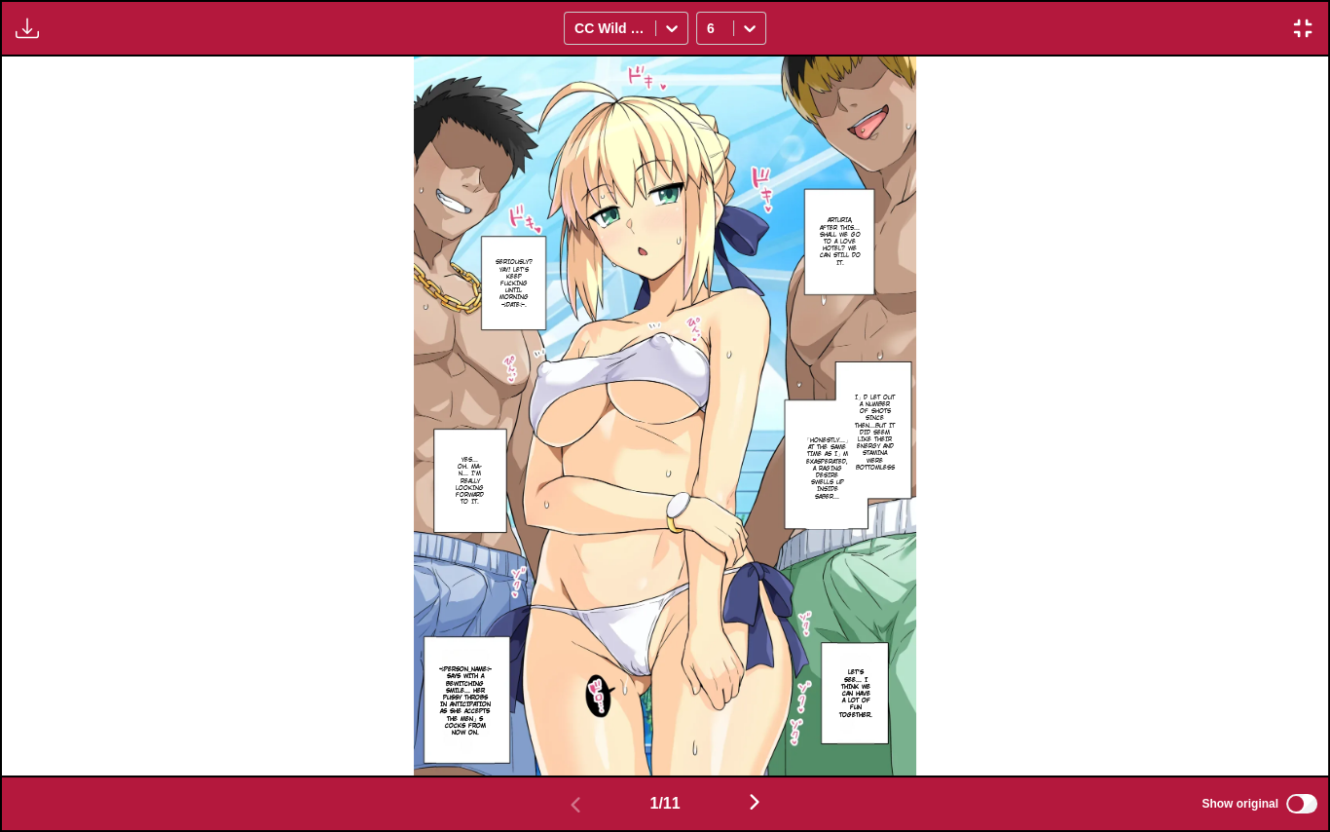
click at [990, 340] on div "Arturia, after this... Shall we go to a love hotel? We can still do it. Serious…" at bounding box center [665, 415] width 1326 height 719
click at [998, 332] on div "Arturia, after this... Shall we go to a love hotel? We can still do it. Serious…" at bounding box center [665, 415] width 1326 height 719
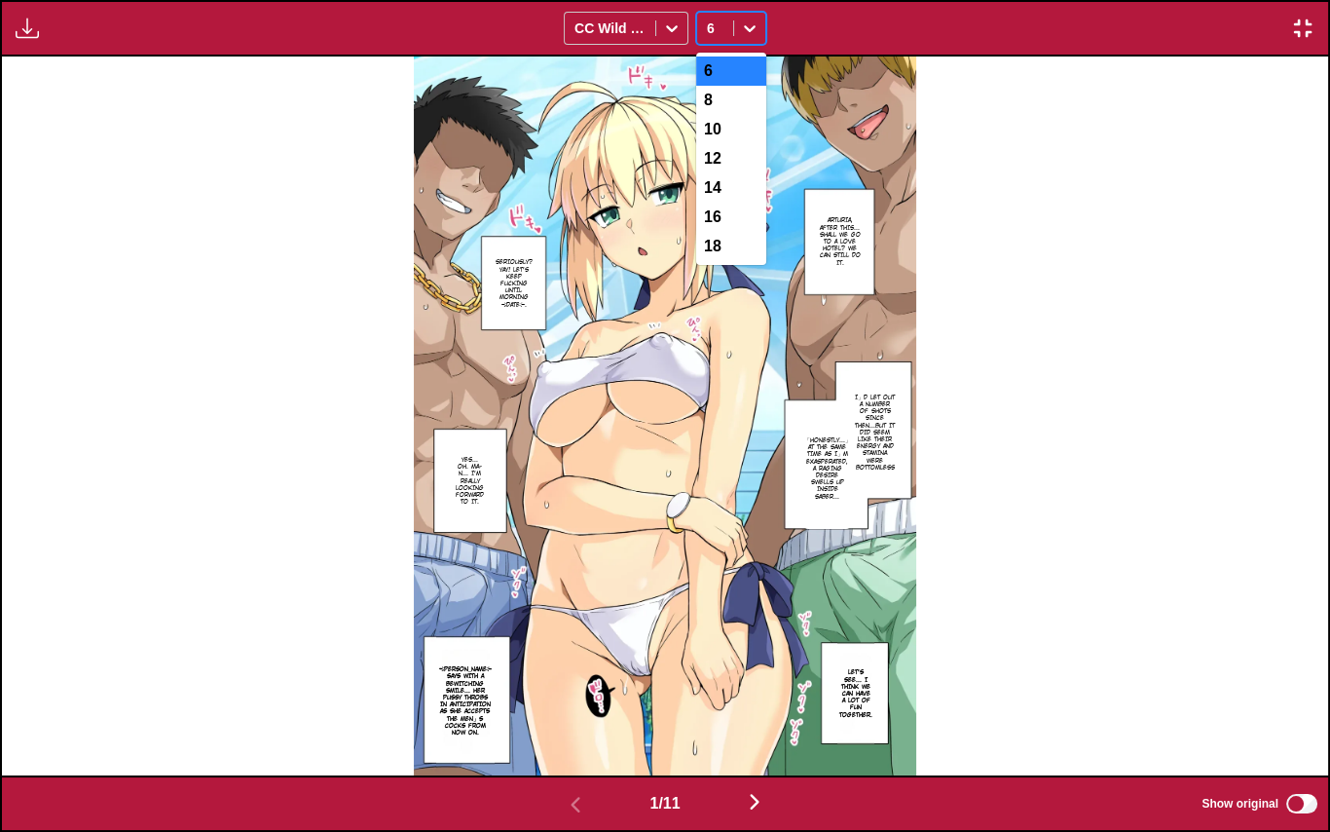
click at [743, 34] on icon at bounding box center [749, 28] width 19 height 19
click at [730, 89] on div "8" at bounding box center [731, 100] width 70 height 29
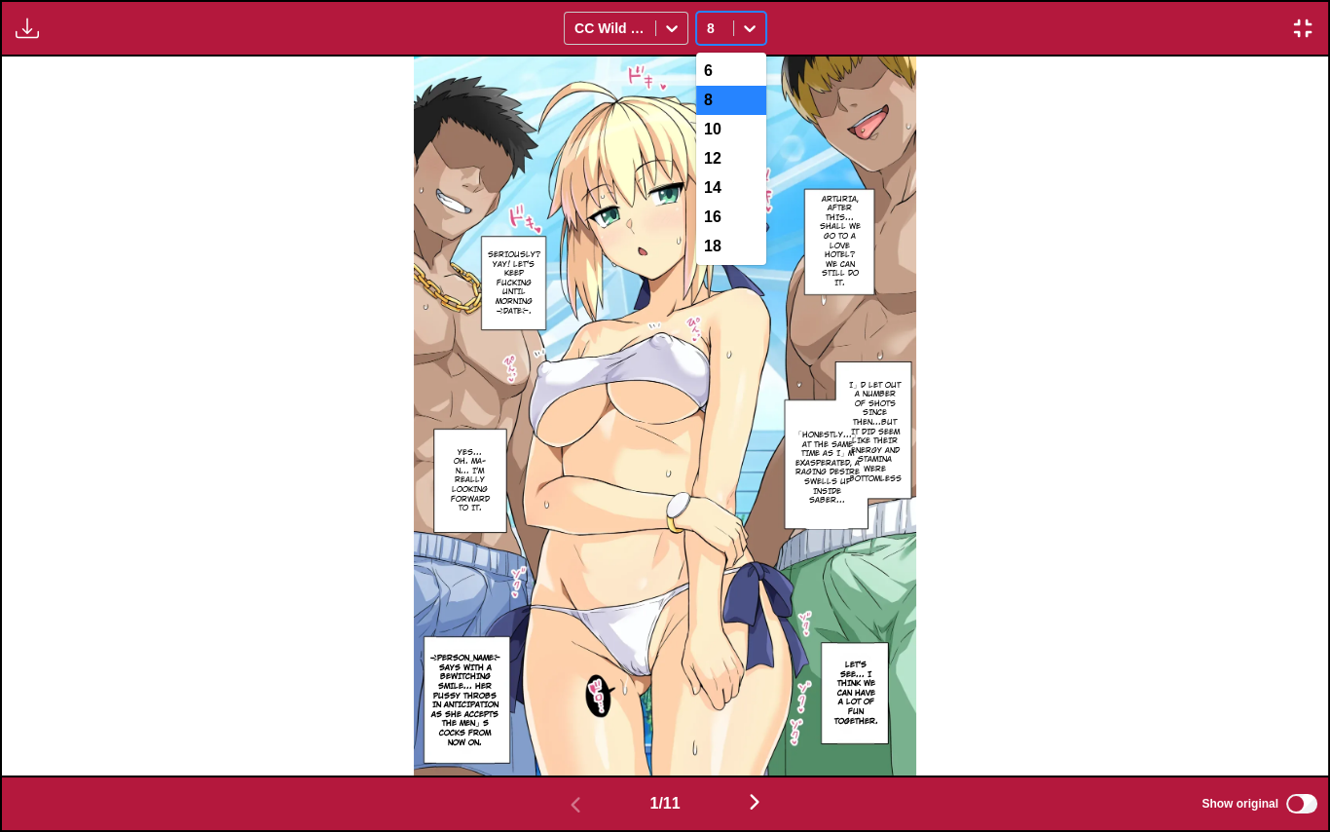
click at [734, 26] on div at bounding box center [749, 28] width 31 height 31
click at [725, 74] on div "6" at bounding box center [731, 70] width 70 height 29
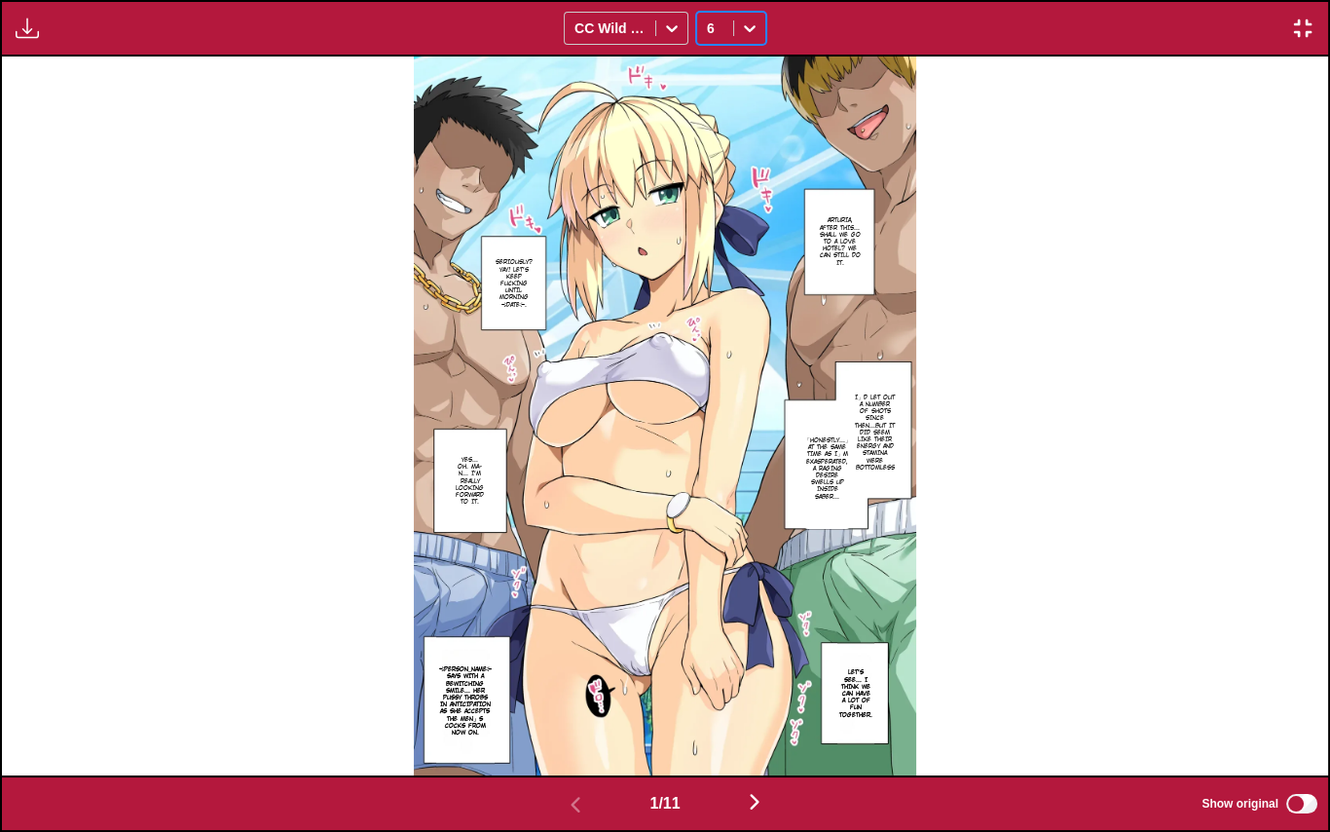
click at [720, 44] on div "Download Panel Download All CC Wild Words option 6, selected. 6" at bounding box center [665, 28] width 1330 height 56
click at [726, 35] on div "6" at bounding box center [715, 28] width 36 height 27
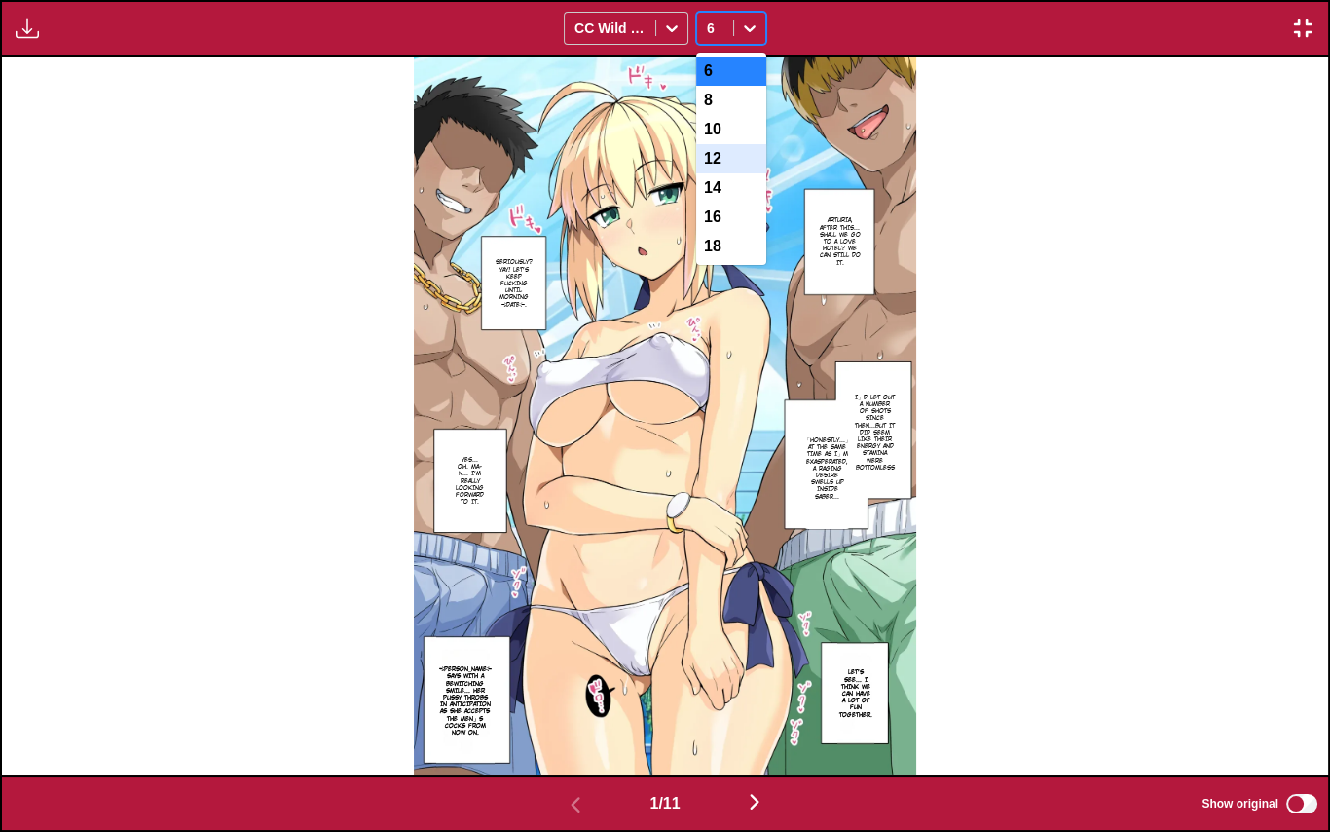
click at [729, 140] on div "10" at bounding box center [731, 129] width 70 height 29
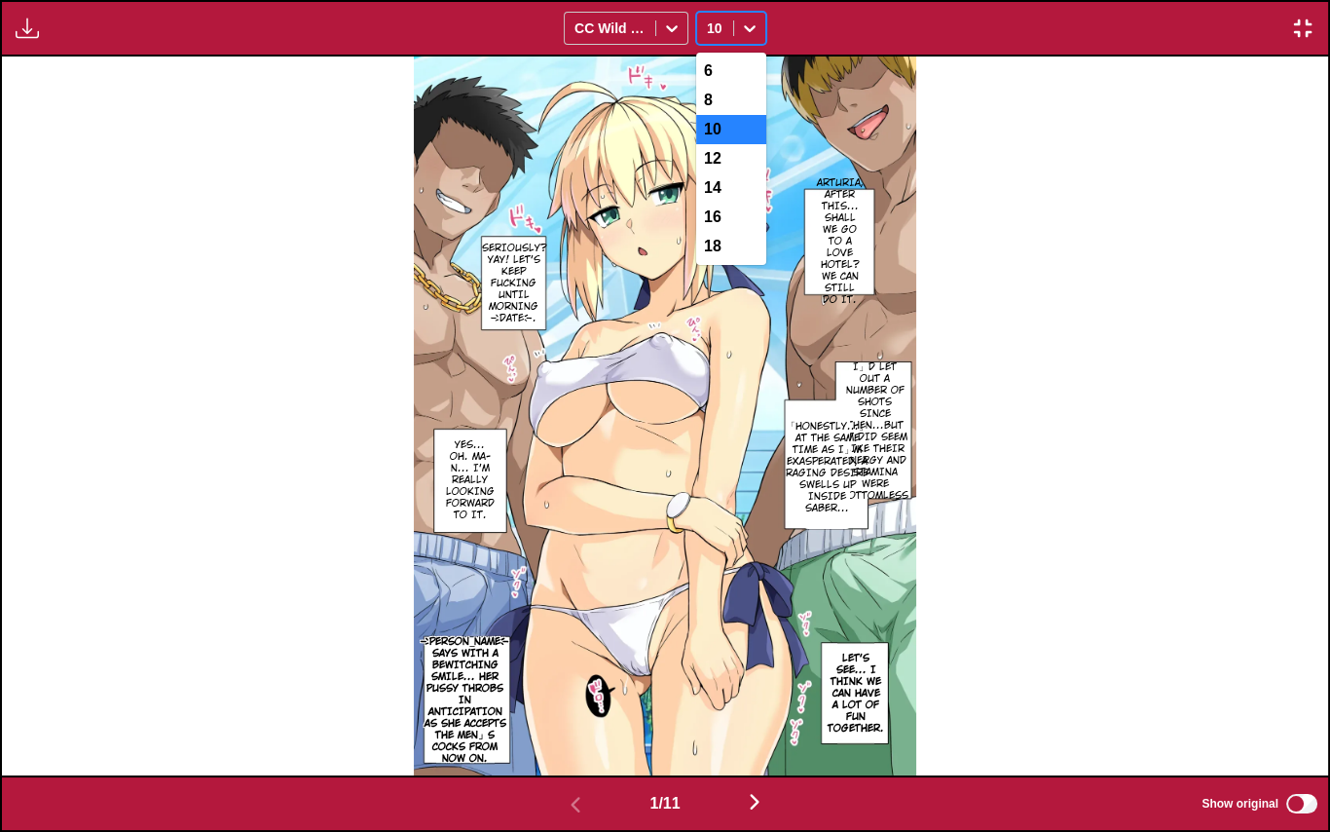
click at [727, 31] on div "10" at bounding box center [715, 28] width 36 height 27
click at [725, 74] on div "6" at bounding box center [731, 70] width 70 height 29
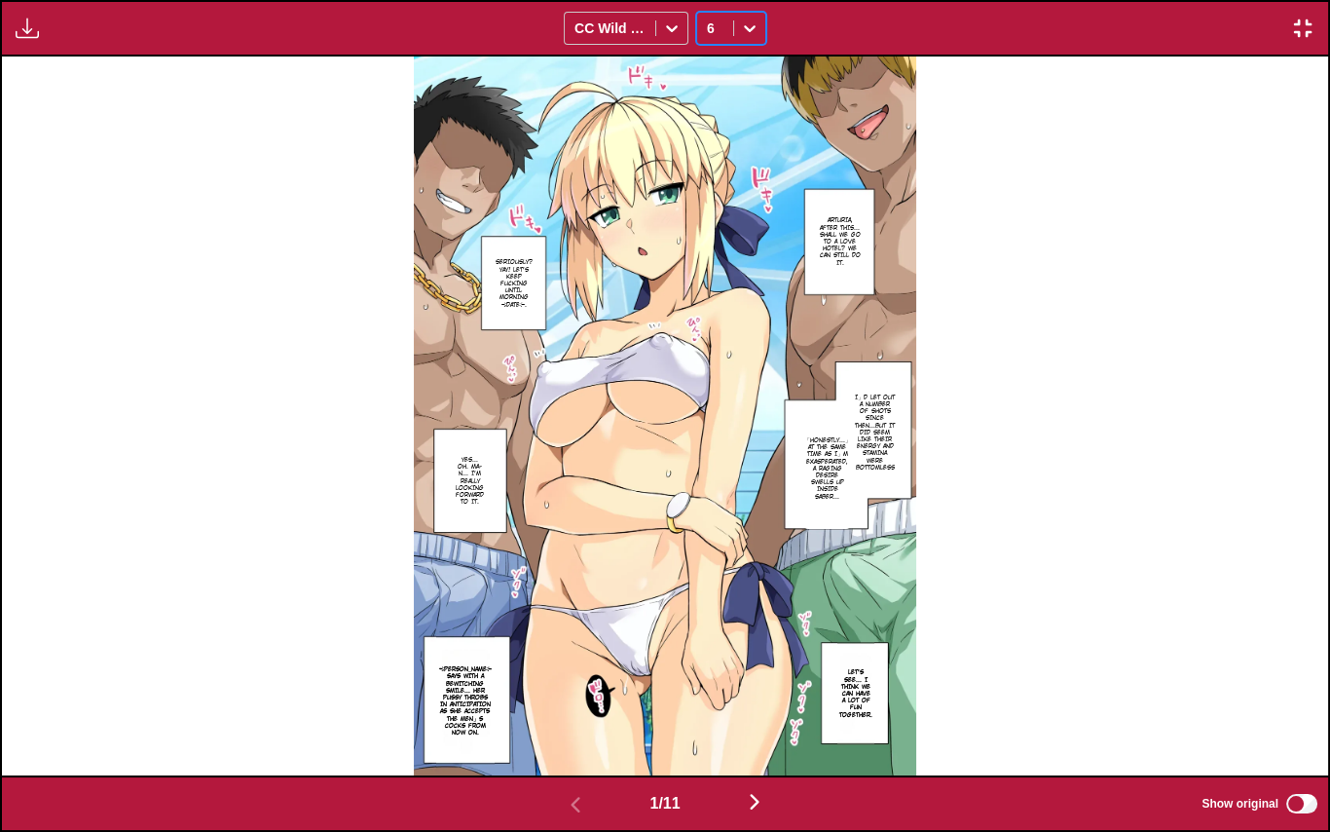
click at [47, 27] on div "Download Panel Download All CC Wild Words option 6, selected. 6" at bounding box center [665, 28] width 1330 height 56
click at [27, 31] on img "button" at bounding box center [27, 28] width 23 height 23
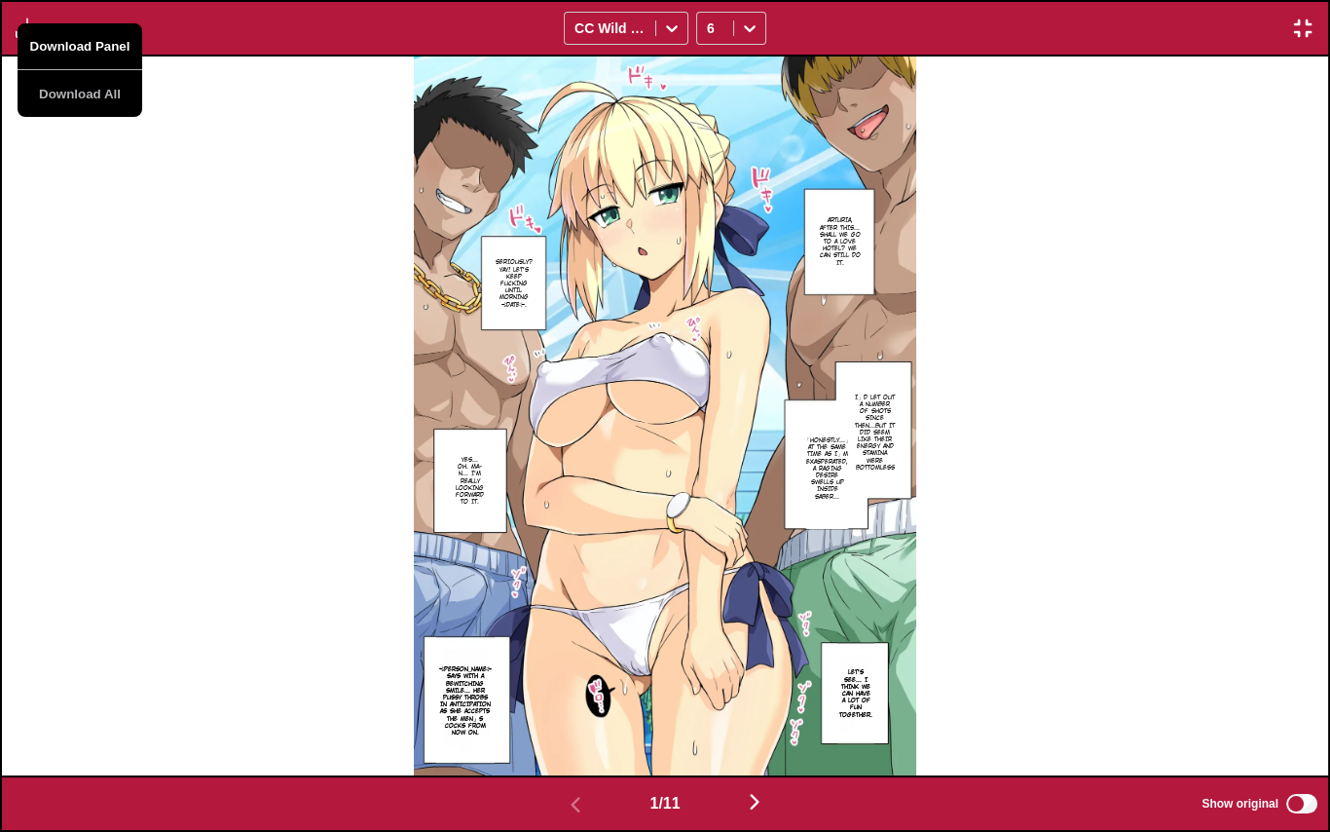
click at [75, 51] on button "Download Panel" at bounding box center [80, 46] width 125 height 47
click at [60, 95] on button "Download All" at bounding box center [80, 93] width 125 height 47
click at [1314, 28] on img "button" at bounding box center [1302, 28] width 23 height 23
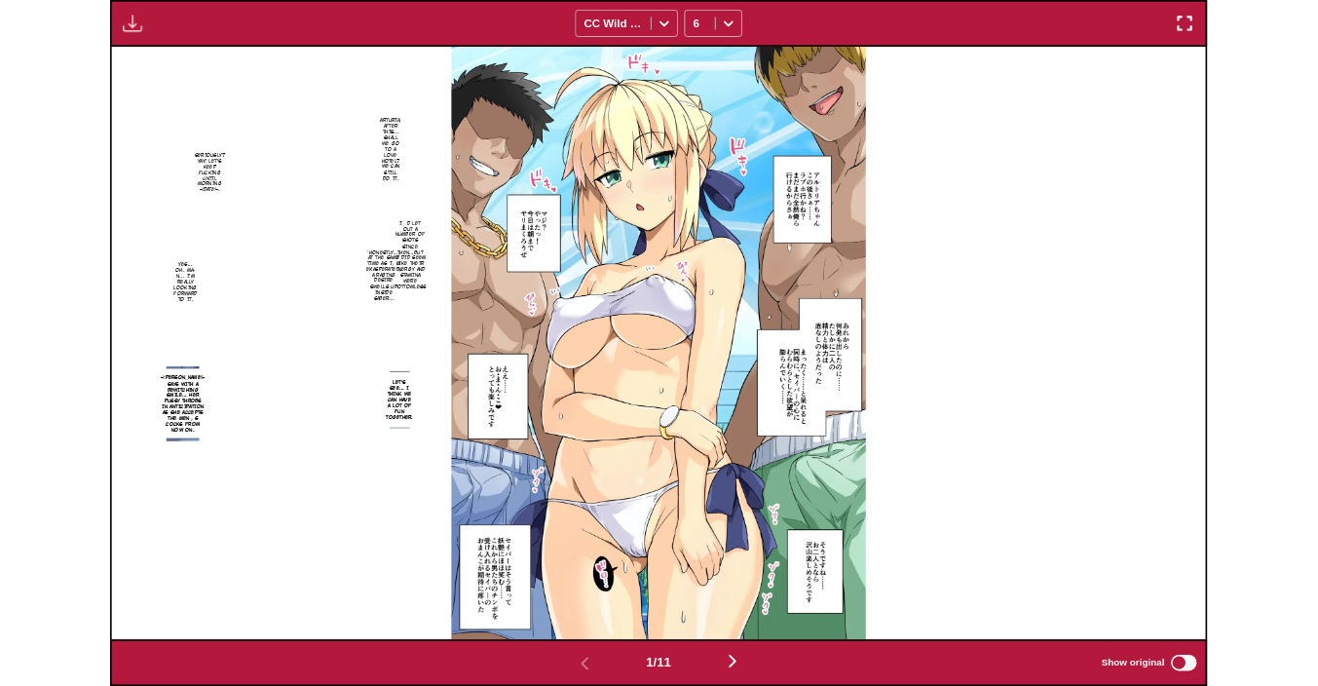
scroll to position [508, 0]
